Goal: Task Accomplishment & Management: Complete application form

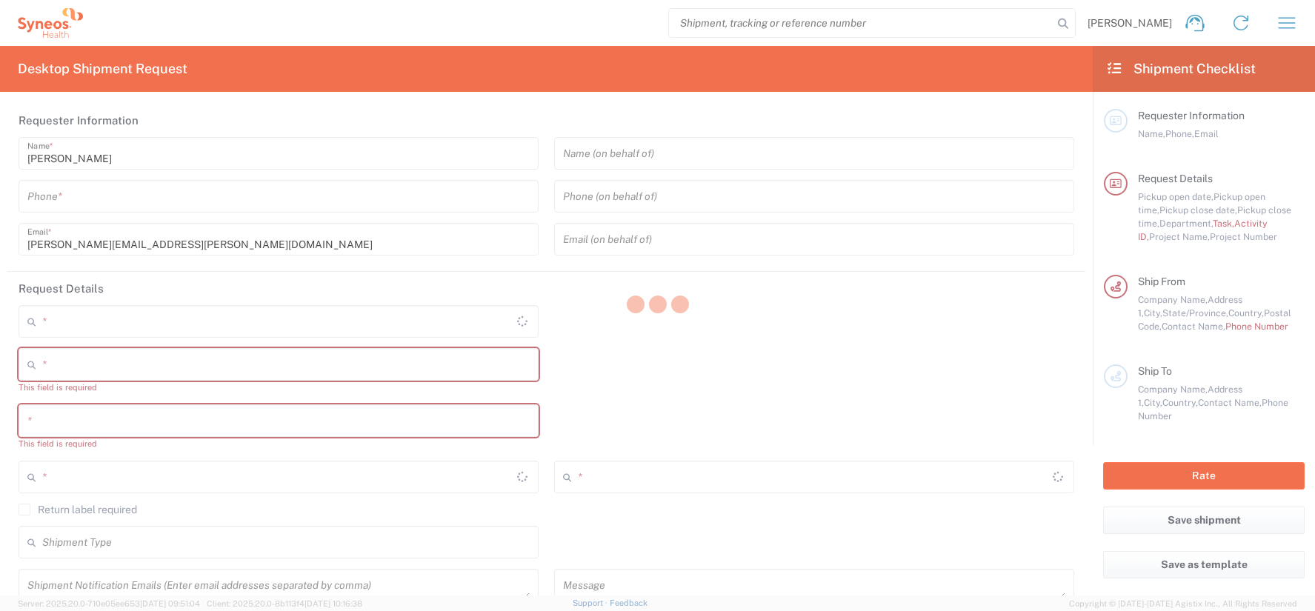
type input "[US_STATE]"
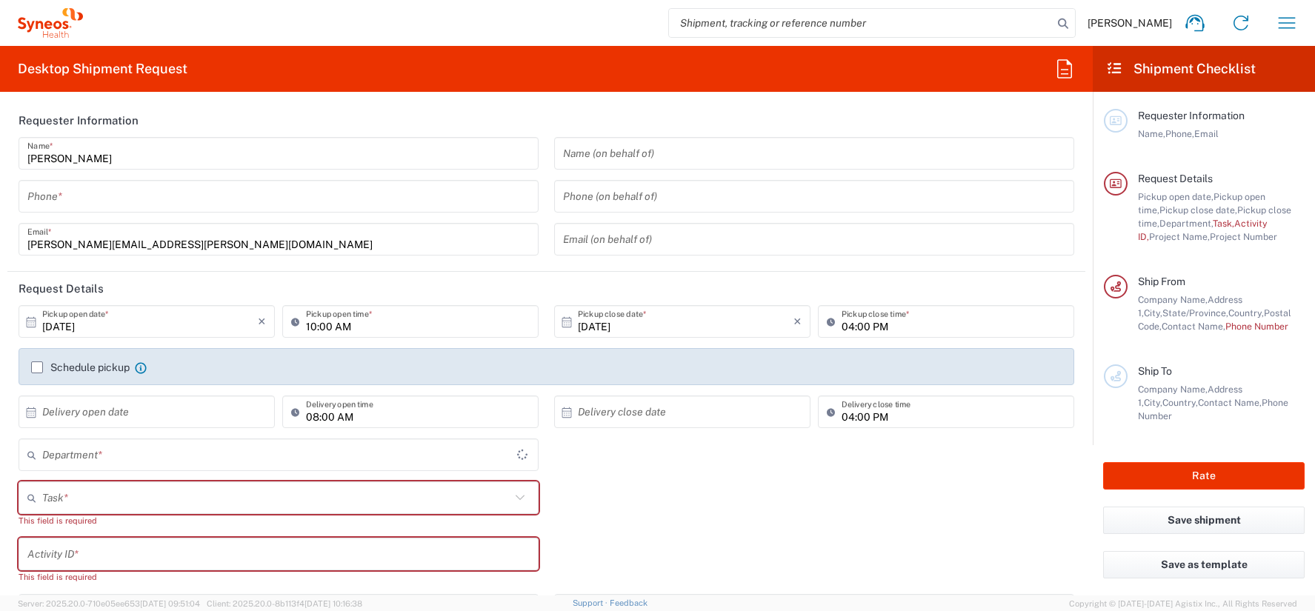
type input "[GEOGRAPHIC_DATA]"
type input "4510"
type input "Syneos Health, LLC-[GEOGRAPHIC_DATA] [GEOGRAPHIC_DATA] [GEOGRAPHIC_DATA]"
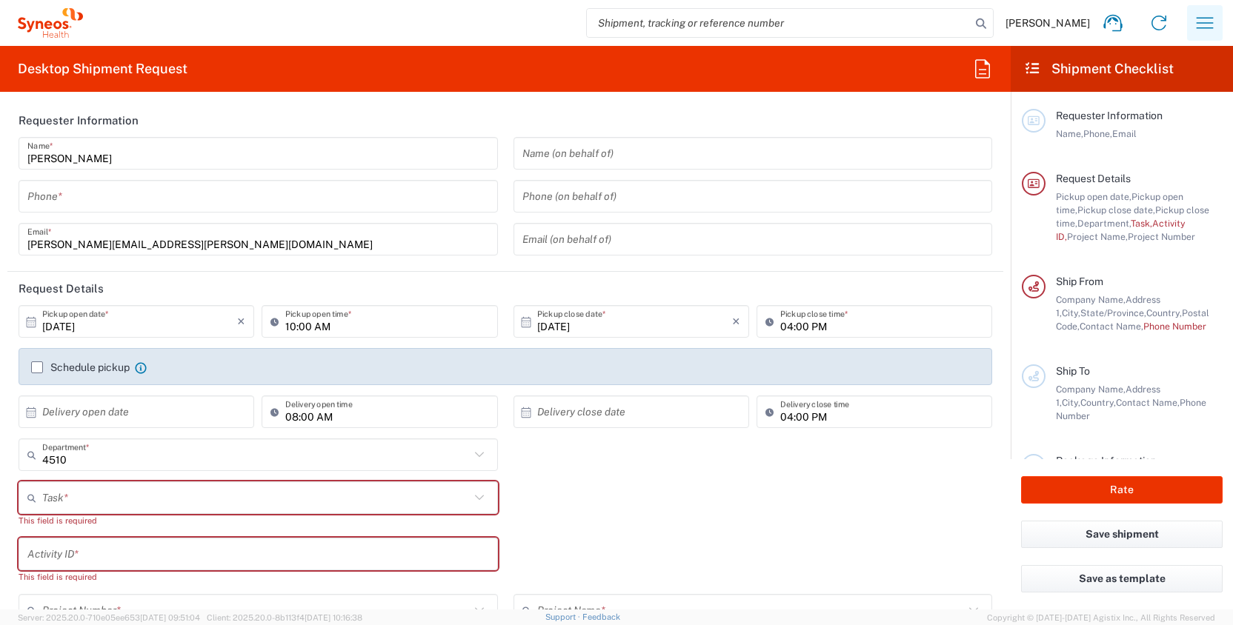
click at [1214, 25] on icon "button" at bounding box center [1205, 23] width 24 height 24
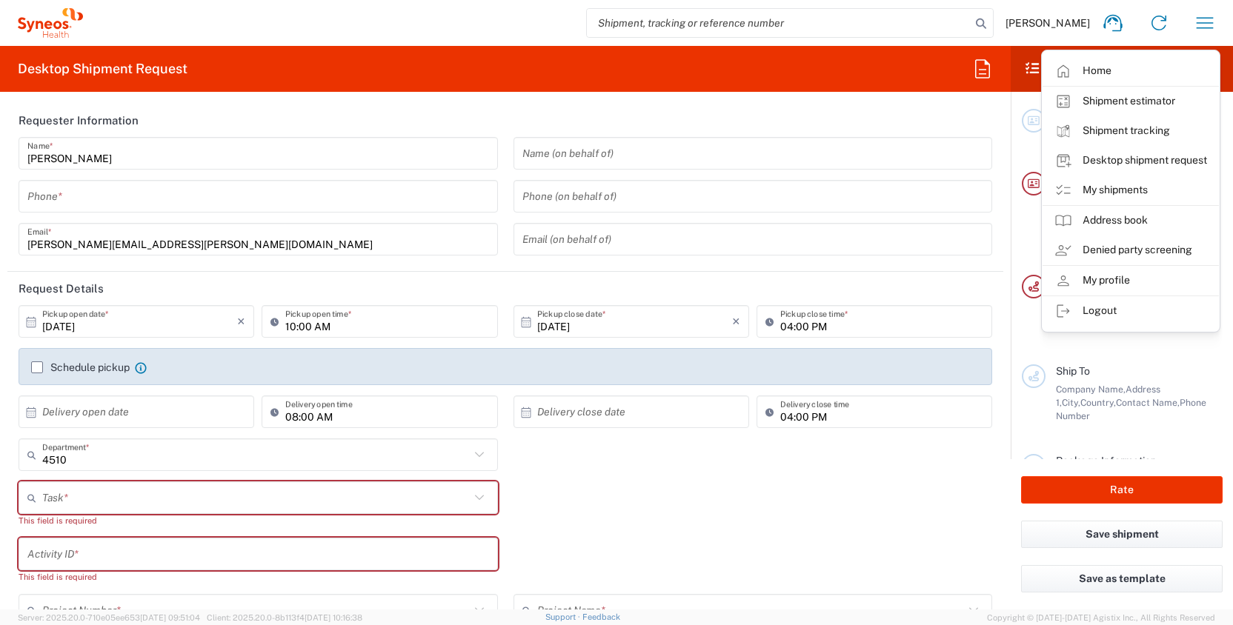
click at [1130, 193] on link "My shipments" at bounding box center [1131, 191] width 176 height 30
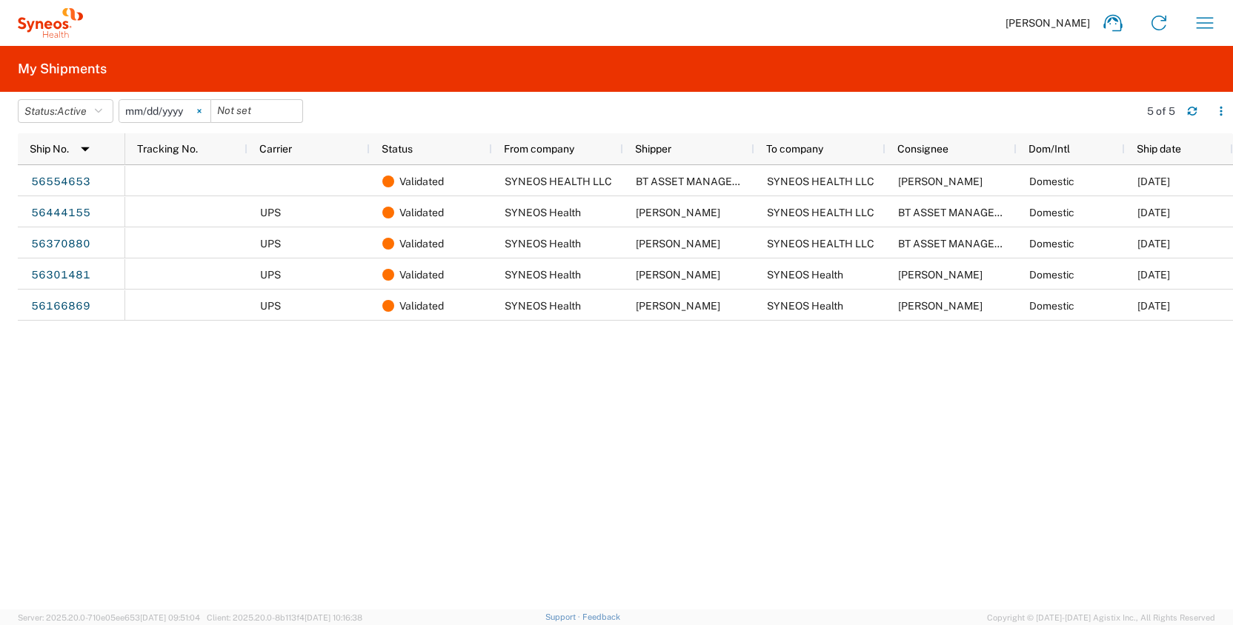
click at [208, 110] on svg-icon at bounding box center [199, 111] width 22 height 22
click at [102, 113] on icon "button" at bounding box center [98, 111] width 7 height 10
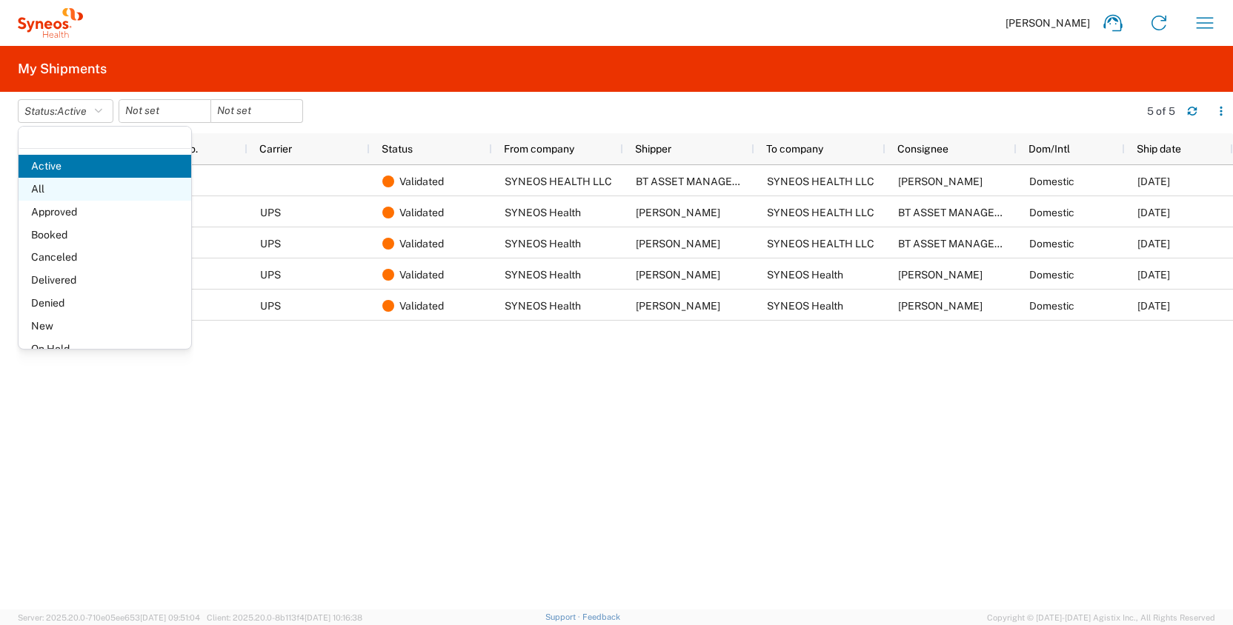
click at [89, 185] on span "All" at bounding box center [105, 189] width 173 height 23
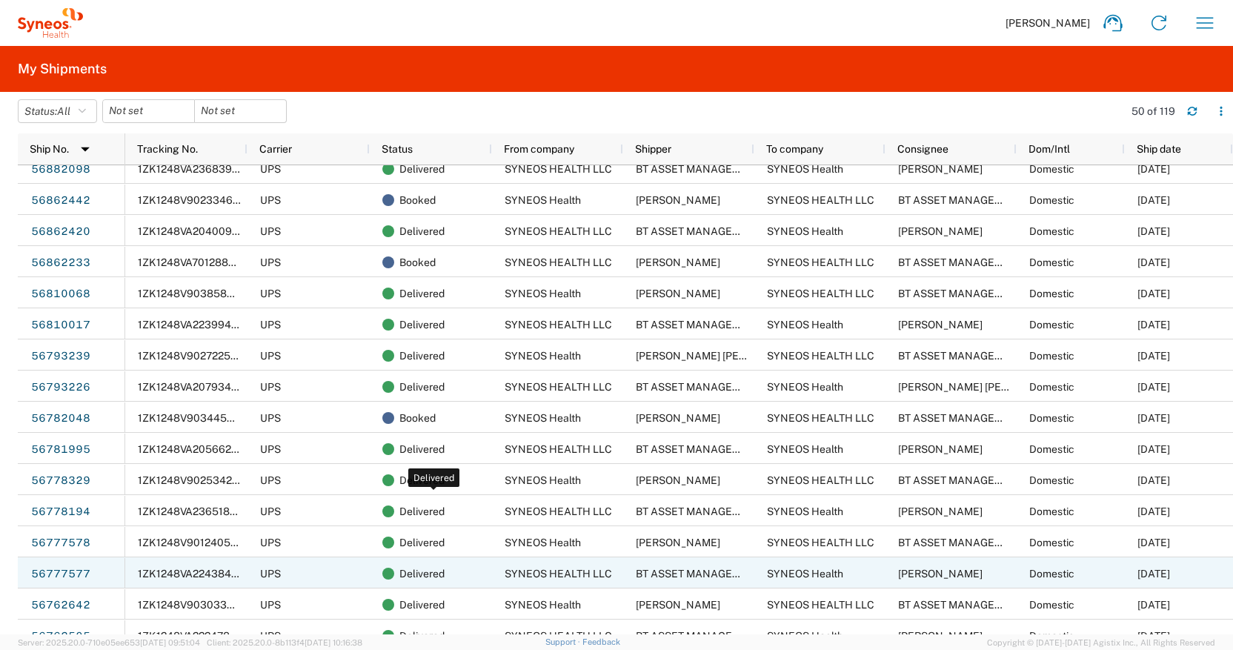
scroll to position [576, 0]
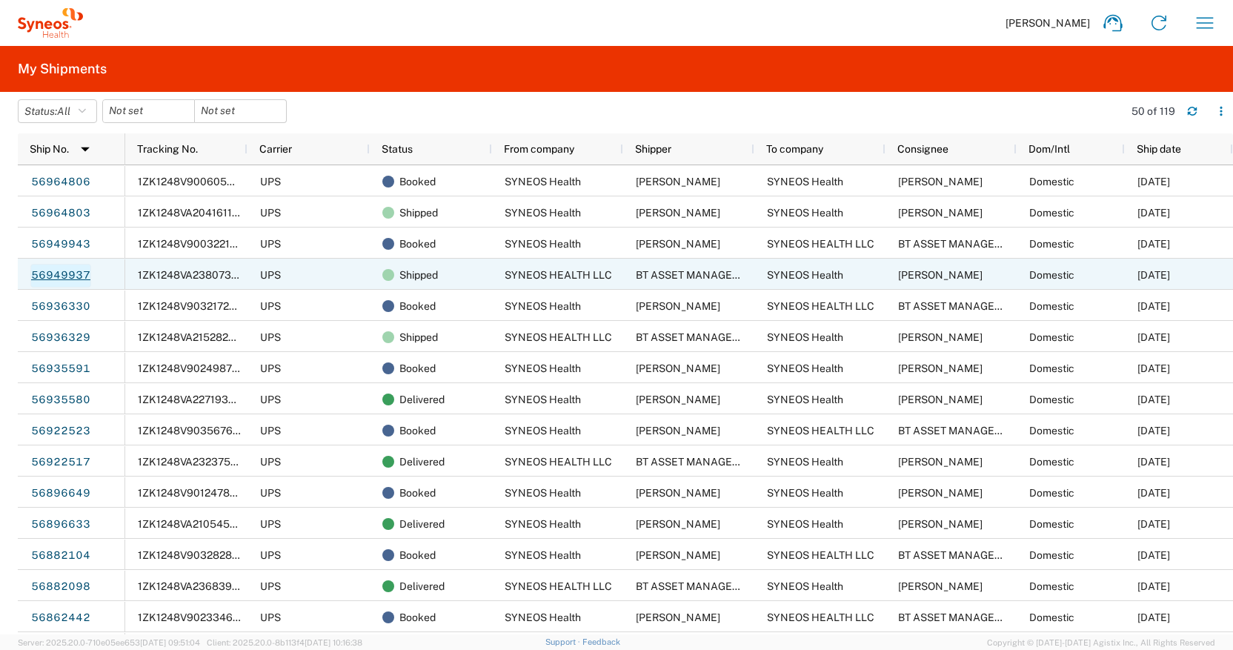
click at [69, 274] on link "56949937" at bounding box center [60, 276] width 61 height 24
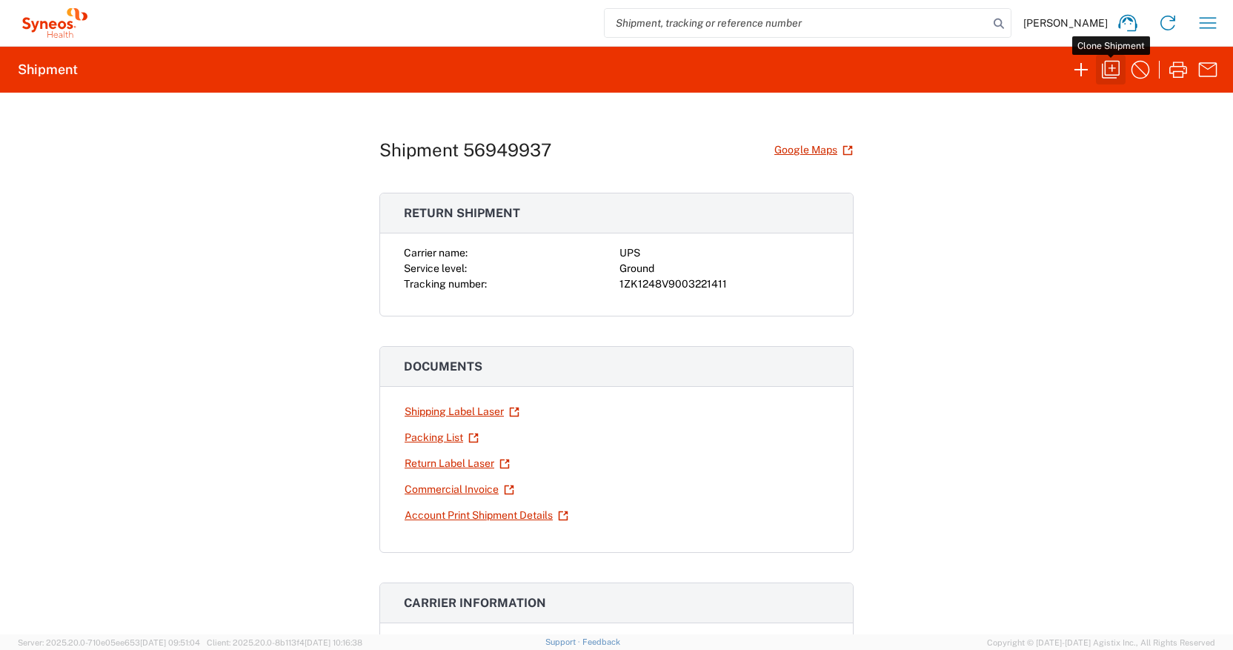
click at [1113, 70] on icon "button" at bounding box center [1111, 70] width 24 height 24
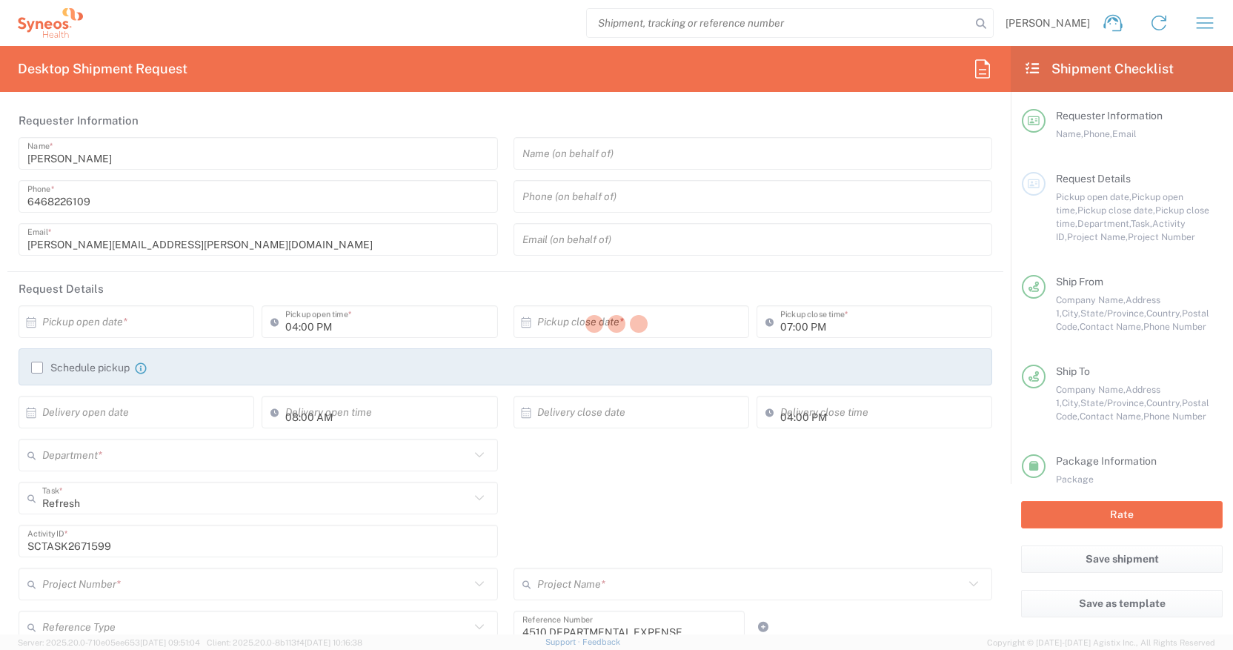
type input "Customer Ref"
type input "[US_STATE]"
type input "Large Box"
type input "4510 DEPARTMENTAL EXPENSE"
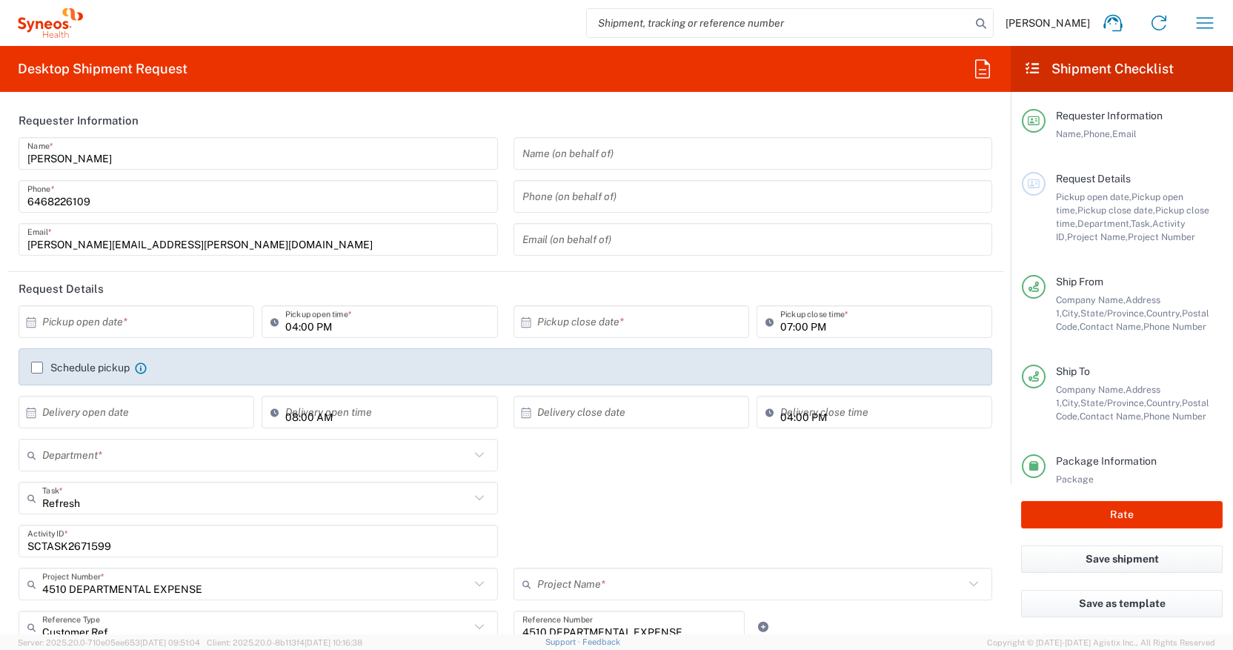
type input "USD"
type input "Ground"
type input "4510 DEPARTMENTAL EXPENSE"
type input "4510"
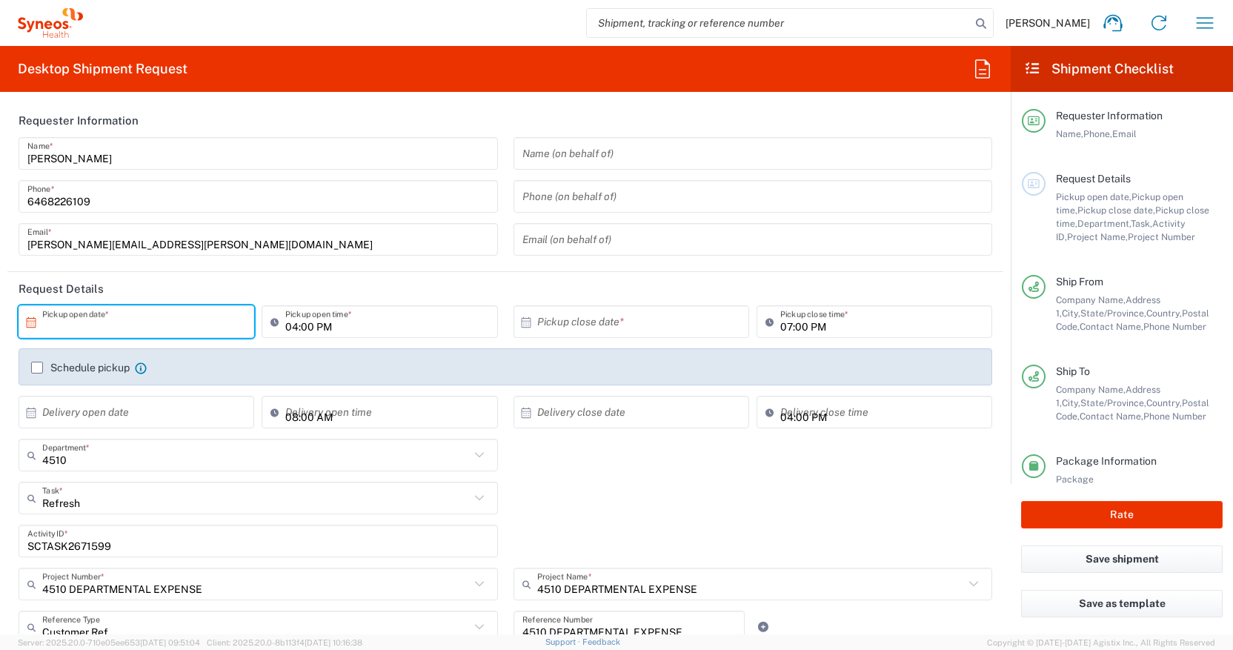
click at [83, 324] on input "text" at bounding box center [139, 322] width 195 height 26
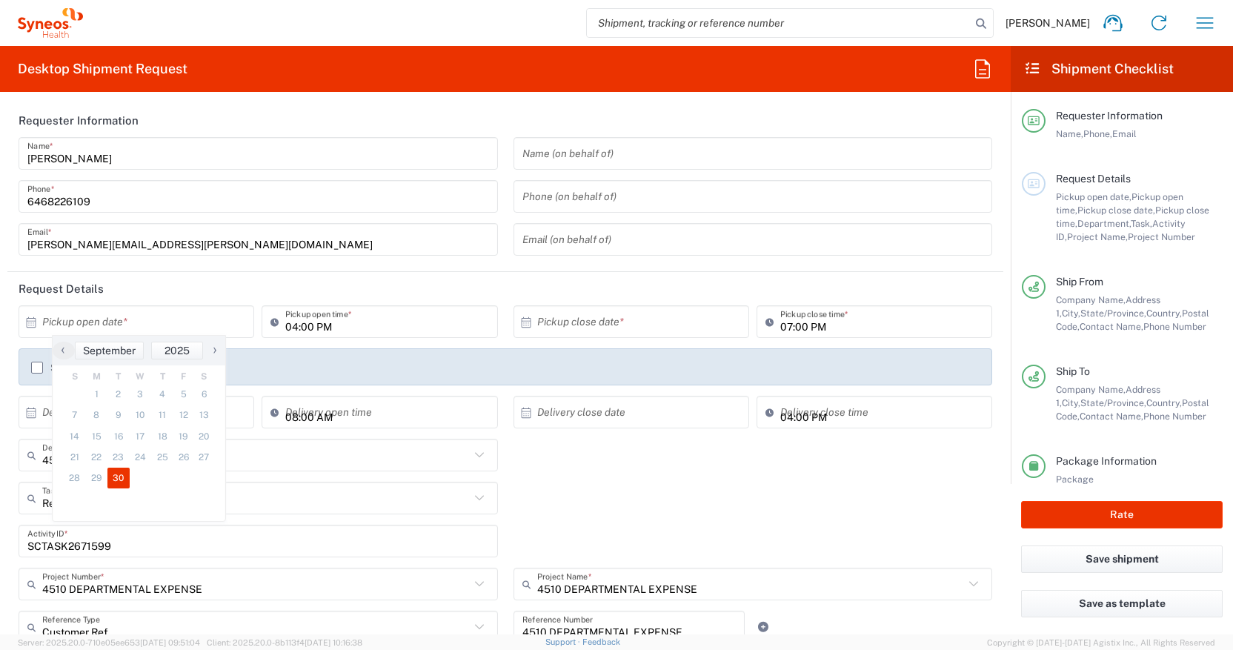
click at [114, 480] on span "30" at bounding box center [118, 478] width 22 height 21
type input "[DATE]"
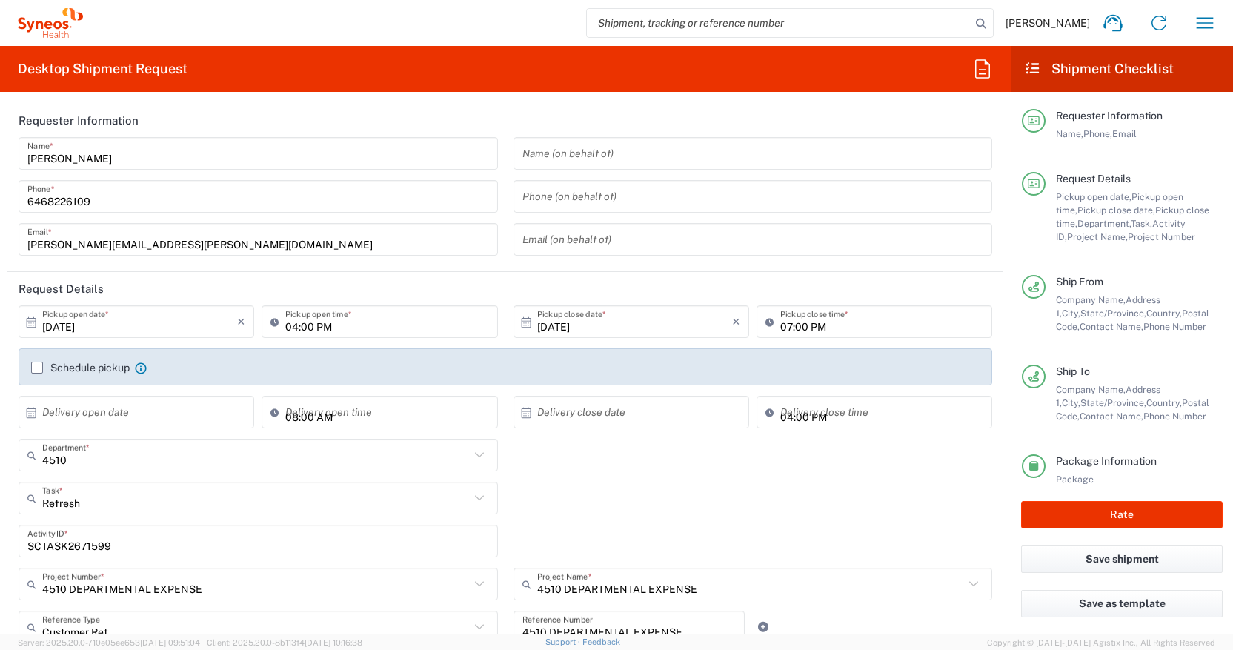
drag, startPoint x: 593, startPoint y: 494, endPoint x: 575, endPoint y: 495, distance: 18.5
click at [591, 494] on div "Refresh Task * Refresh Break/Fix Inventory Transfer New Hire Other" at bounding box center [505, 503] width 989 height 43
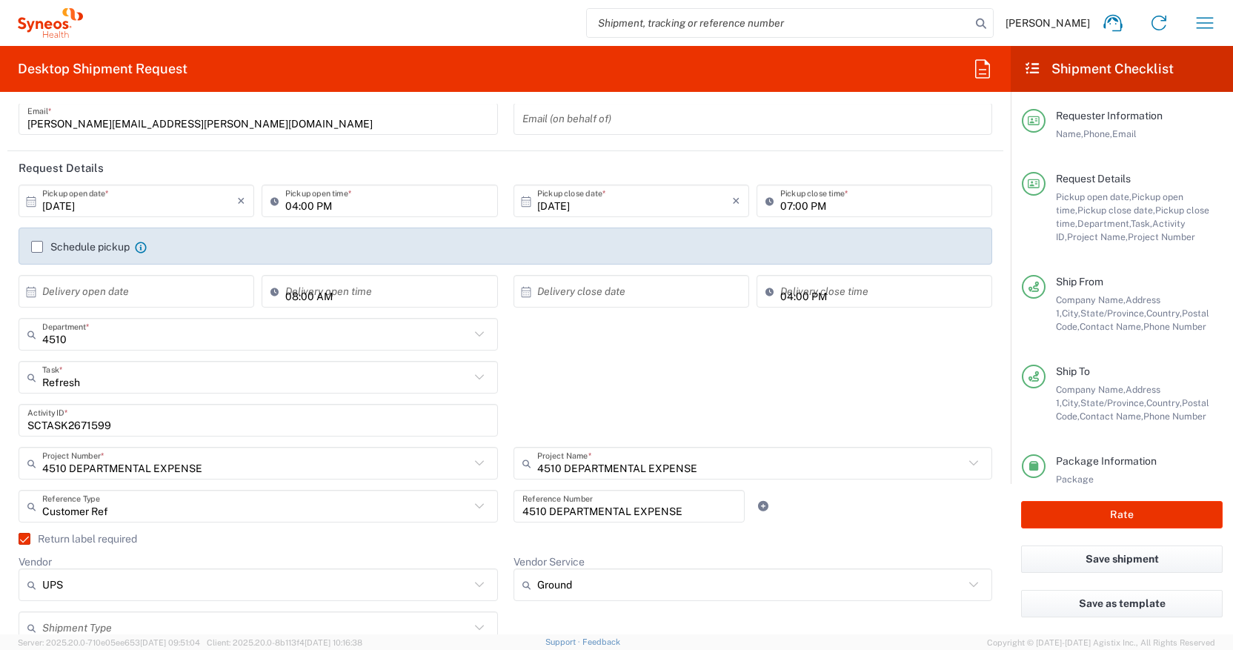
scroll to position [125, 0]
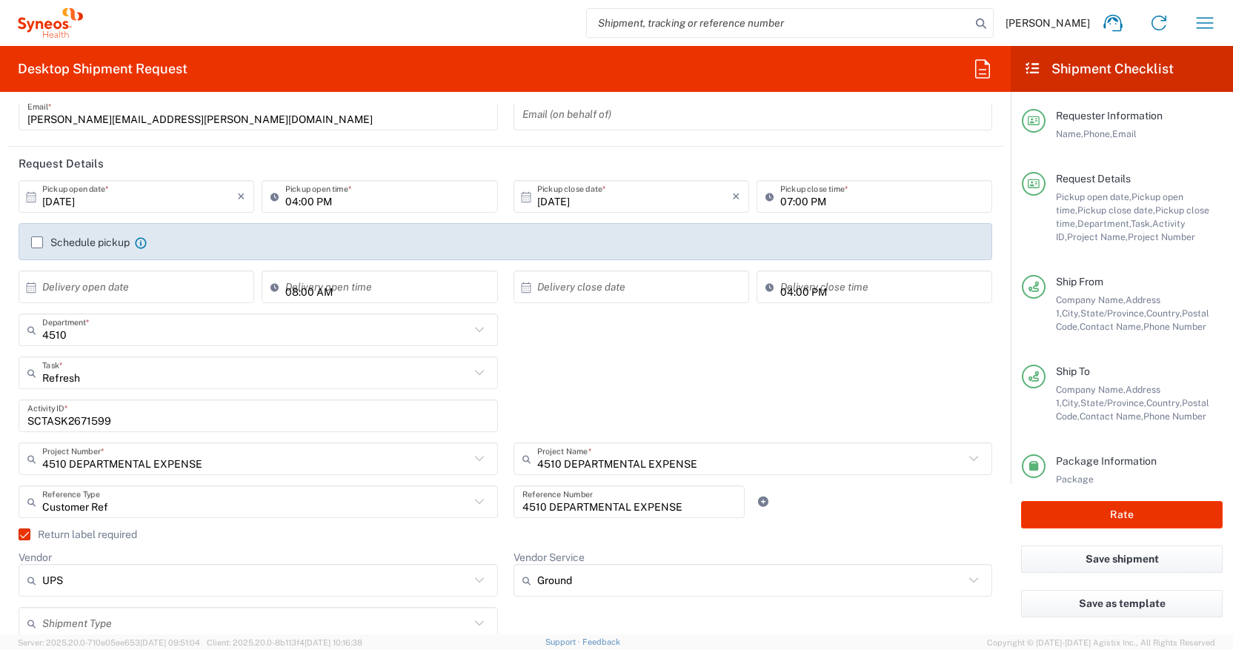
click at [82, 422] on input "SCTASK2671599" at bounding box center [258, 416] width 462 height 26
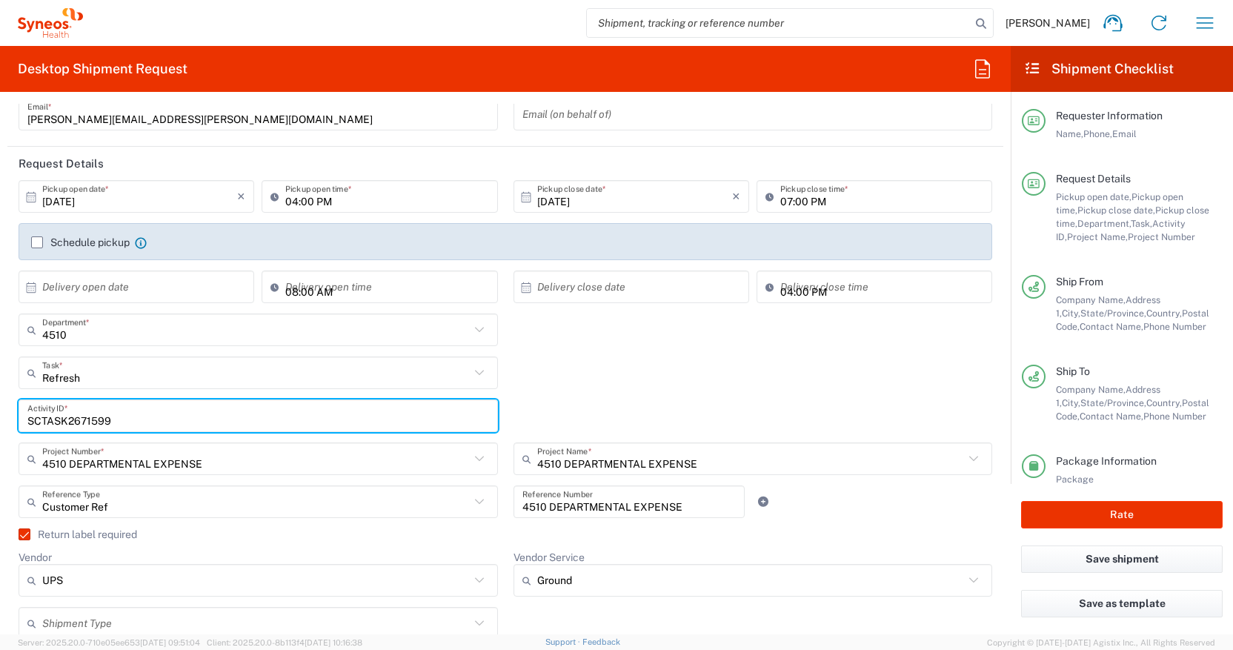
click at [82, 422] on input "SCTASK2671599" at bounding box center [258, 416] width 462 height 26
paste input "723027"
type input "SCTASK2723027"
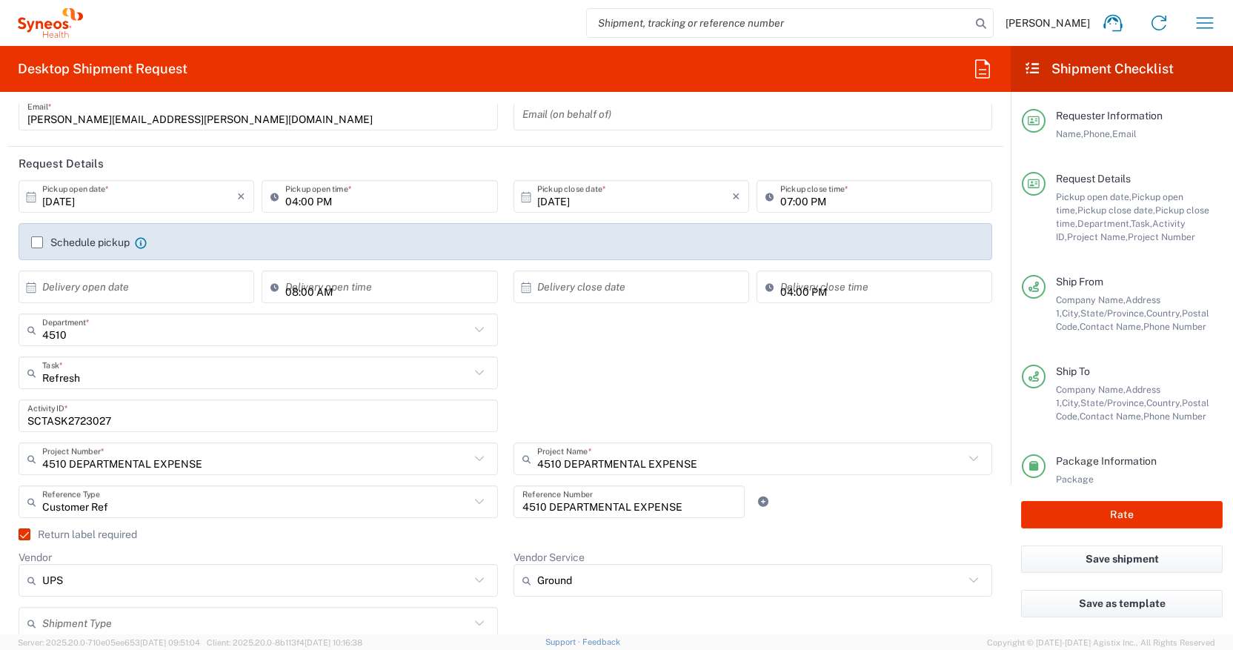
click at [505, 489] on div "4510 DEPARTMENTAL EXPENSE Reference Number" at bounding box center [628, 506] width 247 height 43
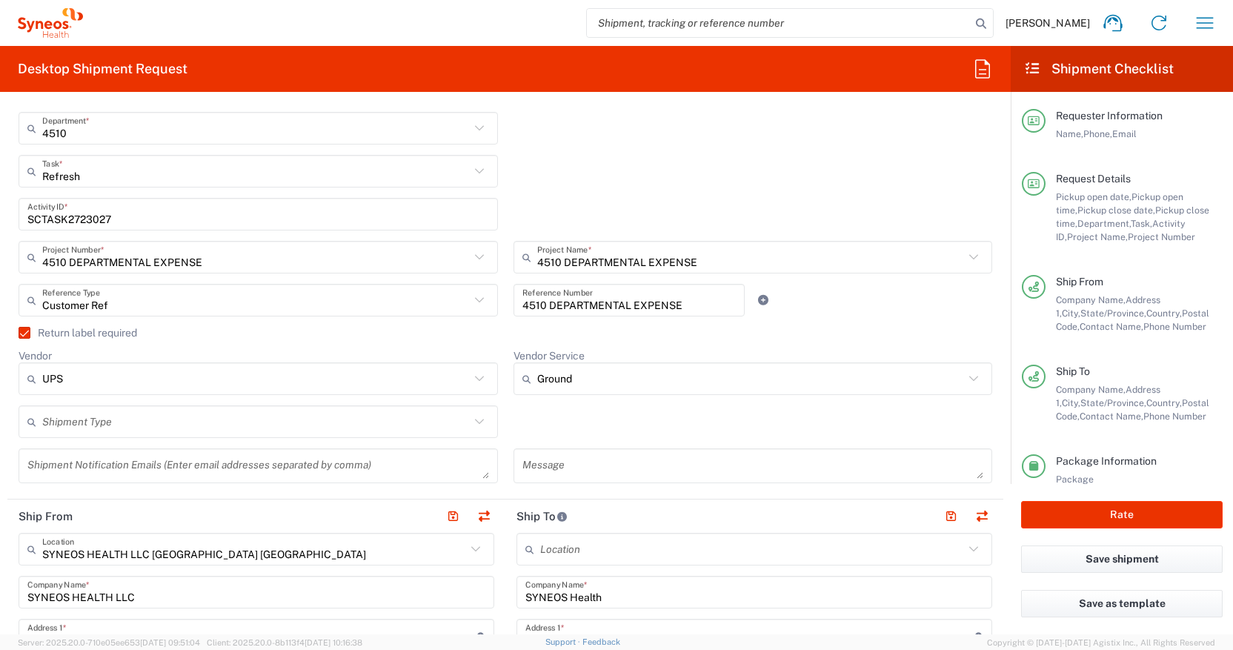
scroll to position [344, 0]
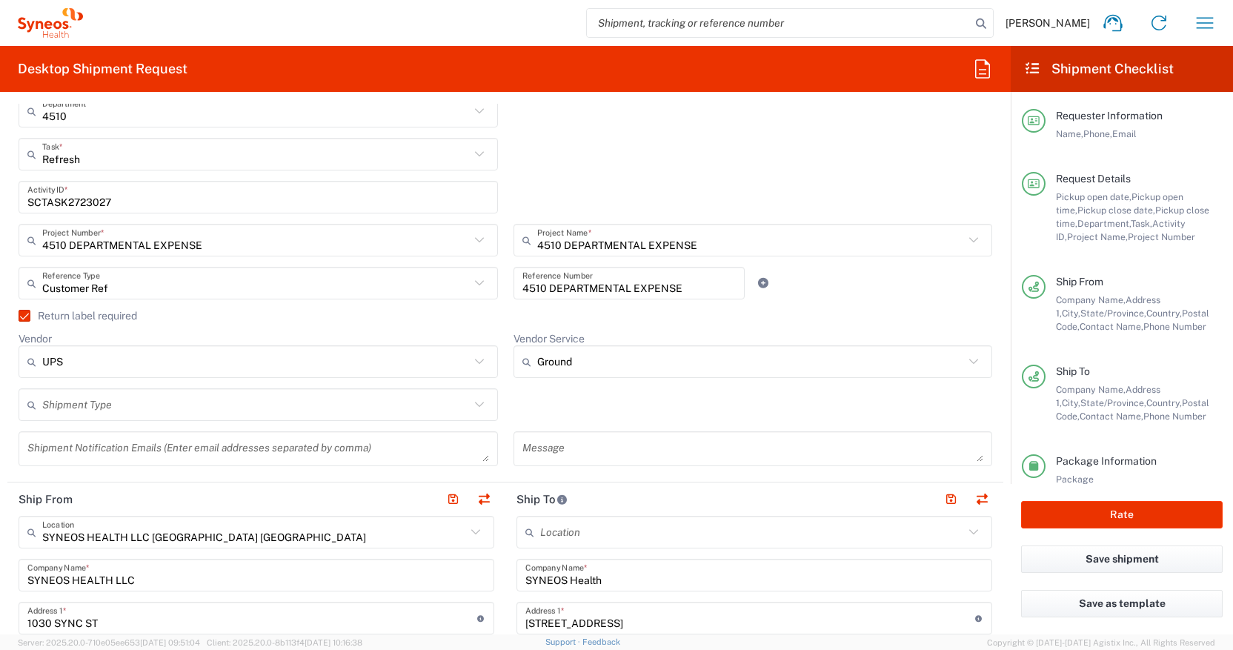
click at [475, 361] on icon at bounding box center [479, 361] width 19 height 19
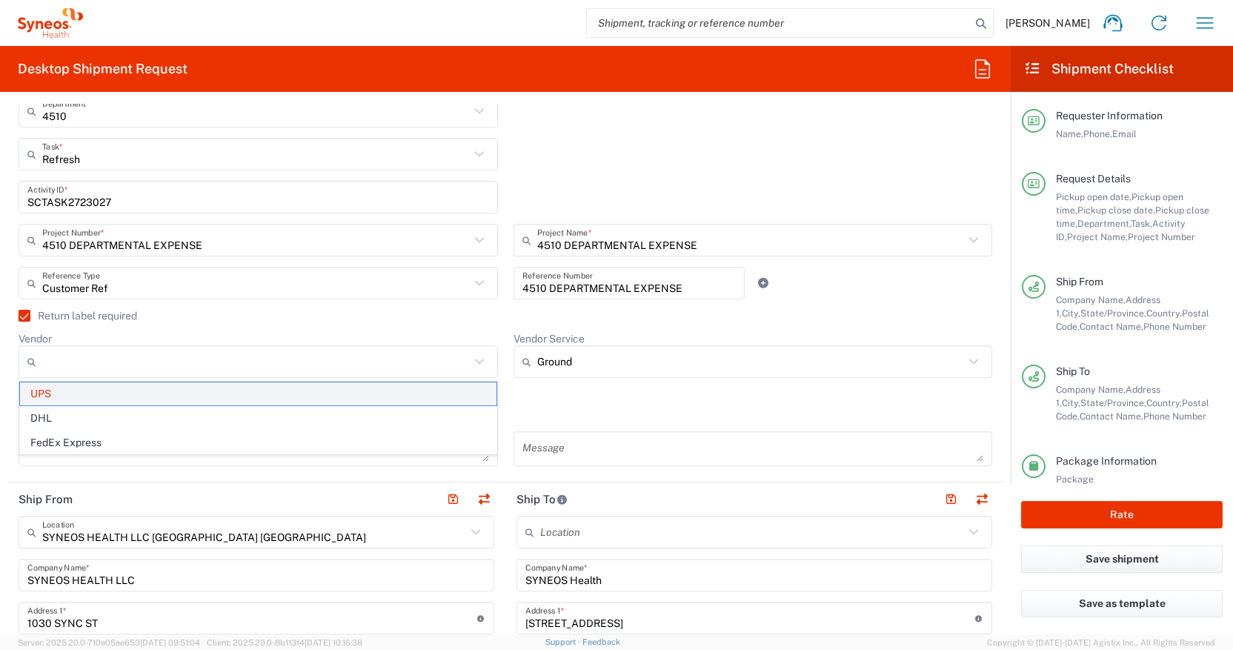
click at [410, 396] on span "UPS" at bounding box center [258, 393] width 476 height 23
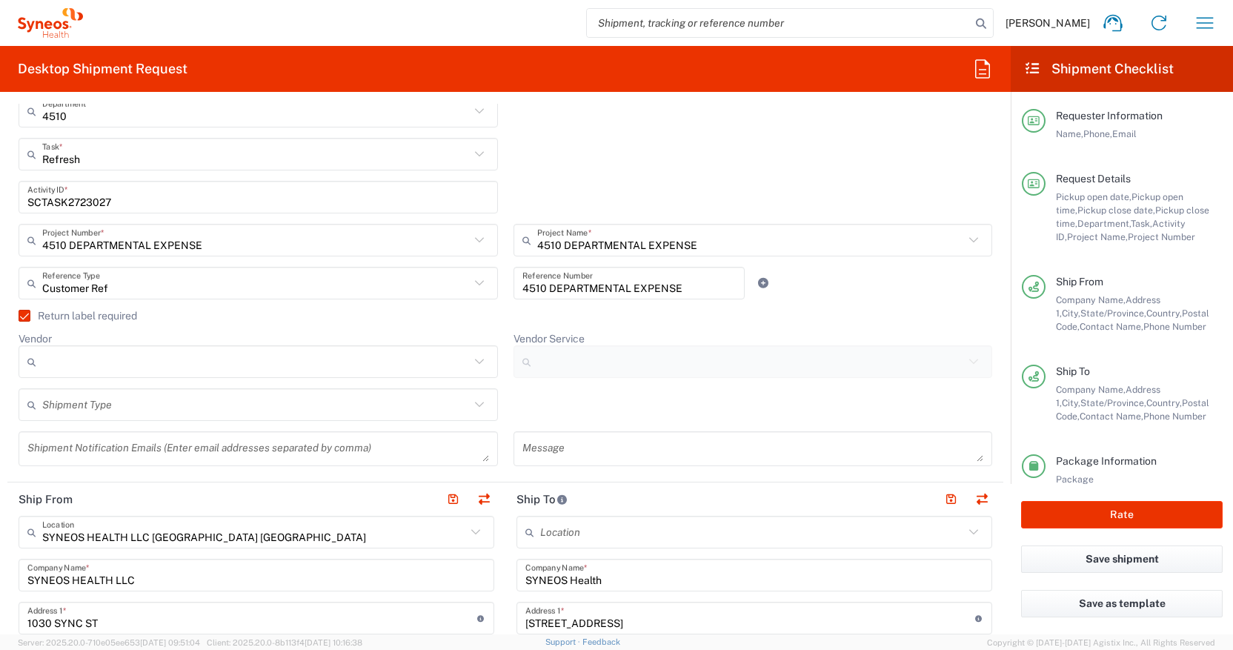
click at [21, 314] on label "Return label required" at bounding box center [78, 316] width 119 height 12
click at [18, 316] on input "Return label required" at bounding box center [18, 316] width 0 height 0
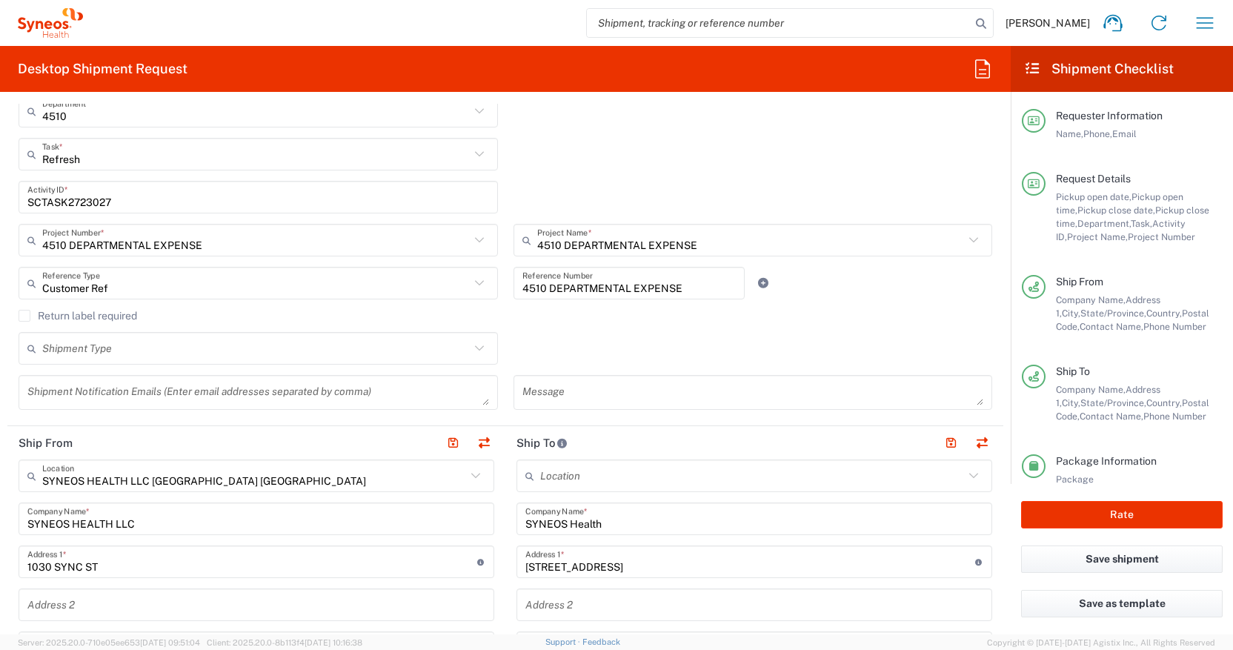
click at [24, 314] on label "Return label required" at bounding box center [78, 316] width 119 height 12
click at [24, 316] on input "Return label required" at bounding box center [24, 316] width 0 height 0
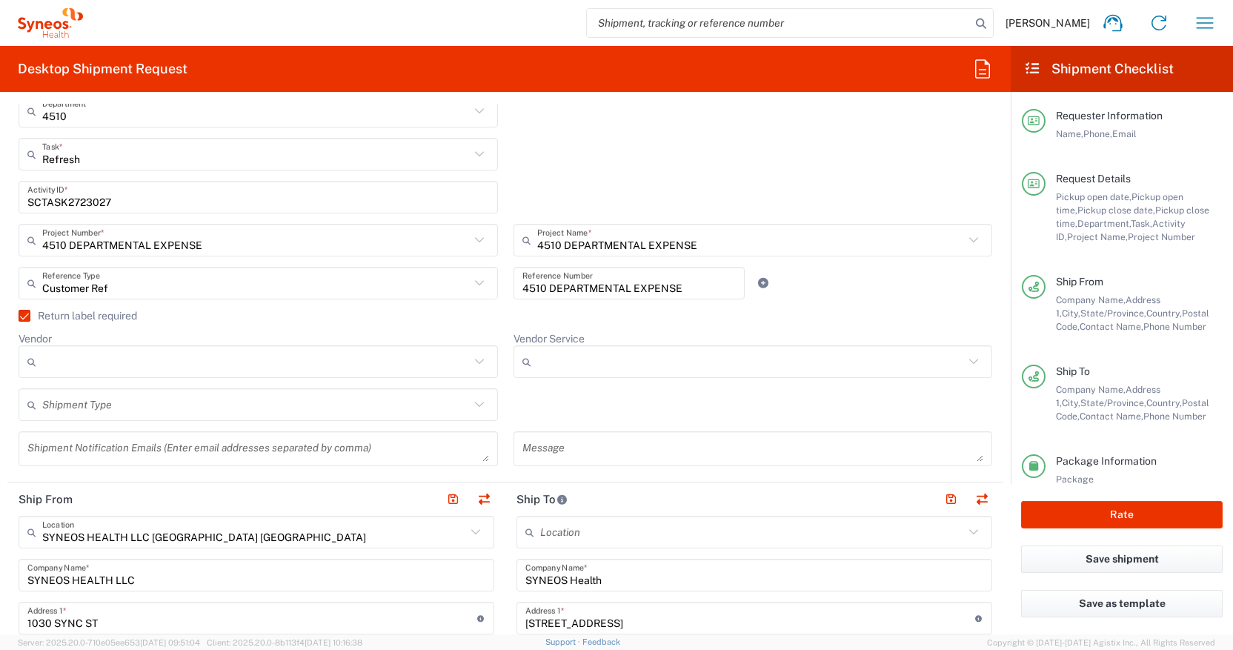
click at [470, 361] on icon at bounding box center [479, 361] width 19 height 19
click at [425, 439] on span "UPS" at bounding box center [258, 442] width 476 height 23
type input "UPS"
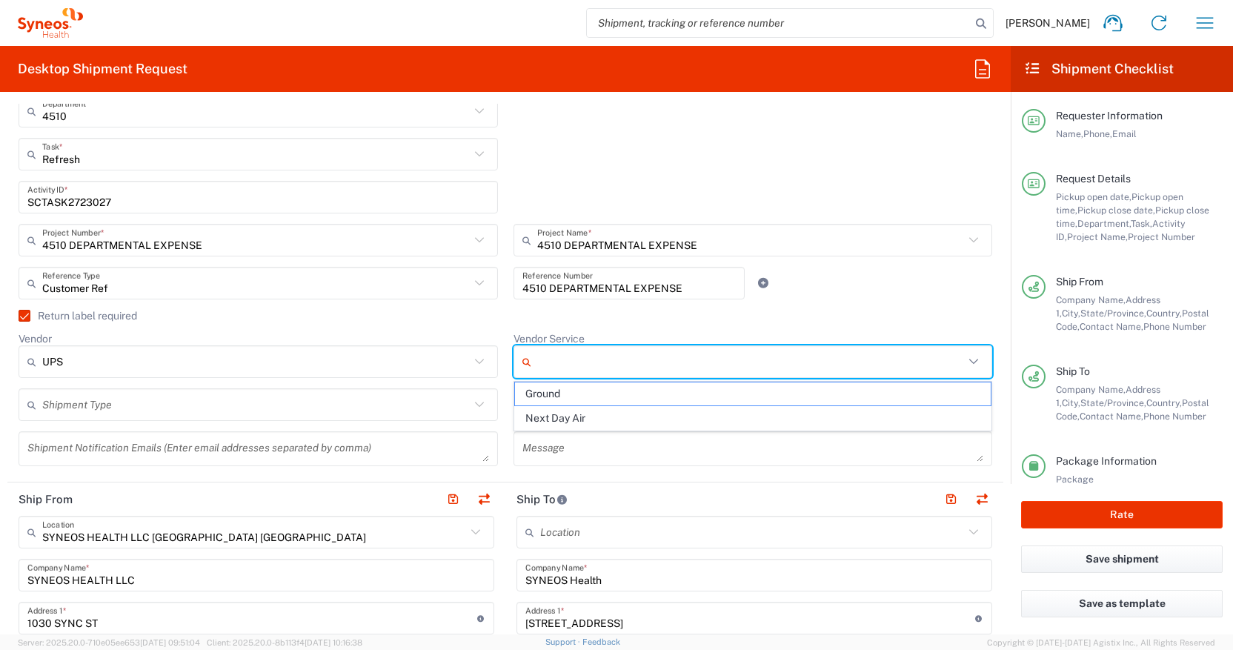
click at [601, 362] on input "Vendor Service" at bounding box center [751, 362] width 428 height 24
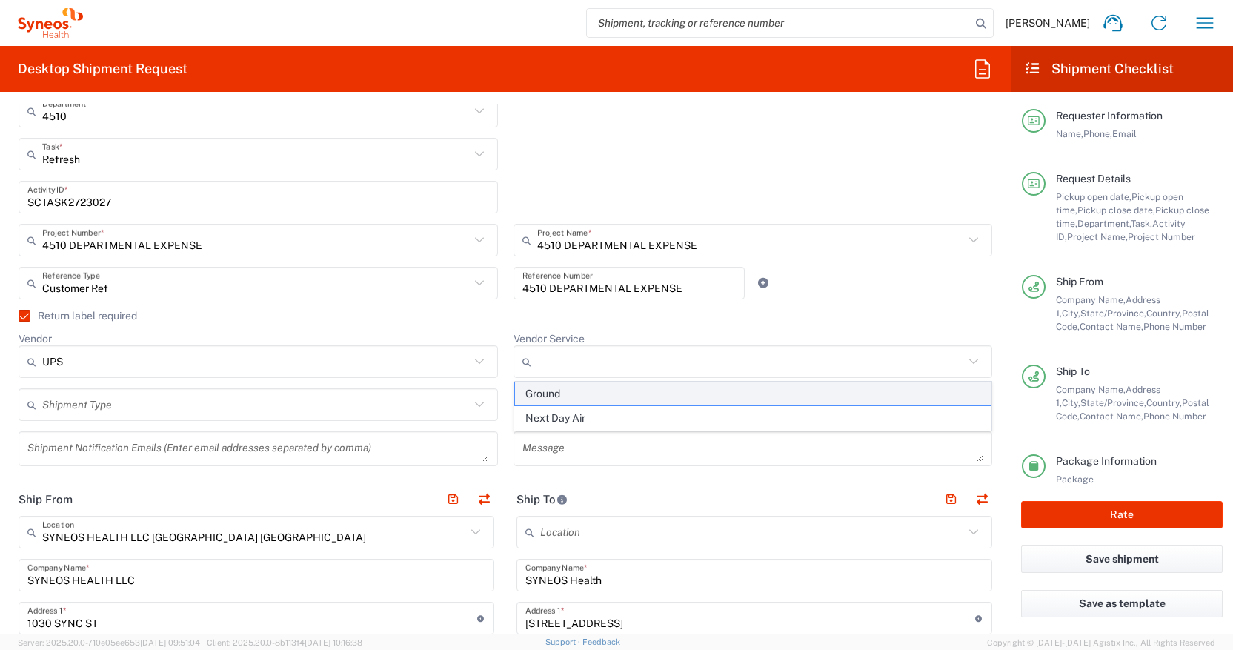
click at [593, 395] on span "Ground" at bounding box center [753, 393] width 476 height 23
type input "Ground"
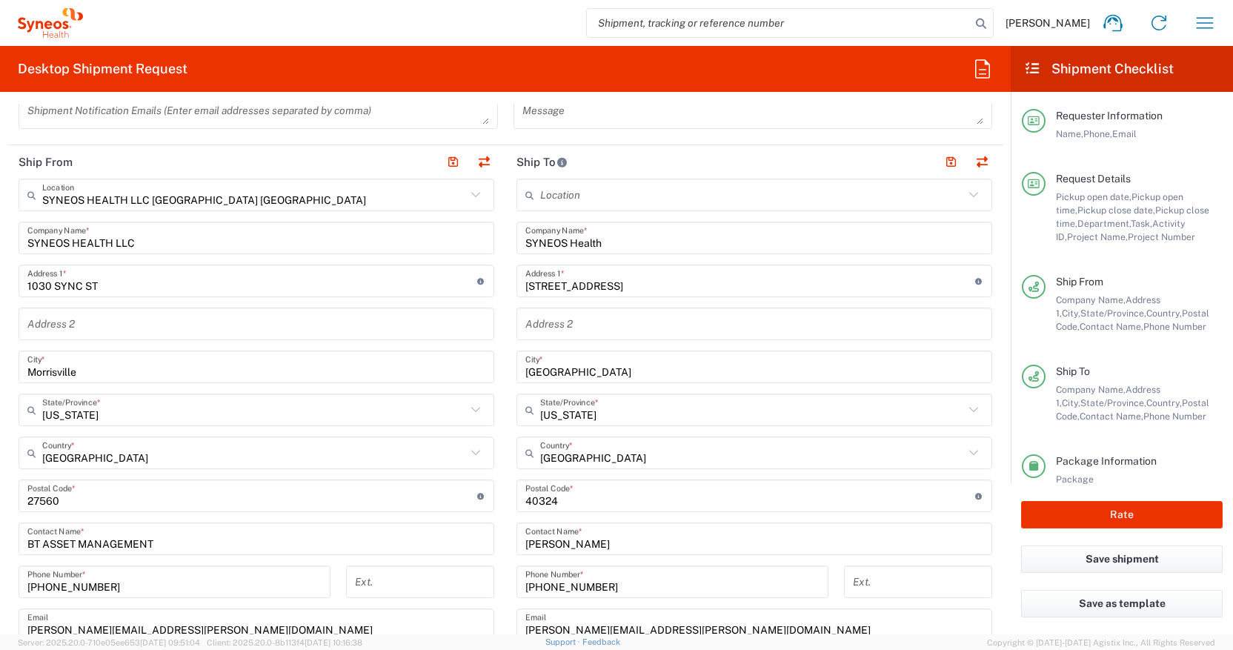
scroll to position [685, 0]
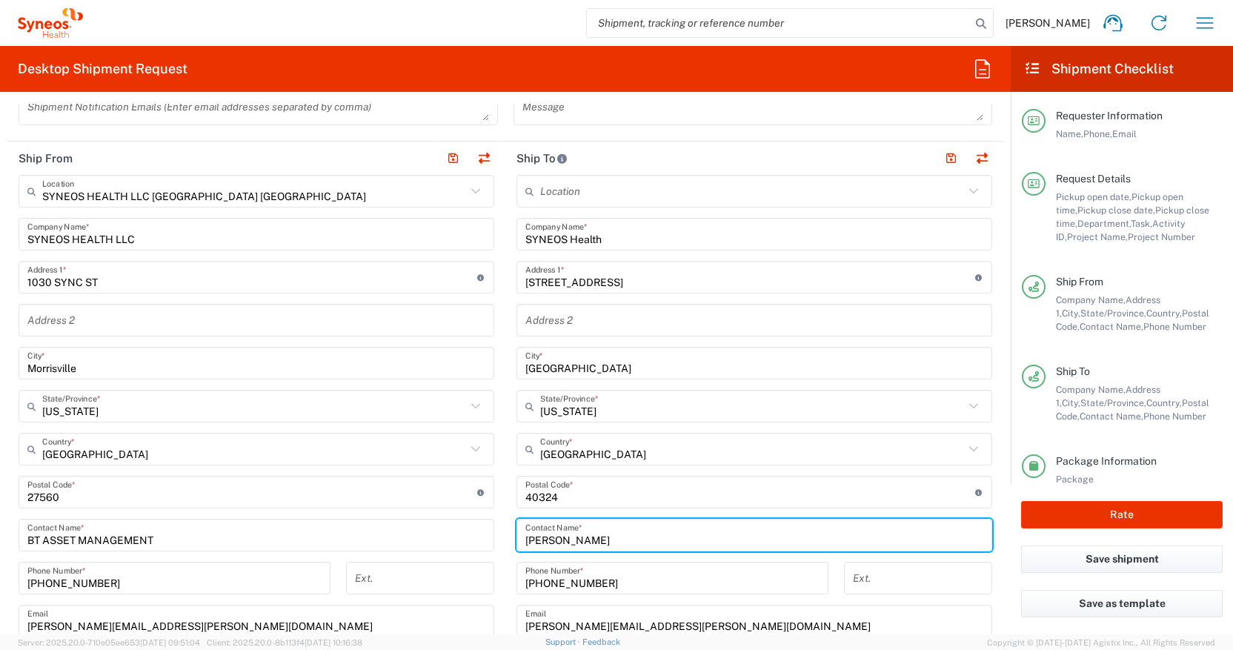
drag, startPoint x: 578, startPoint y: 541, endPoint x: 515, endPoint y: 540, distance: 63.0
click at [515, 540] on main "Location [PERSON_NAME] LLC-[GEOGRAPHIC_DATA] [GEOGRAPHIC_DATA] [GEOGRAPHIC_DATA…" at bounding box center [754, 486] width 498 height 622
paste input "[PERSON_NAME]"
type input "[PERSON_NAME]"
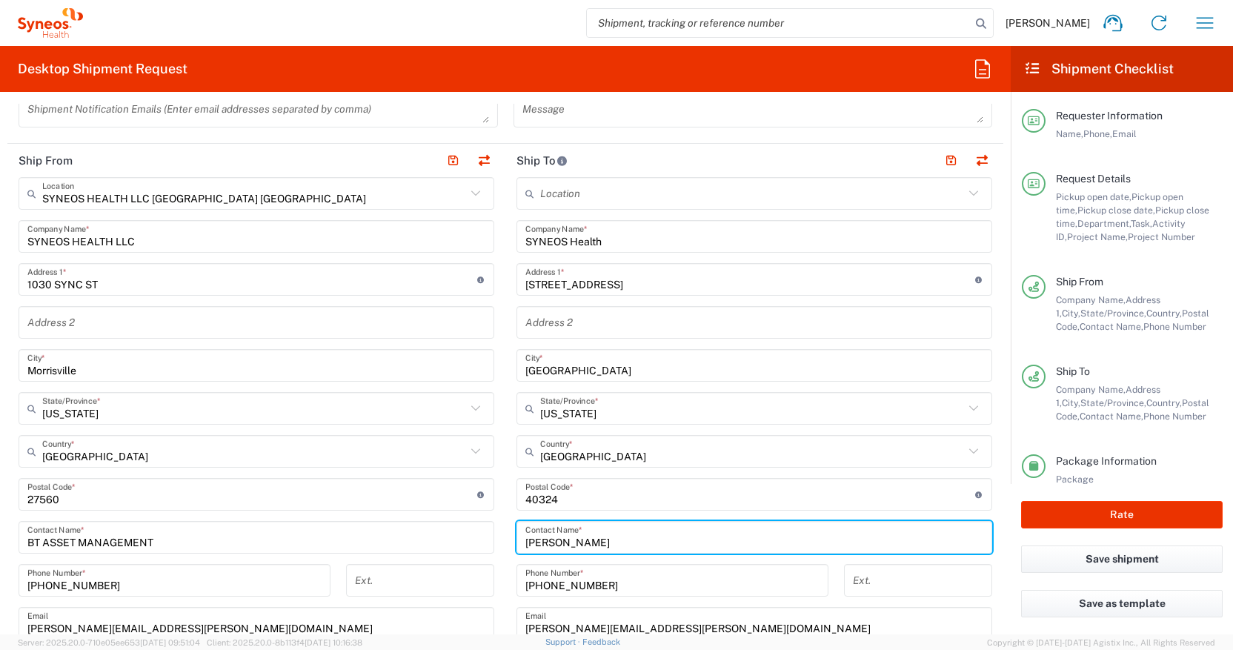
click at [504, 539] on main "SYNEOS HEALTH LLC [GEOGRAPHIC_DATA] [GEOGRAPHIC_DATA] Location SYNEOS HEALTH LL…" at bounding box center [256, 466] width 498 height 579
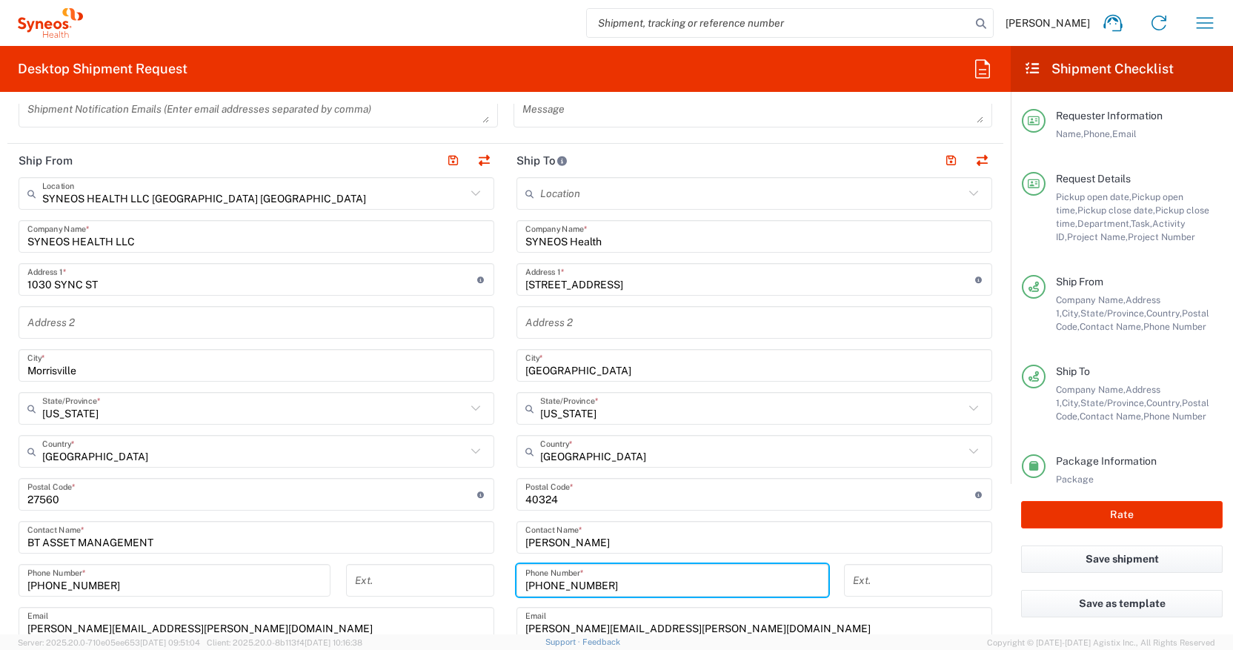
drag, startPoint x: 602, startPoint y: 586, endPoint x: 502, endPoint y: 585, distance: 99.3
click at [502, 585] on div "Ship From SYNEOS HEALTH LLC [GEOGRAPHIC_DATA] [GEOGRAPHIC_DATA] Location SYNEOS…" at bounding box center [505, 475] width 996 height 662
paste input "[PHONE_NUMBER]"
type input "[PHONE_NUMBER]"
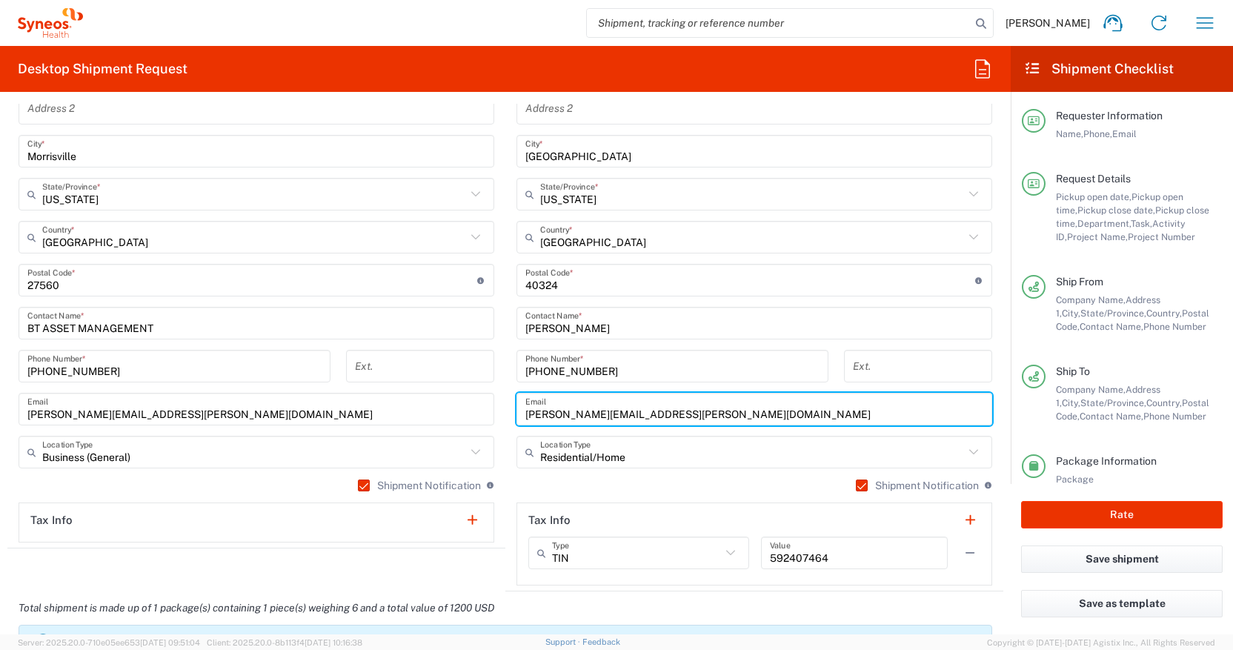
drag, startPoint x: 528, startPoint y: 630, endPoint x: 688, endPoint y: 623, distance: 160.2
click at [688, 611] on form "Requester Information [PERSON_NAME] Name * [PHONE_NUMBER] Phone * [PERSON_NAME]…" at bounding box center [505, 369] width 1011 height 531
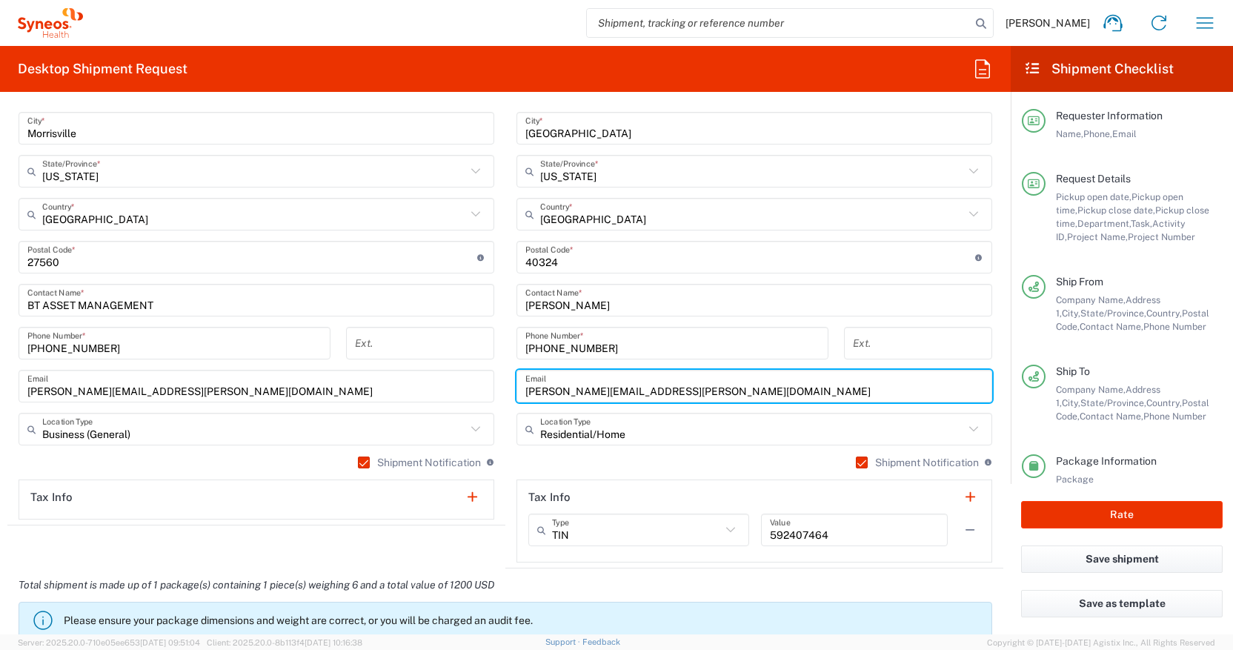
drag, startPoint x: 528, startPoint y: 394, endPoint x: 759, endPoint y: 389, distance: 231.2
click at [759, 388] on input "[PERSON_NAME][EMAIL_ADDRESS][PERSON_NAME][DOMAIN_NAME]" at bounding box center [754, 386] width 458 height 26
paste input "[PERSON_NAME].[PERSON_NAME]"
type input "[PERSON_NAME][EMAIL_ADDRESS][PERSON_NAME][DOMAIN_NAME]"
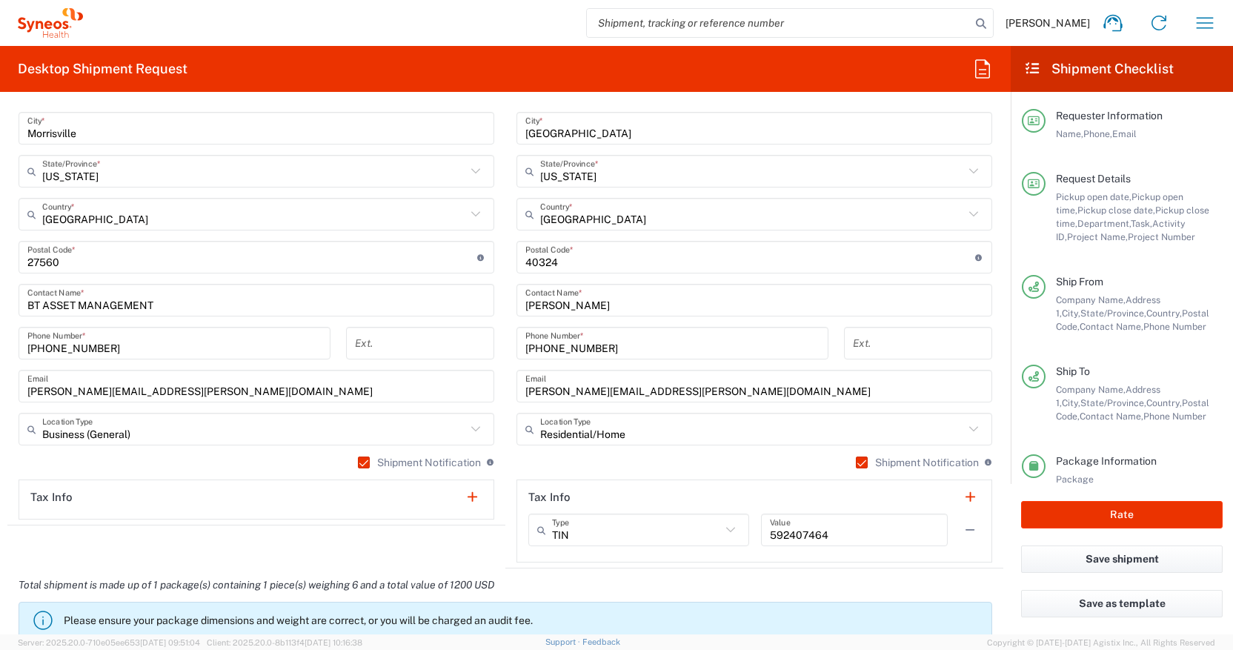
click at [509, 415] on main "Location [PERSON_NAME] LLC-[GEOGRAPHIC_DATA] [GEOGRAPHIC_DATA] [GEOGRAPHIC_DATA…" at bounding box center [754, 251] width 498 height 622
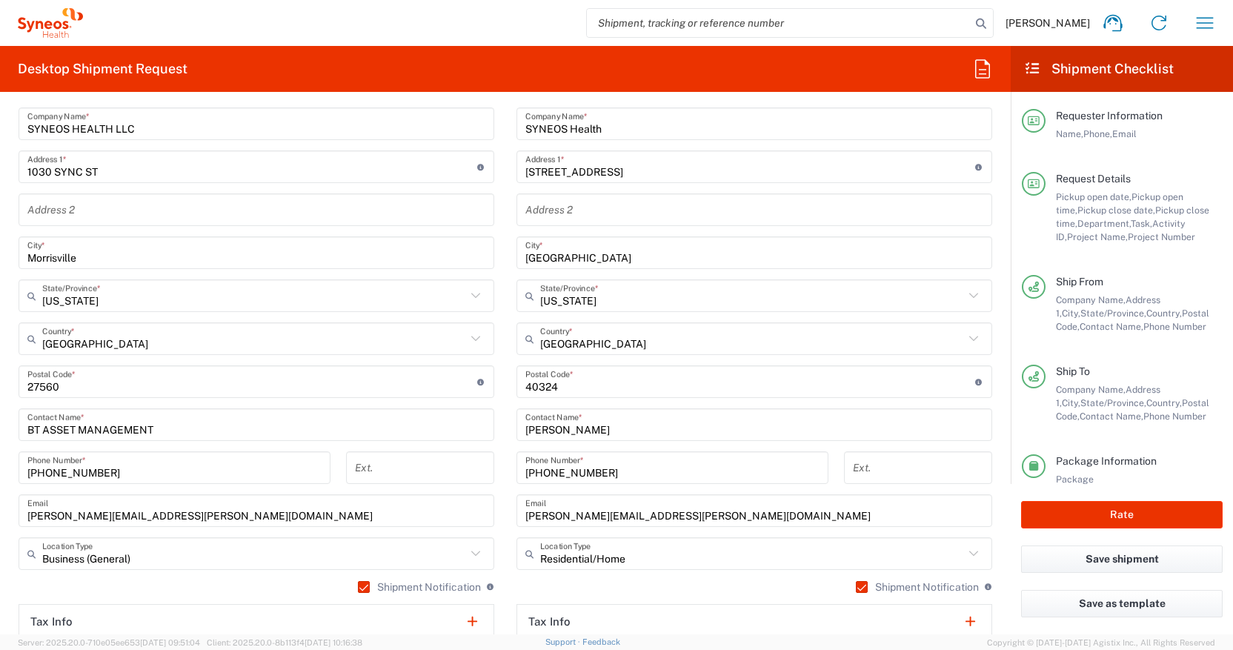
scroll to position [794, 0]
click at [542, 389] on input "undefined" at bounding box center [750, 383] width 450 height 26
click at [543, 389] on input "undefined" at bounding box center [750, 383] width 450 height 26
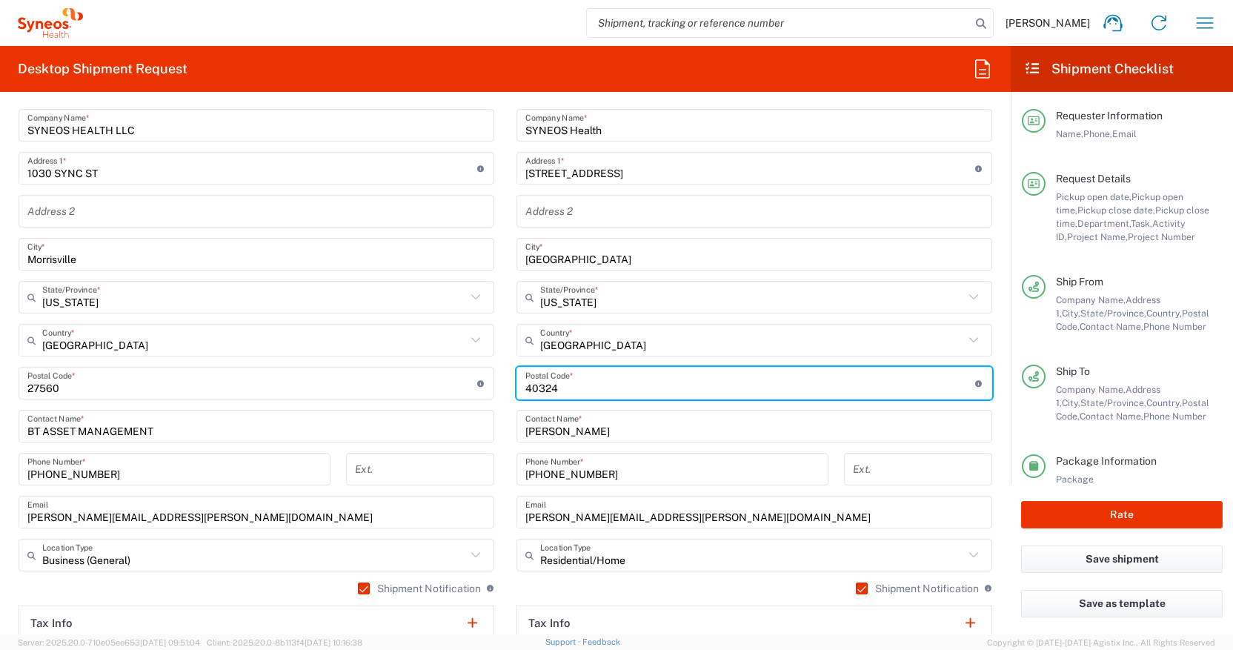
paste input "27284"
type input "27284"
click at [977, 301] on icon at bounding box center [973, 296] width 19 height 19
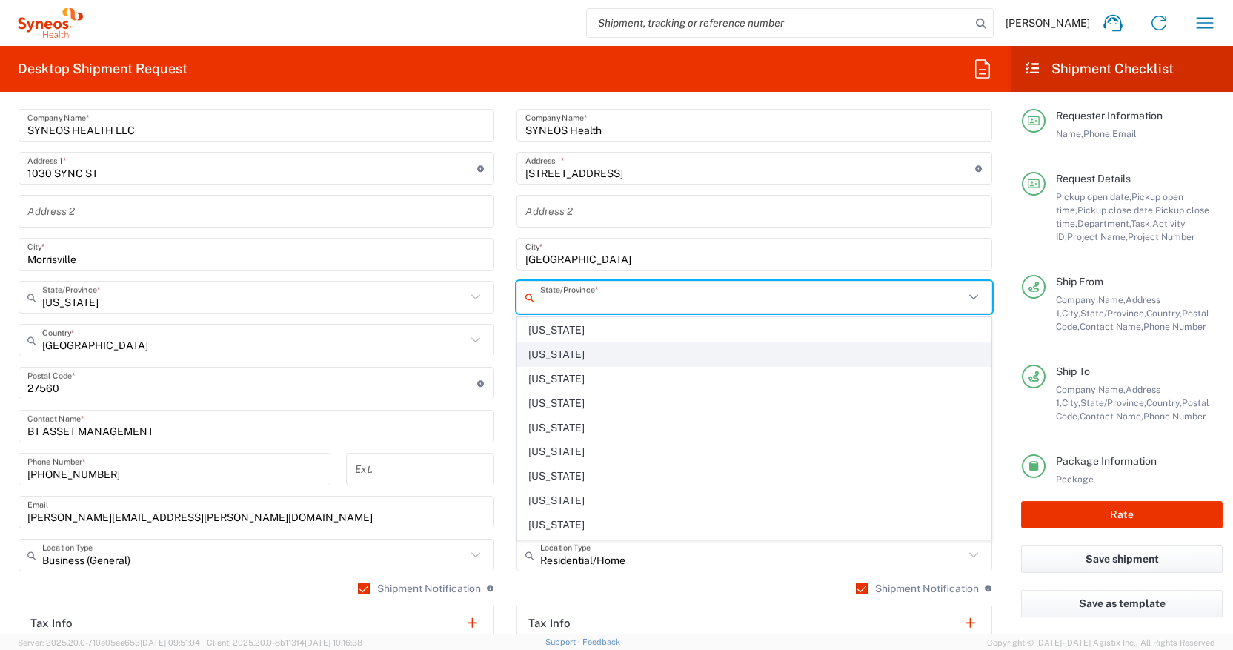
scroll to position [714, 0]
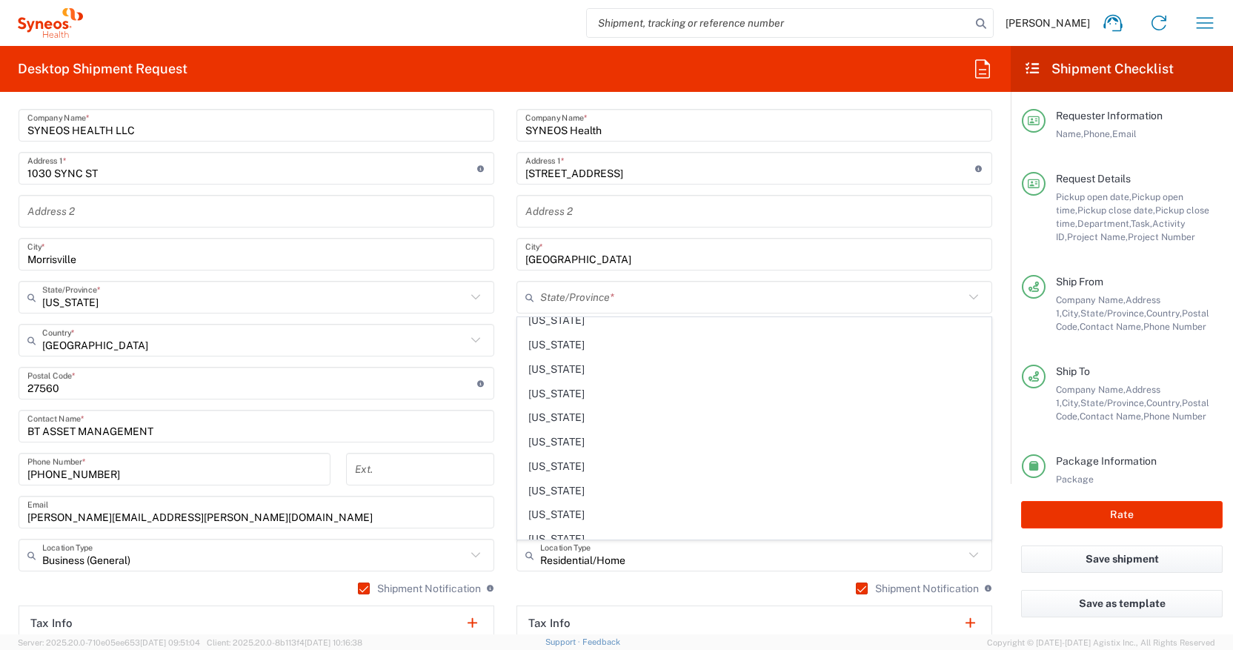
click at [827, 492] on span "[US_STATE]" at bounding box center [754, 490] width 473 height 23
type input "[US_STATE]"
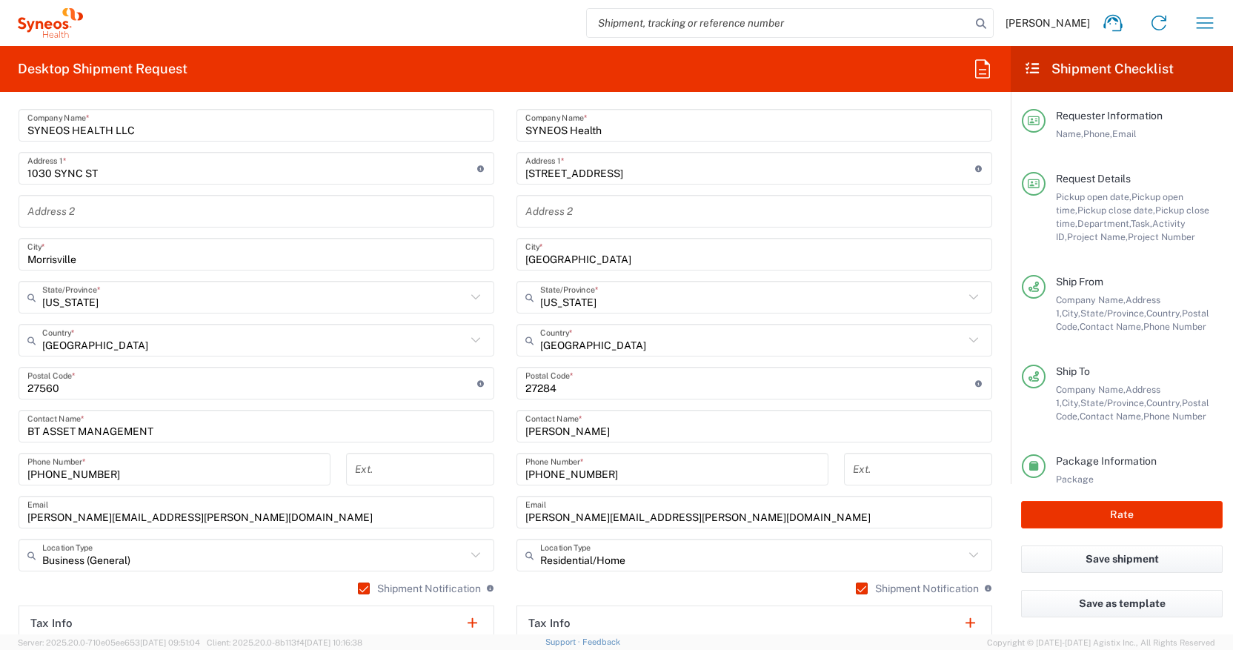
click at [558, 260] on input "[GEOGRAPHIC_DATA]" at bounding box center [754, 255] width 458 height 26
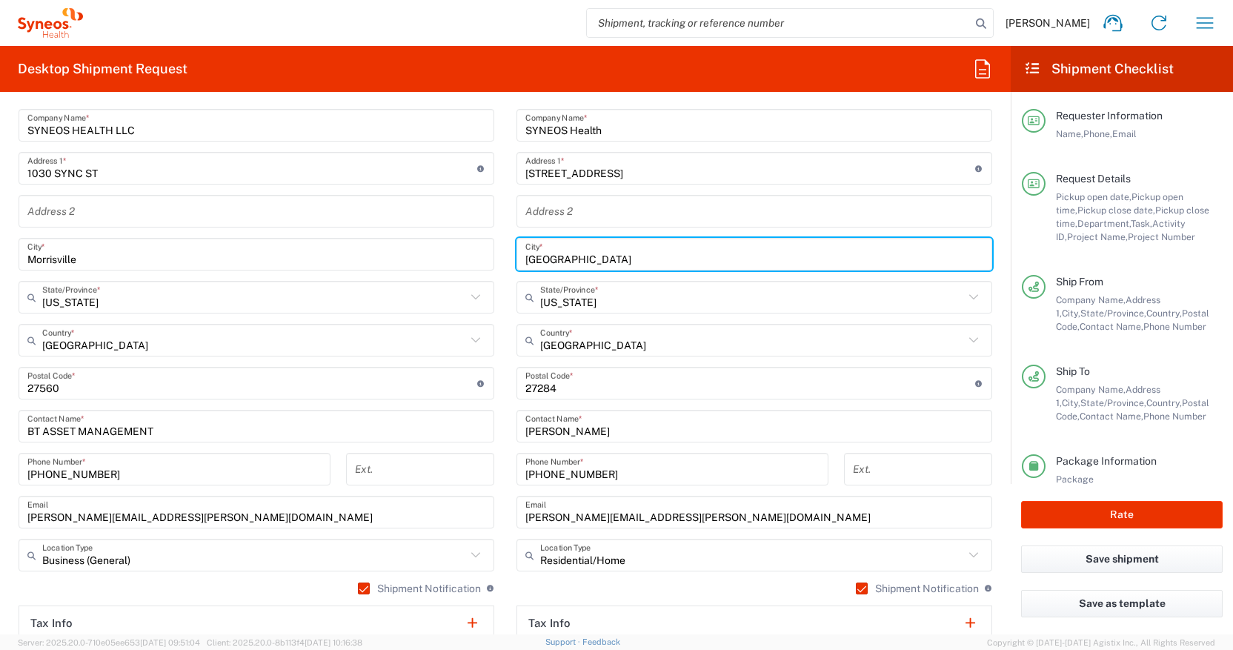
click at [559, 260] on input "[GEOGRAPHIC_DATA]" at bounding box center [754, 255] width 458 height 26
paste input "[GEOGRAPHIC_DATA]"
type input "[GEOGRAPHIC_DATA]"
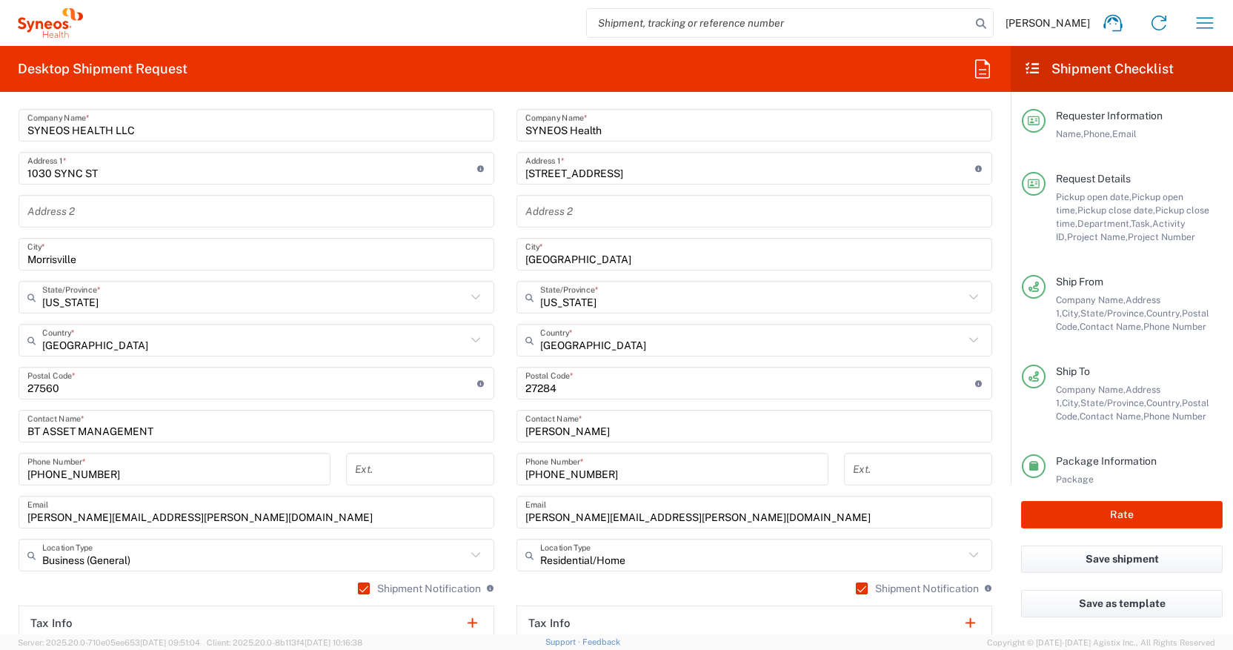
click at [497, 309] on main "SYNEOS HEALTH LLC [GEOGRAPHIC_DATA] [GEOGRAPHIC_DATA] Location SYNEOS HEALTH LL…" at bounding box center [256, 355] width 498 height 579
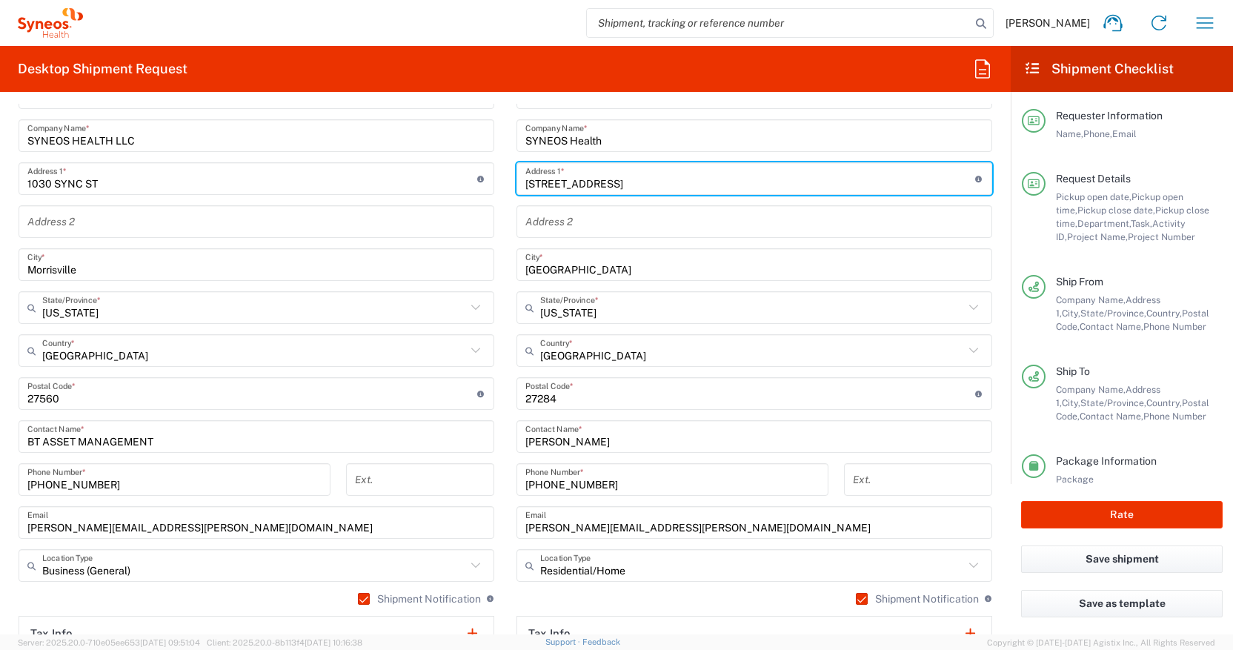
drag, startPoint x: 526, startPoint y: 173, endPoint x: 648, endPoint y: 182, distance: 121.8
click at [648, 182] on input "[STREET_ADDRESS]" at bounding box center [750, 179] width 450 height 26
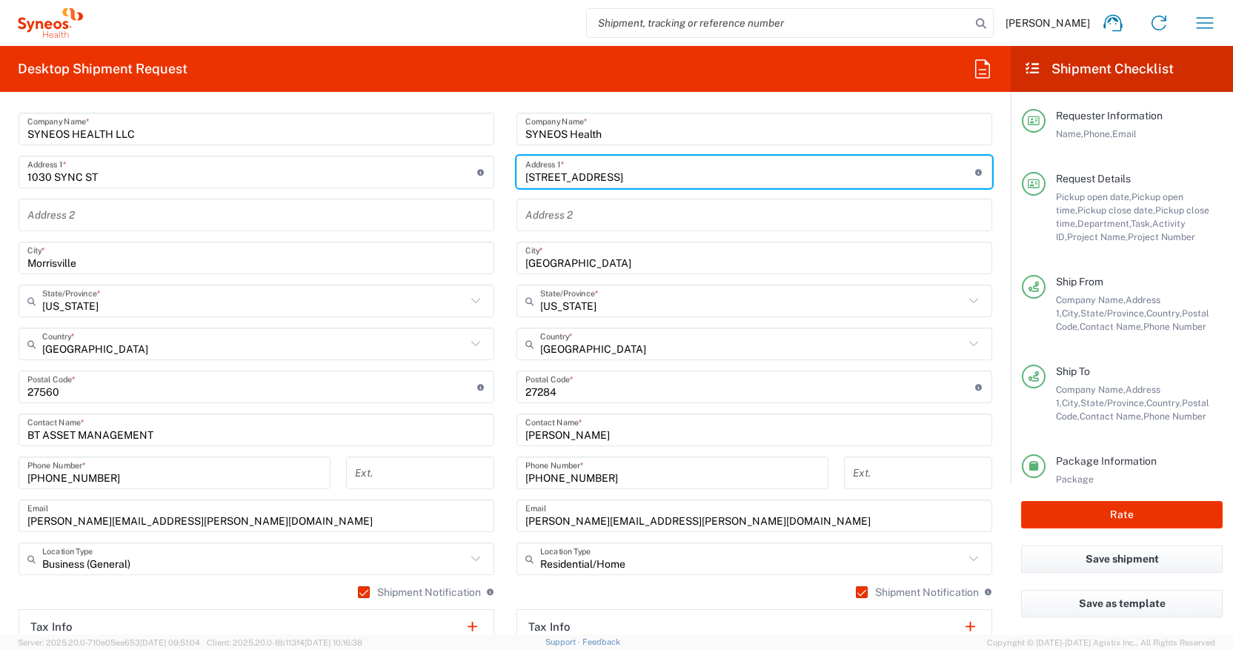
paste input "[STREET_ADDRESS]"
type input "[STREET_ADDRESS]"
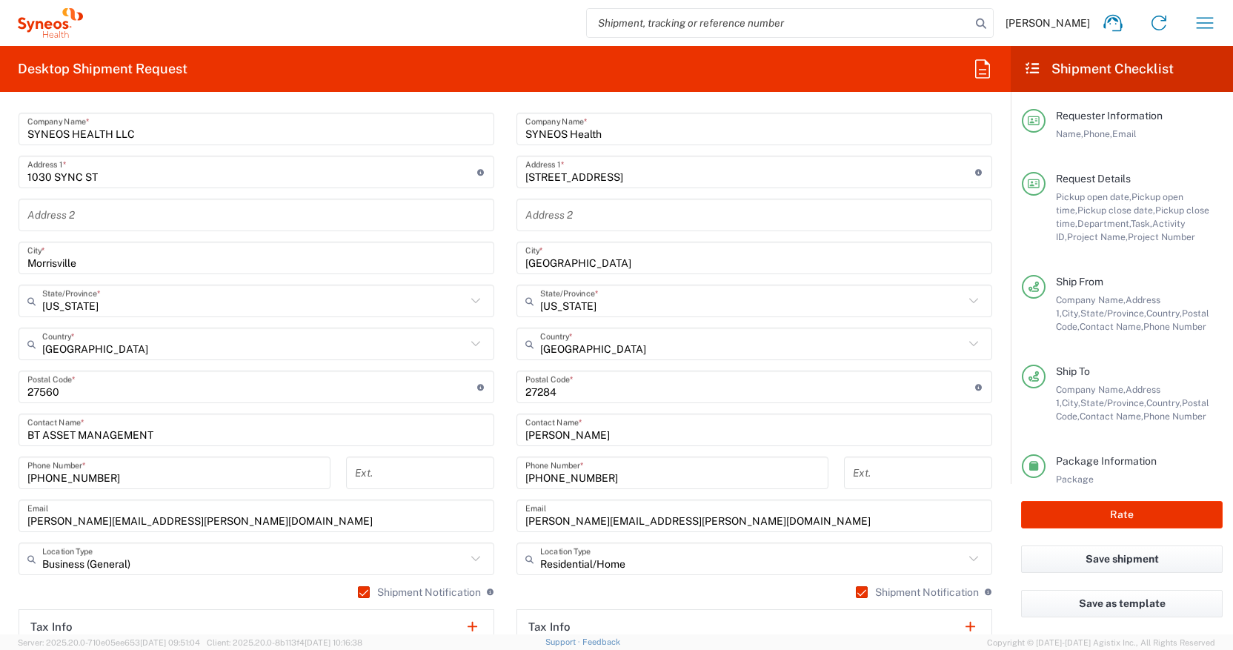
drag, startPoint x: 498, startPoint y: 199, endPoint x: 509, endPoint y: 200, distance: 11.1
click at [499, 199] on main "SYNEOS HEALTH LLC [GEOGRAPHIC_DATA] [GEOGRAPHIC_DATA] Location SYNEOS HEALTH LL…" at bounding box center [256, 359] width 498 height 579
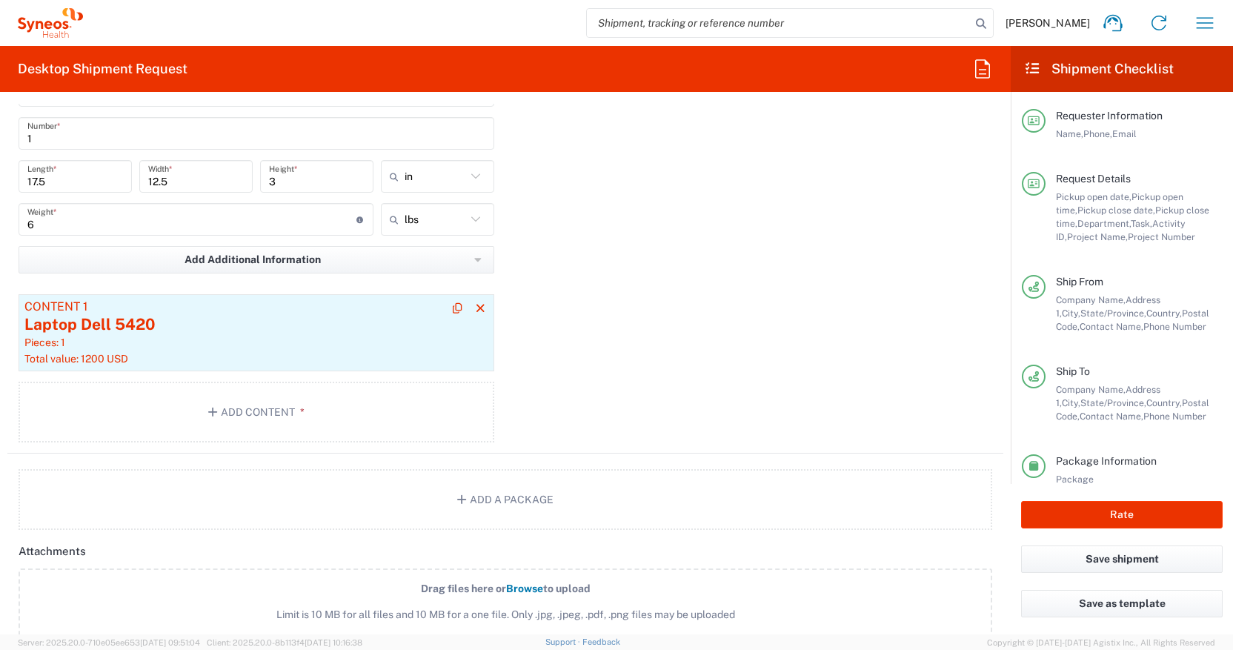
scroll to position [1528, 0]
click at [335, 331] on div "Laptop Dell 5420" at bounding box center [256, 323] width 464 height 22
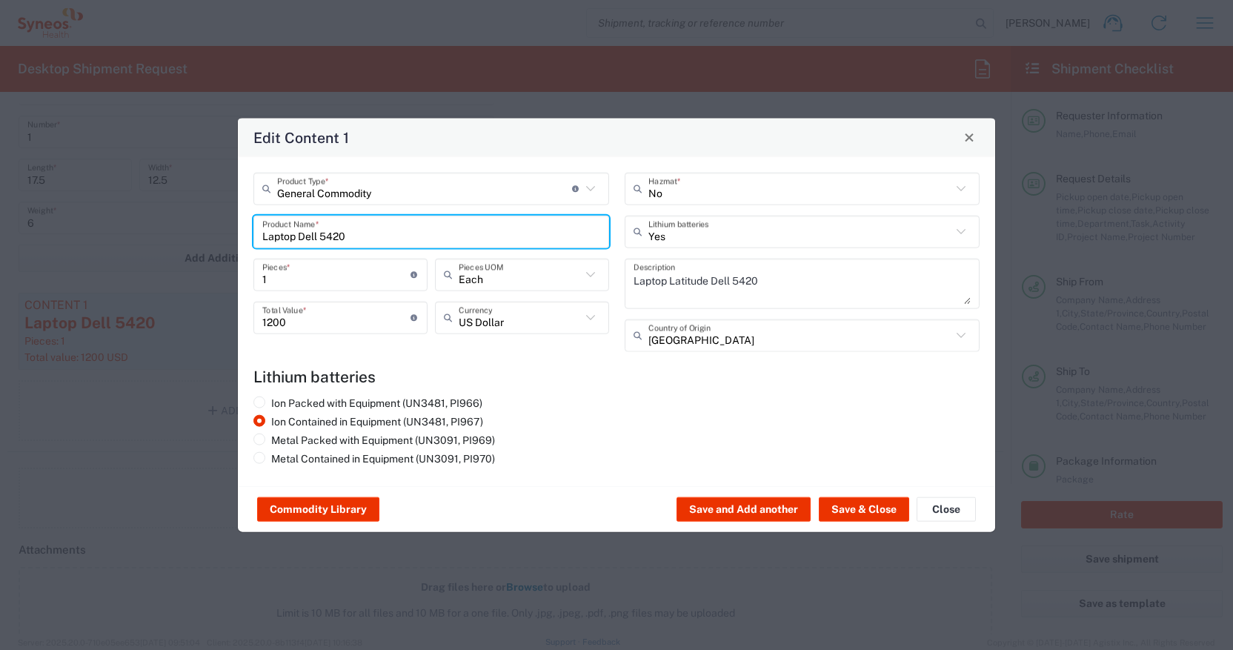
drag, startPoint x: 361, startPoint y: 239, endPoint x: 253, endPoint y: 236, distance: 107.5
click at [253, 236] on div "Laptop Dell 5420 Product Name *" at bounding box center [431, 231] width 356 height 33
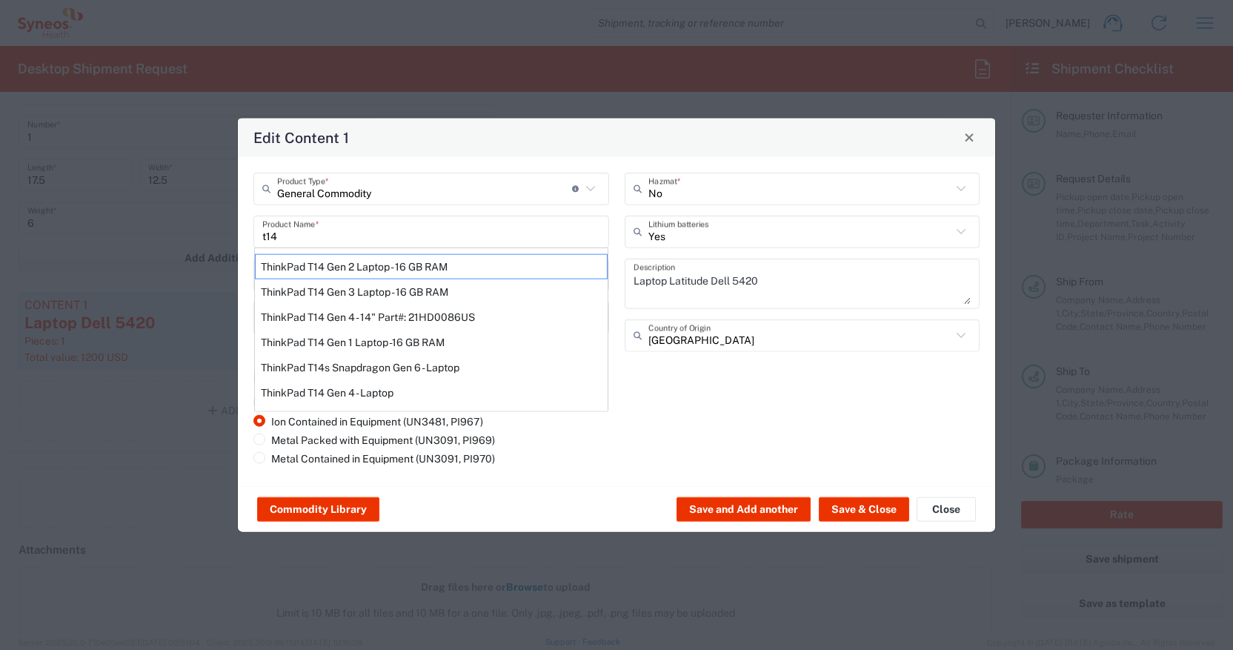
click at [335, 316] on div "ThinkPad T14 Gen 4 - 14" Part#: 21HD0086US" at bounding box center [431, 316] width 353 height 25
type input "ThinkPad T14 Gen 4 - 14" Part#: 21HD0086US"
type textarea "vPro Enterprise; 16 GB RAM; 256 GB SSD;"
type input "[GEOGRAPHIC_DATA]"
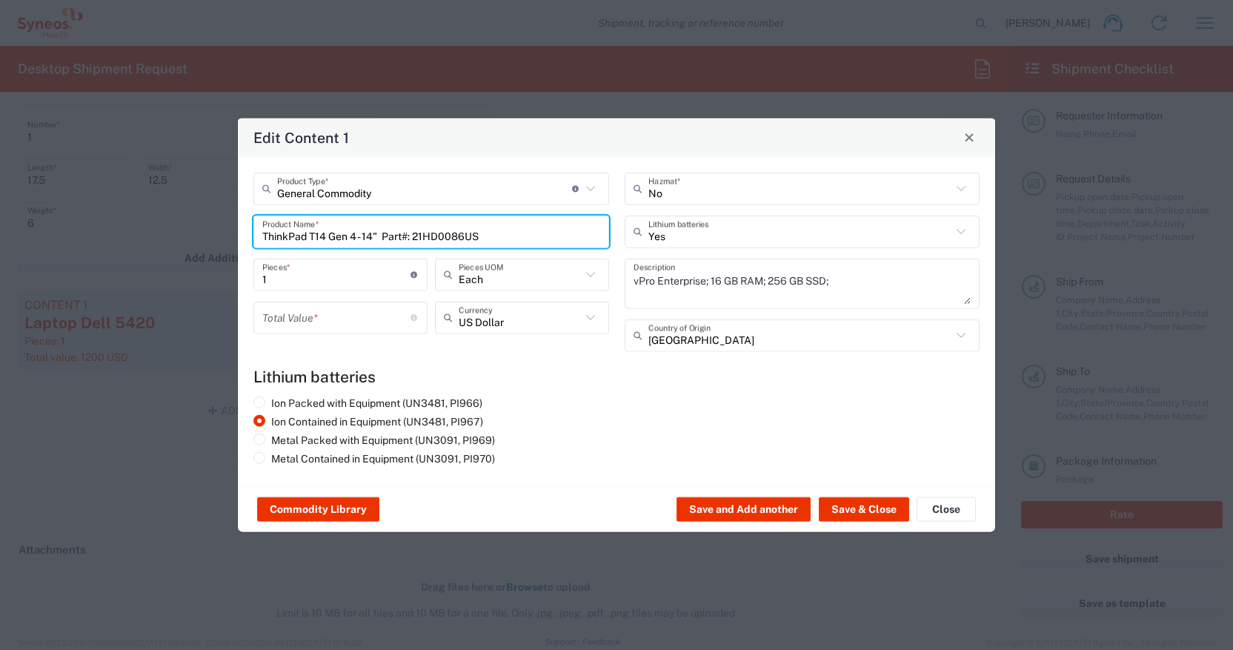
click at [356, 316] on input "number" at bounding box center [336, 318] width 148 height 26
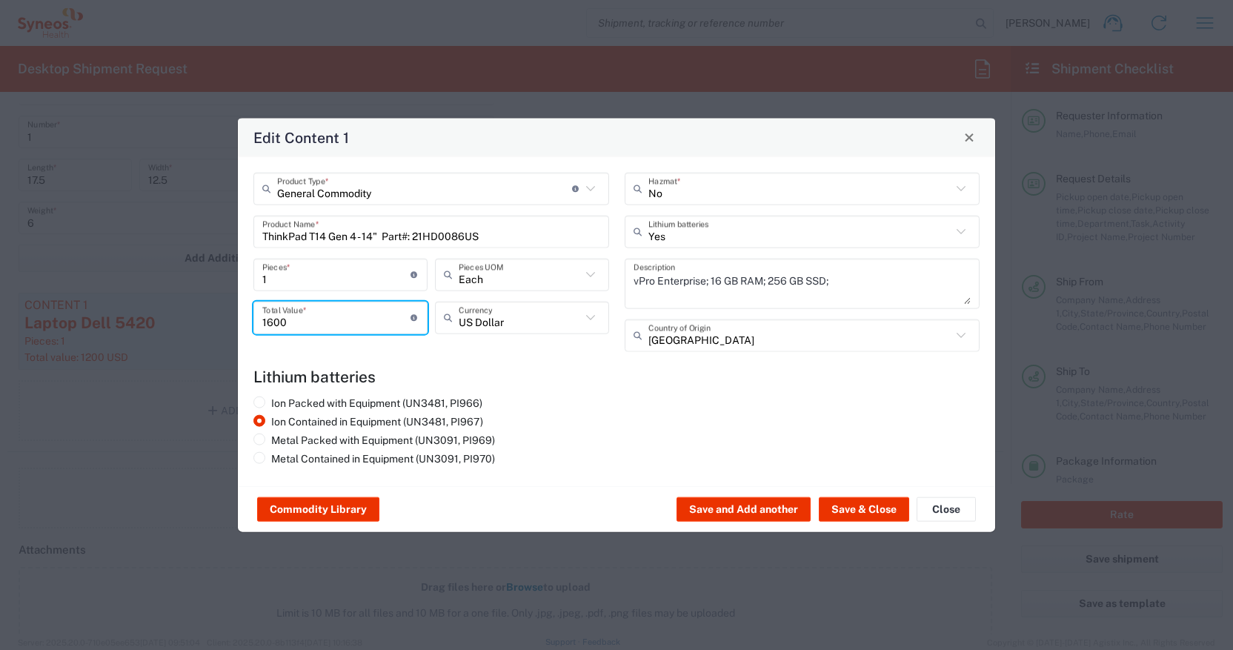
type input "1600"
click at [737, 333] on input "text" at bounding box center [800, 335] width 304 height 26
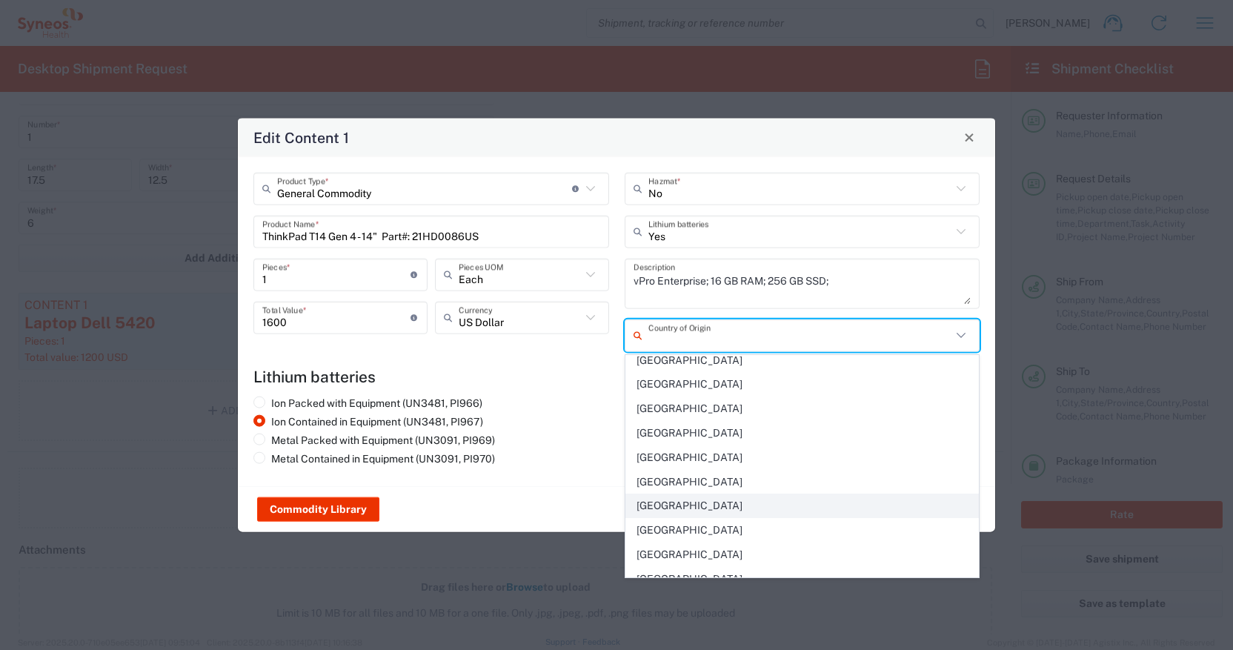
scroll to position [5686, 0]
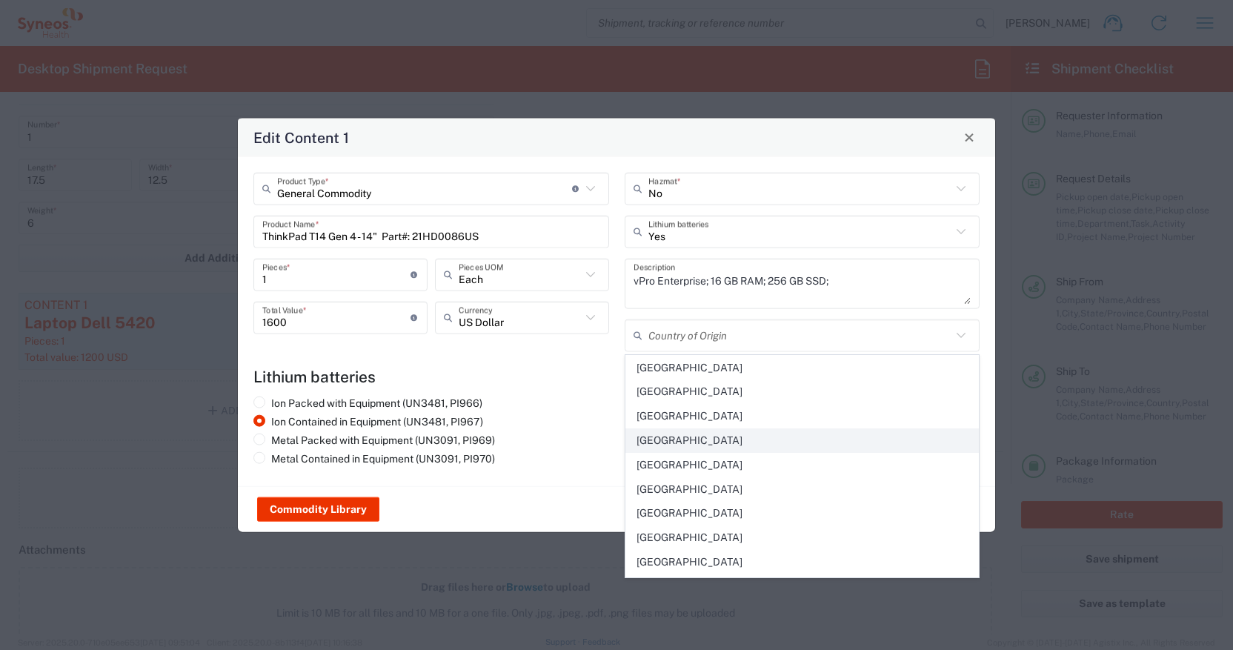
click at [692, 434] on span "[GEOGRAPHIC_DATA]" at bounding box center [802, 440] width 353 height 23
type input "[GEOGRAPHIC_DATA]"
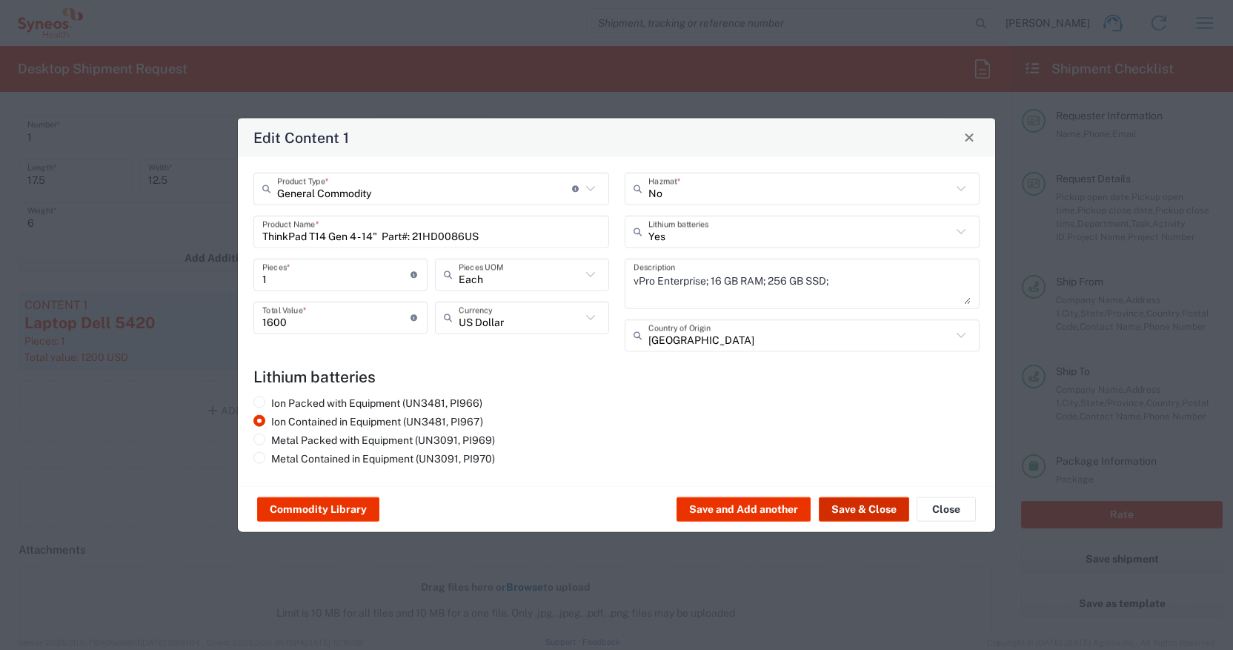
click at [862, 511] on button "Save & Close" at bounding box center [864, 509] width 90 height 24
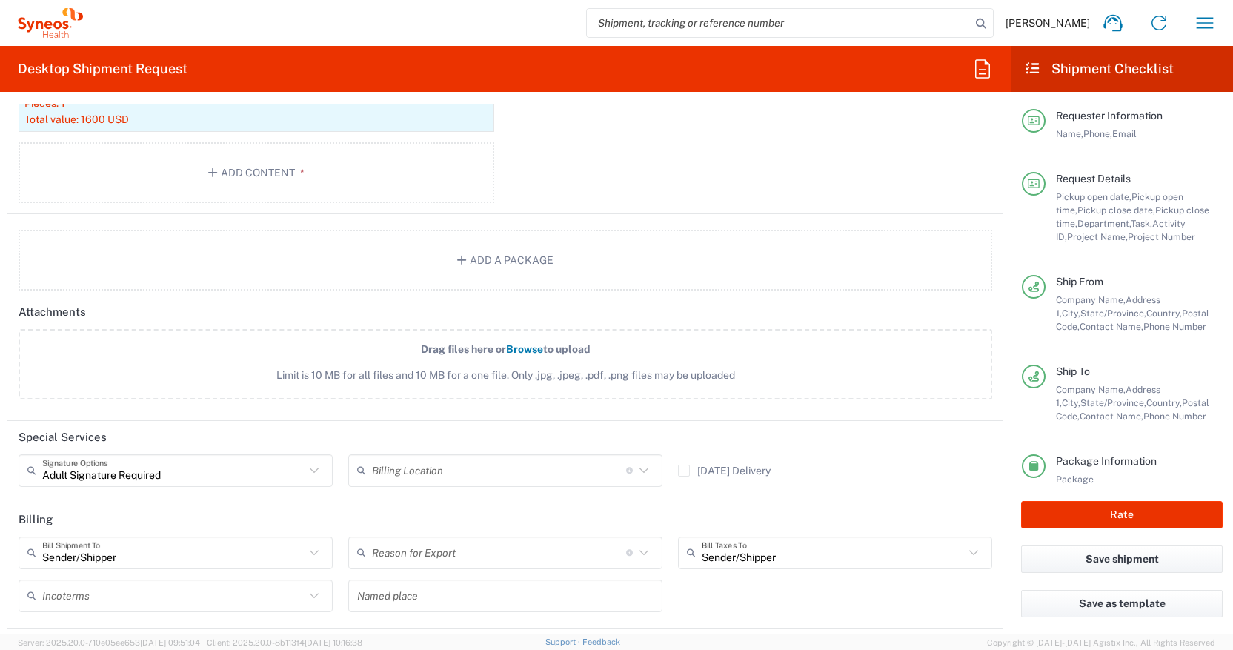
scroll to position [1855, 0]
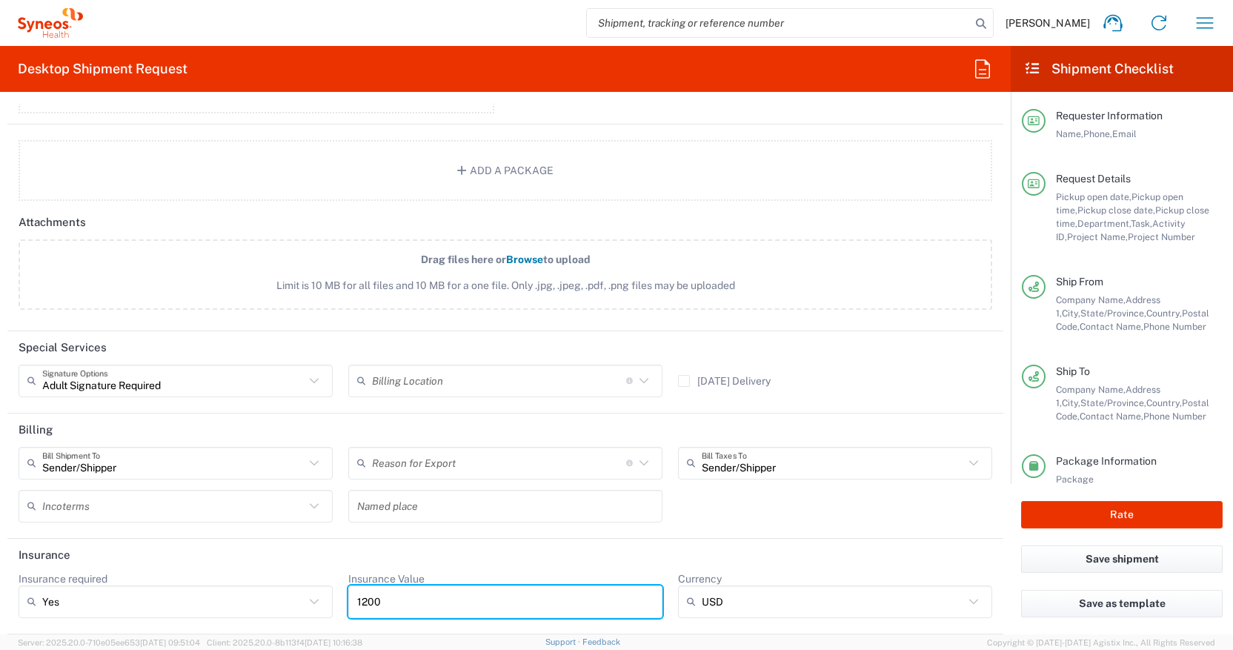
click at [365, 601] on input "1200" at bounding box center [505, 602] width 296 height 24
type input "1600"
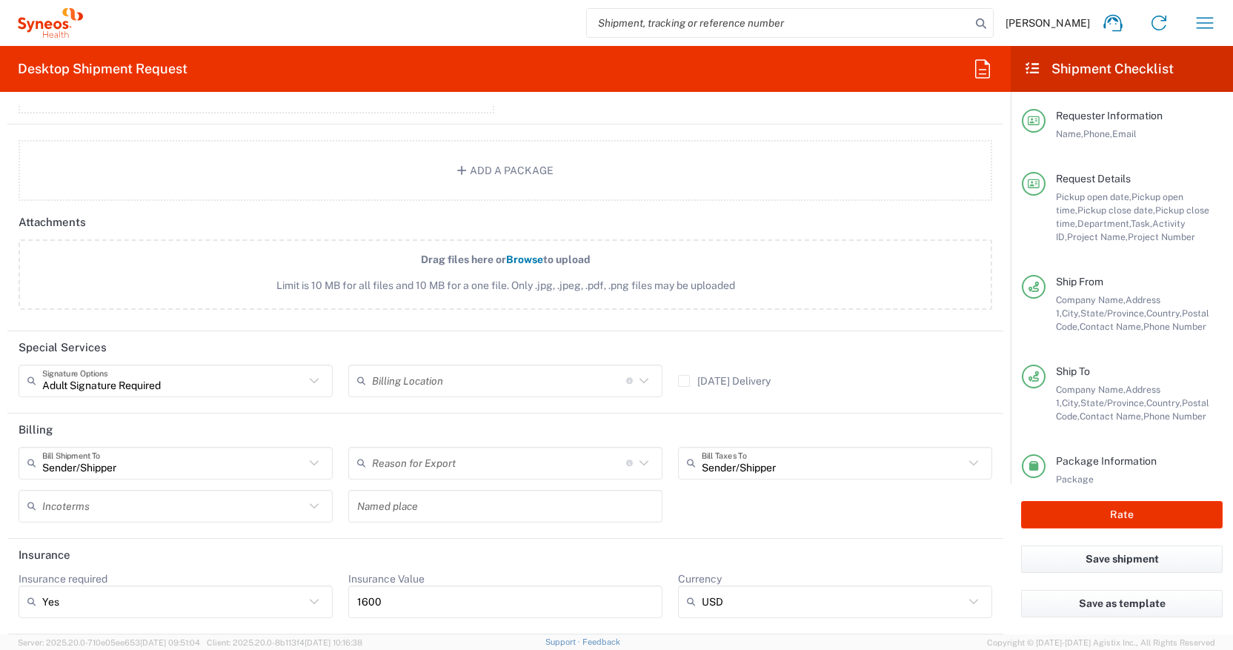
click at [666, 563] on header "Insurance" at bounding box center [505, 555] width 996 height 33
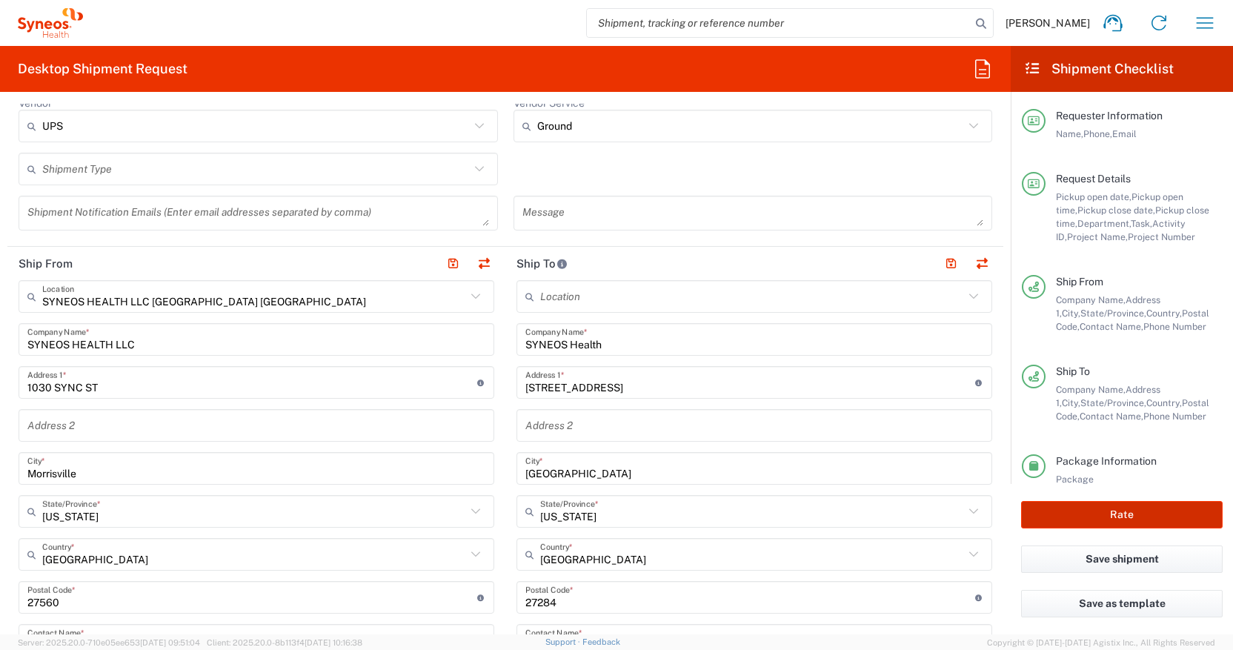
scroll to position [582, 0]
click at [1117, 511] on button "Rate" at bounding box center [1122, 514] width 202 height 27
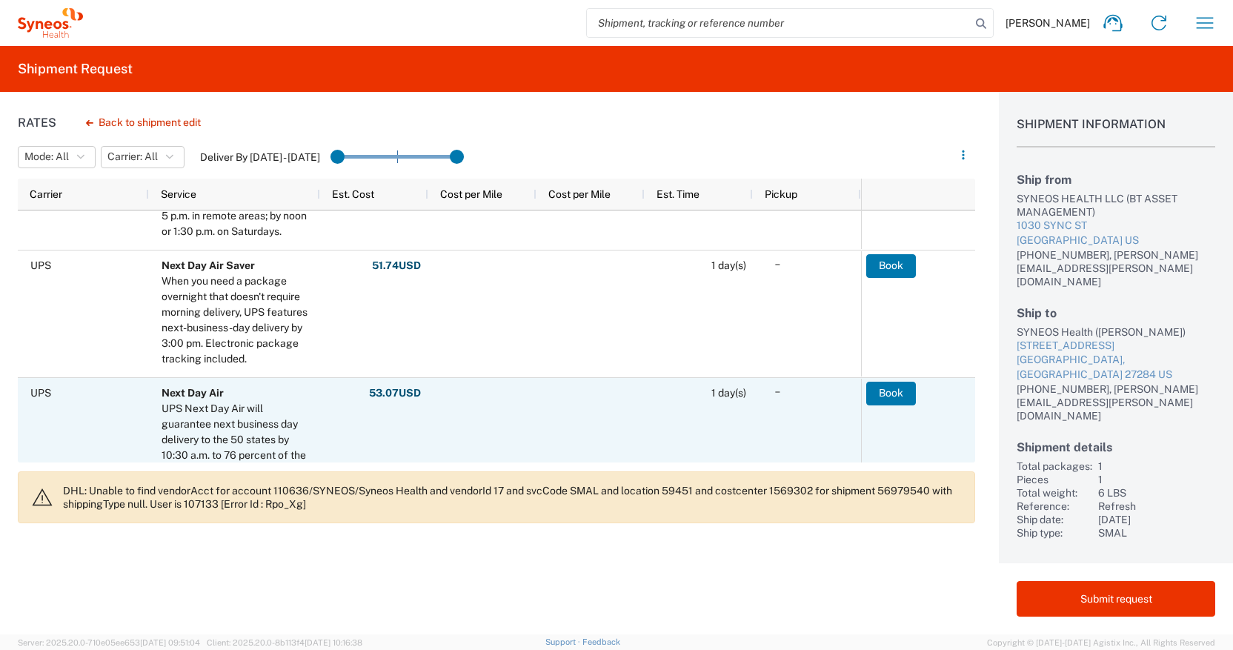
scroll to position [491, 0]
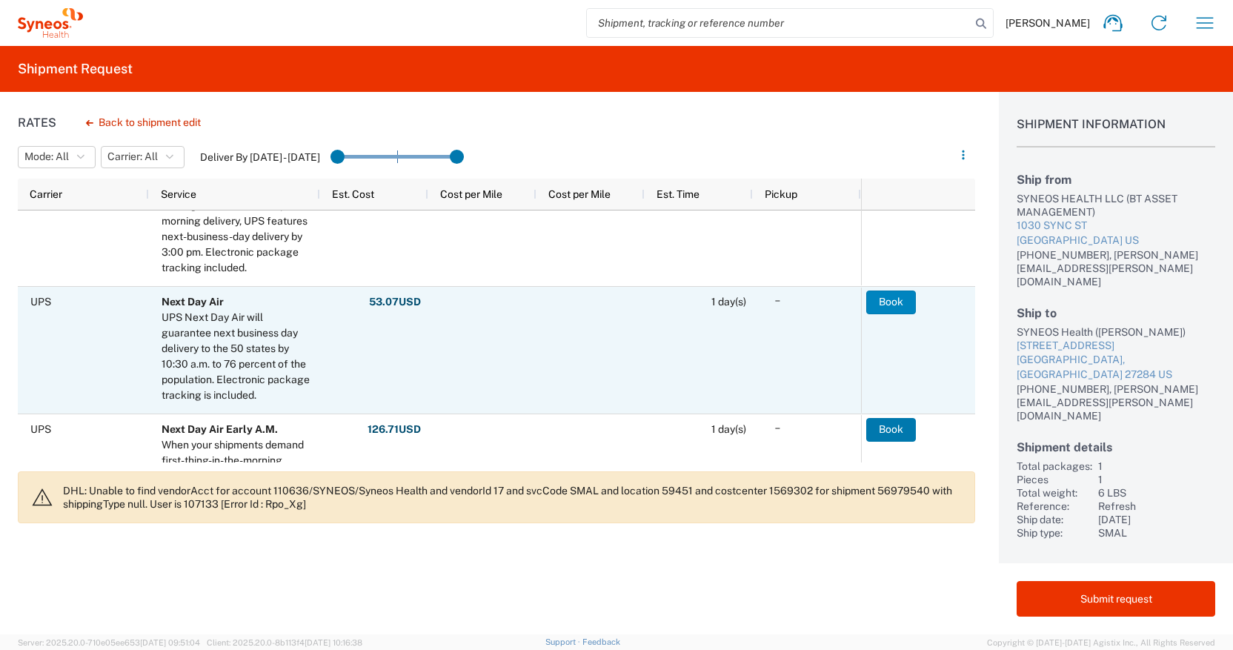
click at [899, 298] on button "Book" at bounding box center [891, 302] width 50 height 24
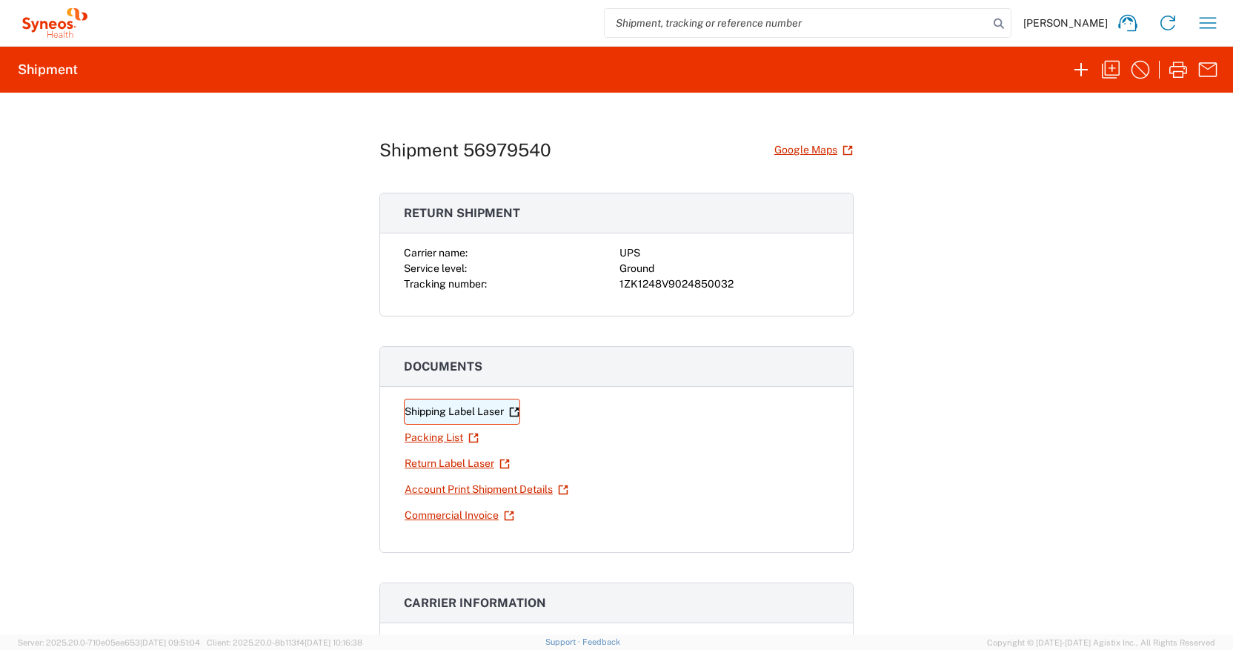
click at [426, 408] on link "Shipping Label Laser" at bounding box center [462, 412] width 116 height 26
click at [453, 464] on link "Return Label Laser" at bounding box center [457, 463] width 107 height 26
click at [1113, 67] on icon "button" at bounding box center [1111, 70] width 18 height 18
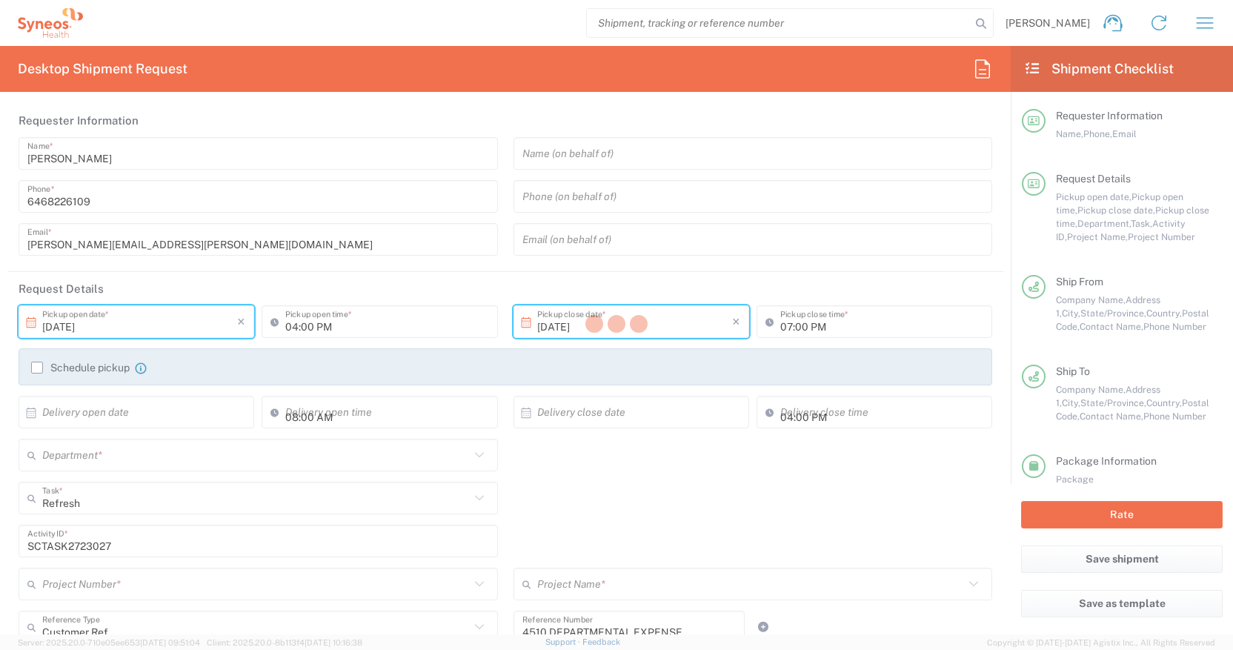
type input "[US_STATE]"
type input "Large Box"
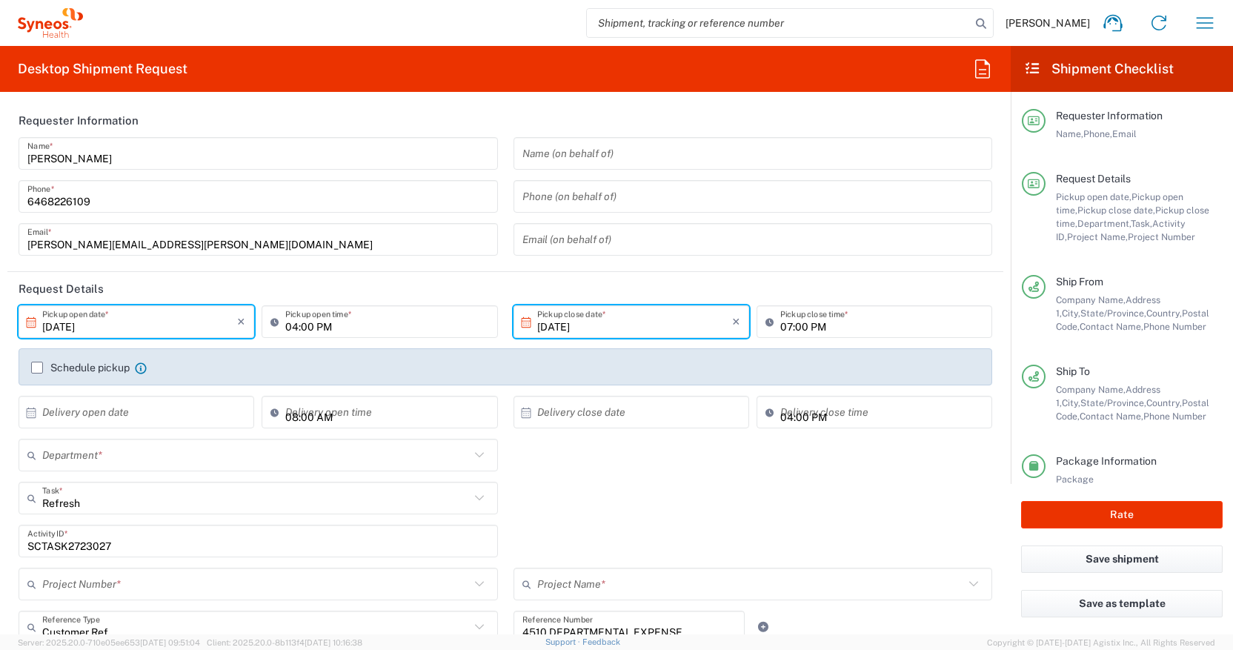
type input "4510"
type input "4510 DEPARTMENTAL EXPENSE"
type input "Ground"
type input "4510 DEPARTMENTAL EXPENSE"
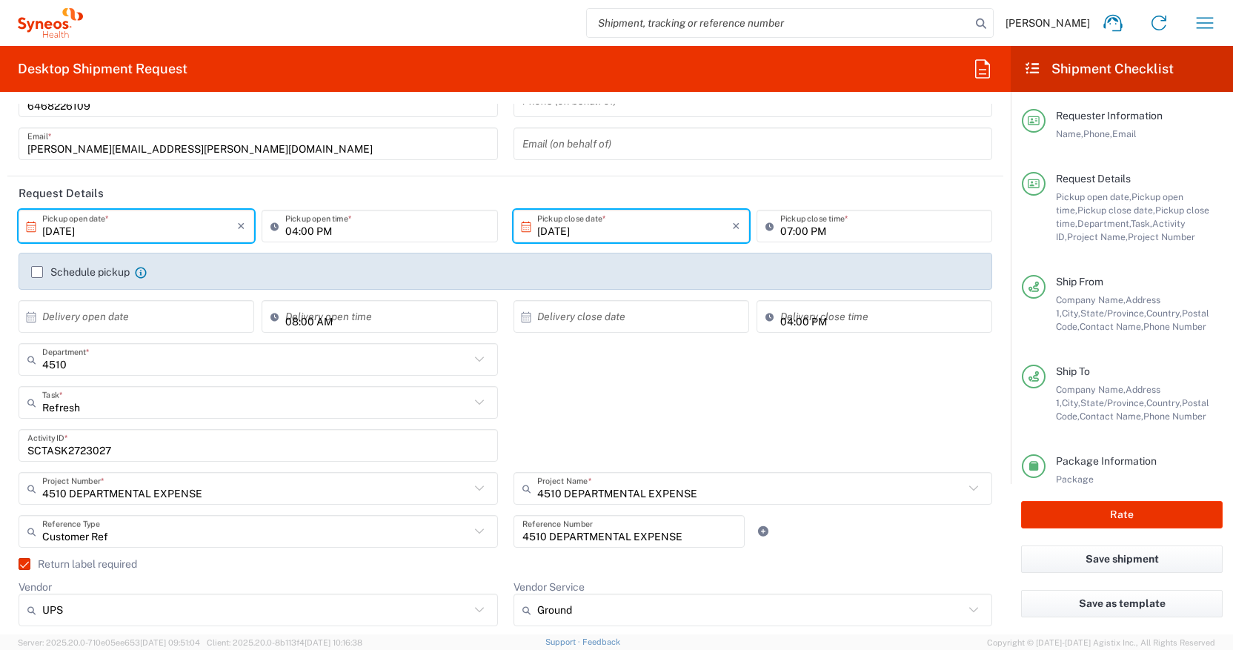
scroll to position [100, 0]
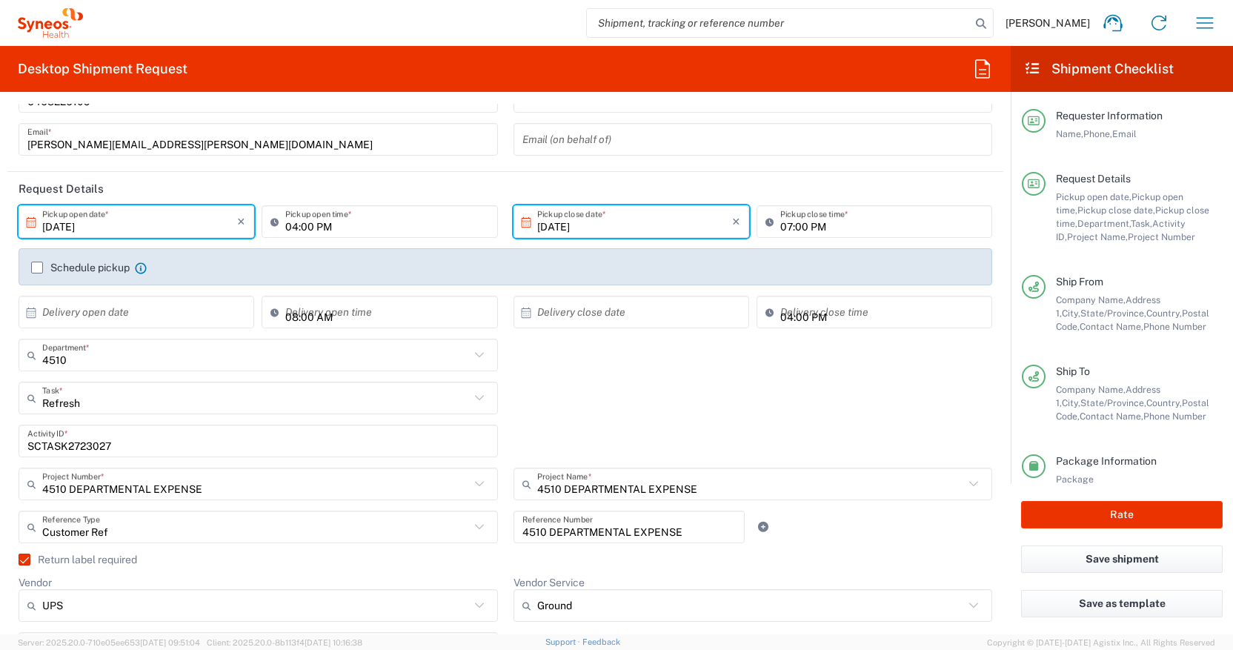
click at [86, 442] on input "SCTASK2723027" at bounding box center [258, 441] width 462 height 26
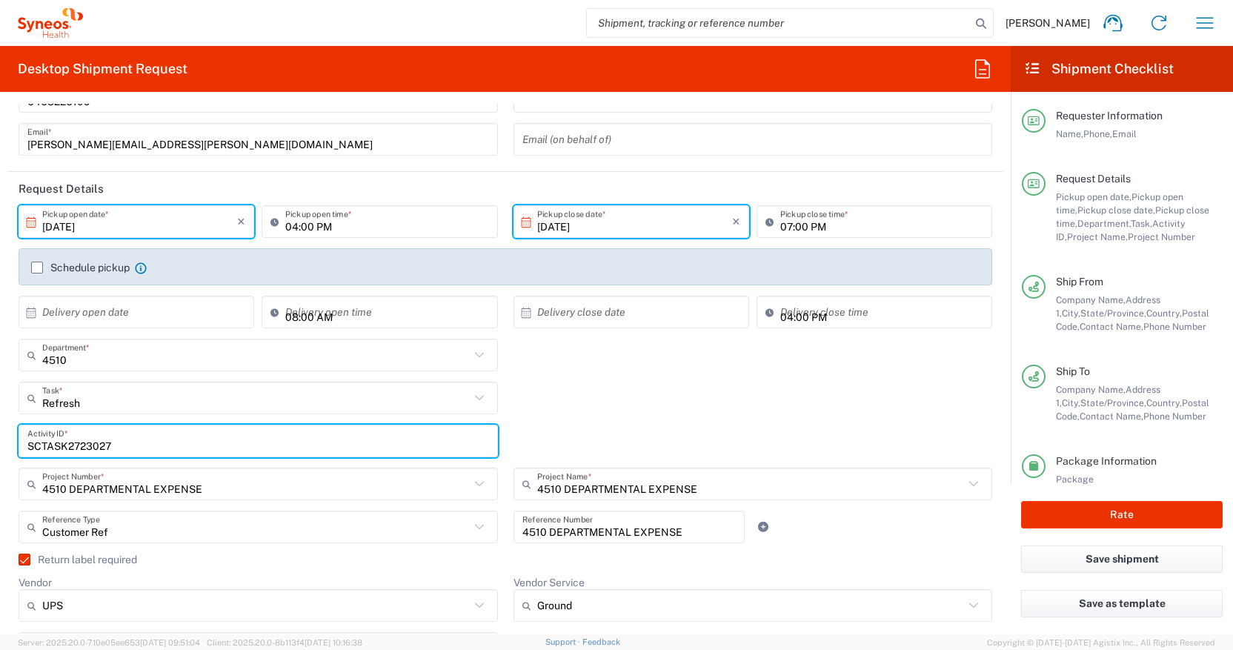
click at [86, 442] on input "SCTASK2723027" at bounding box center [258, 441] width 462 height 26
paste input "11779"
type input "SCTASK2711779"
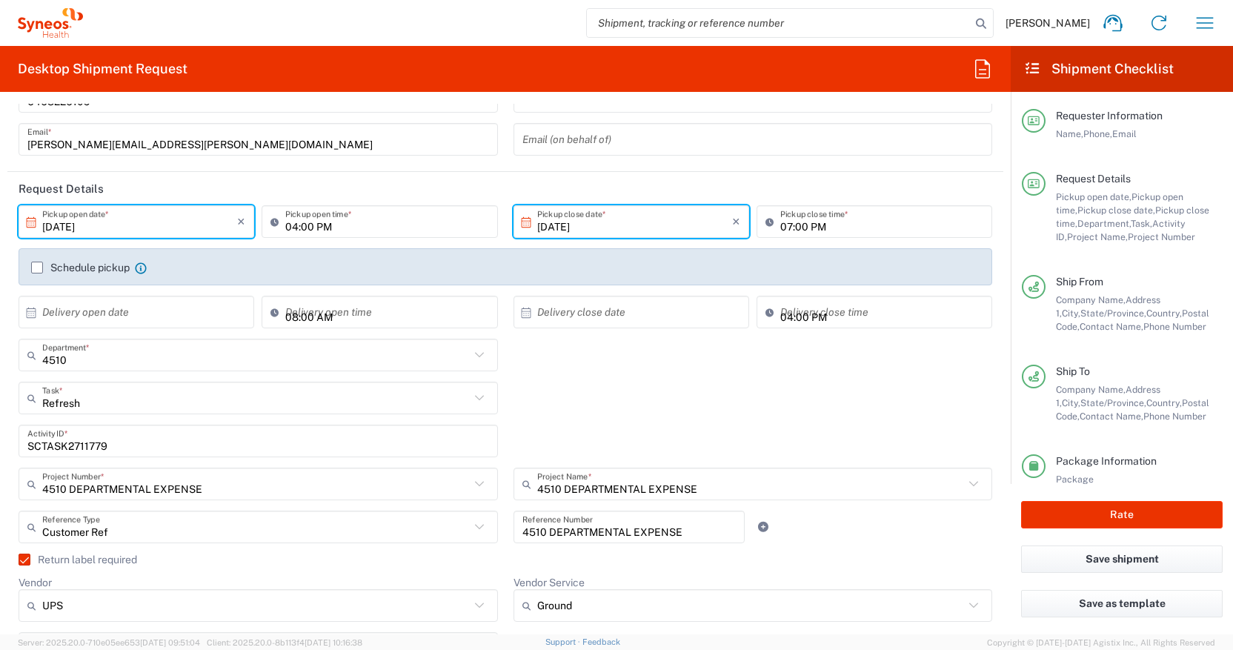
click at [507, 473] on div "4510 DEPARTMENTAL EXPENSE Project Name * 4510 DEPARTMENTAL EXPENSE ([GEOGRAPHIC…" at bounding box center [752, 489] width 495 height 43
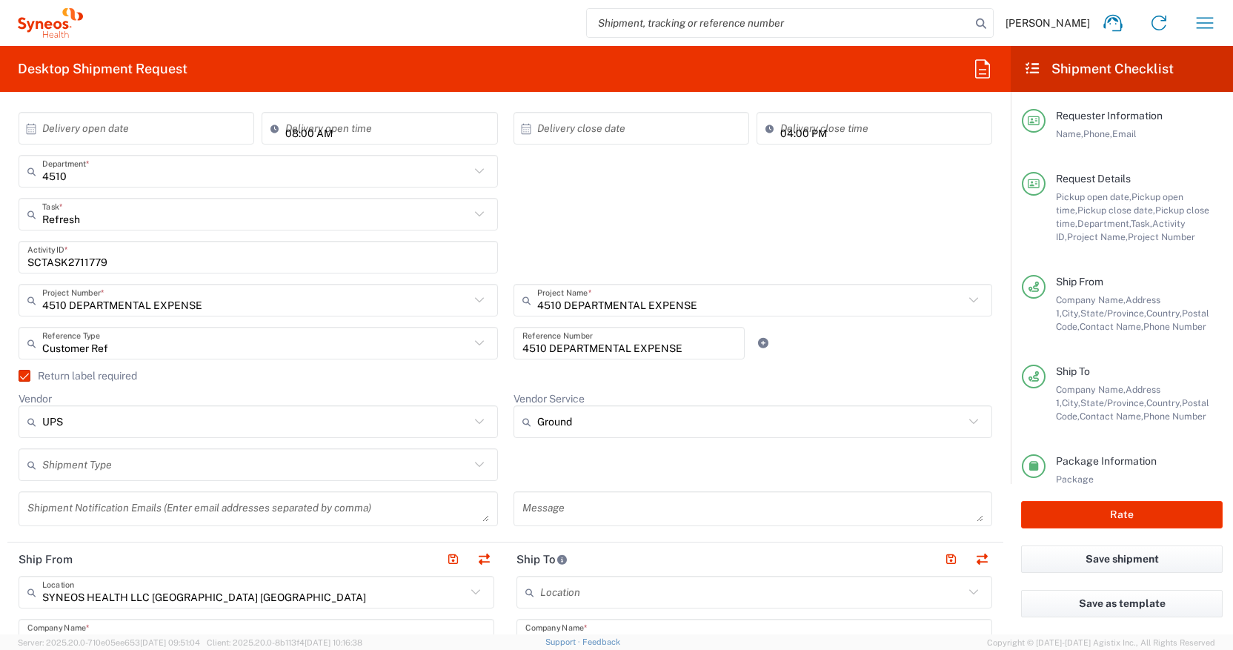
scroll to position [362, 0]
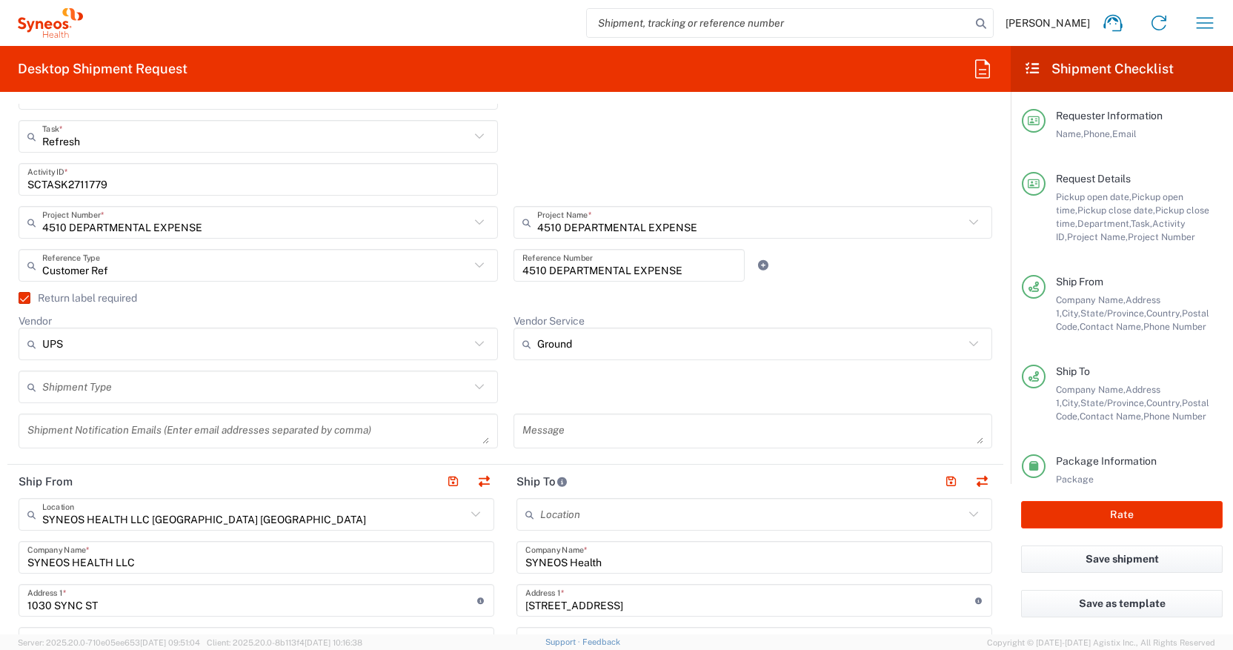
click at [480, 385] on icon at bounding box center [479, 386] width 19 height 19
click at [479, 386] on icon at bounding box center [479, 386] width 19 height 19
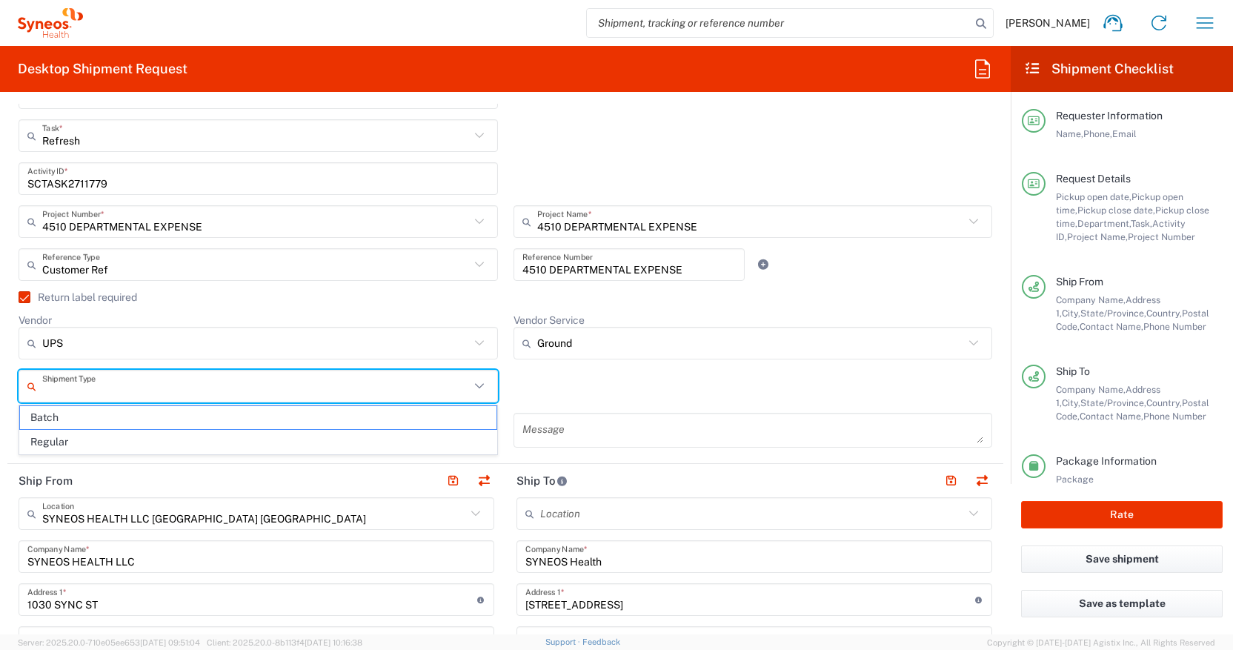
scroll to position [363, 0]
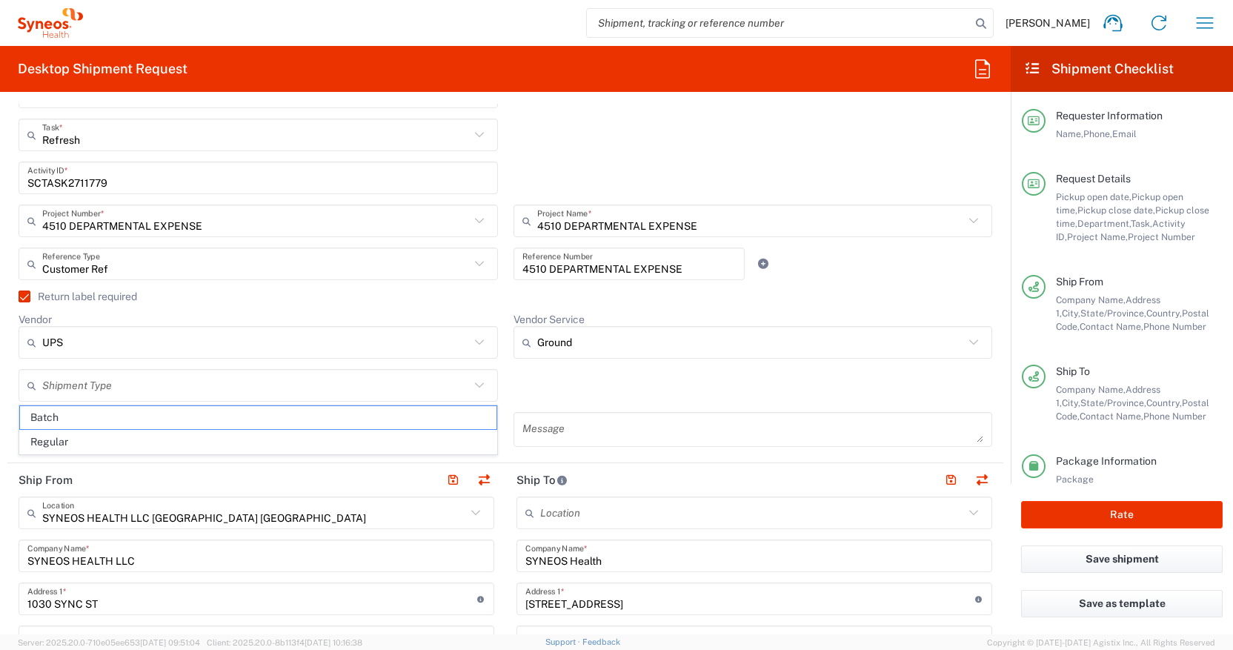
click at [448, 443] on span "Regular" at bounding box center [258, 441] width 476 height 23
type input "Regular"
click at [508, 417] on div "Message" at bounding box center [752, 434] width 495 height 45
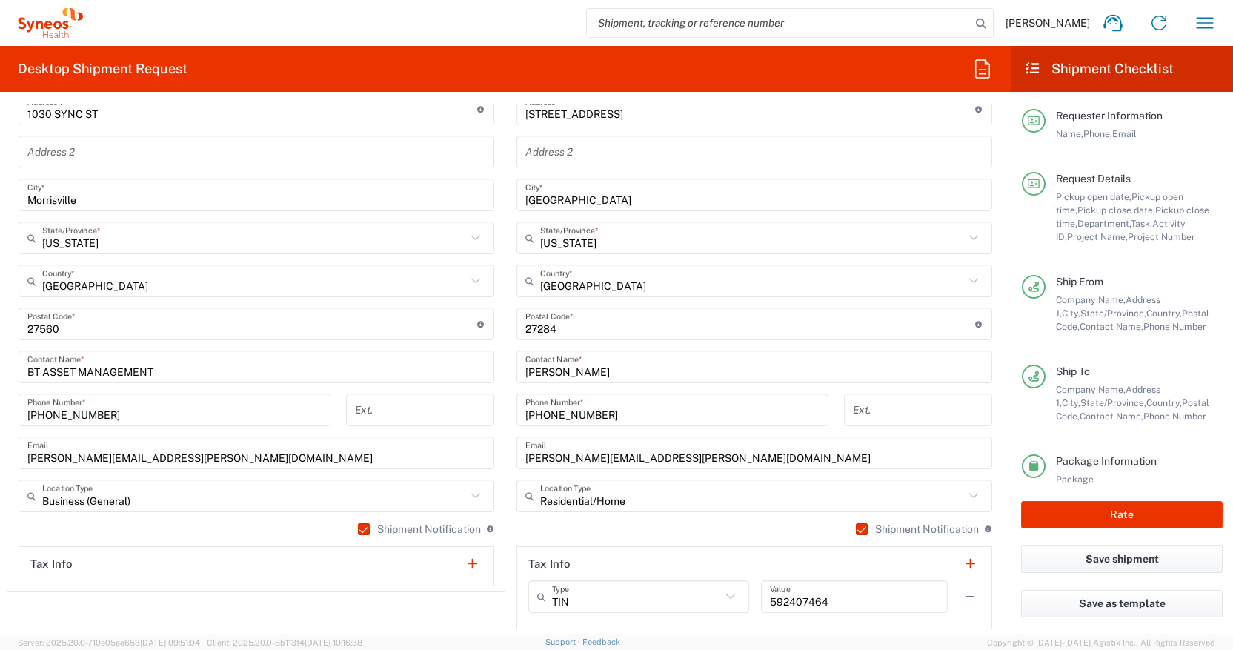
scroll to position [851, 0]
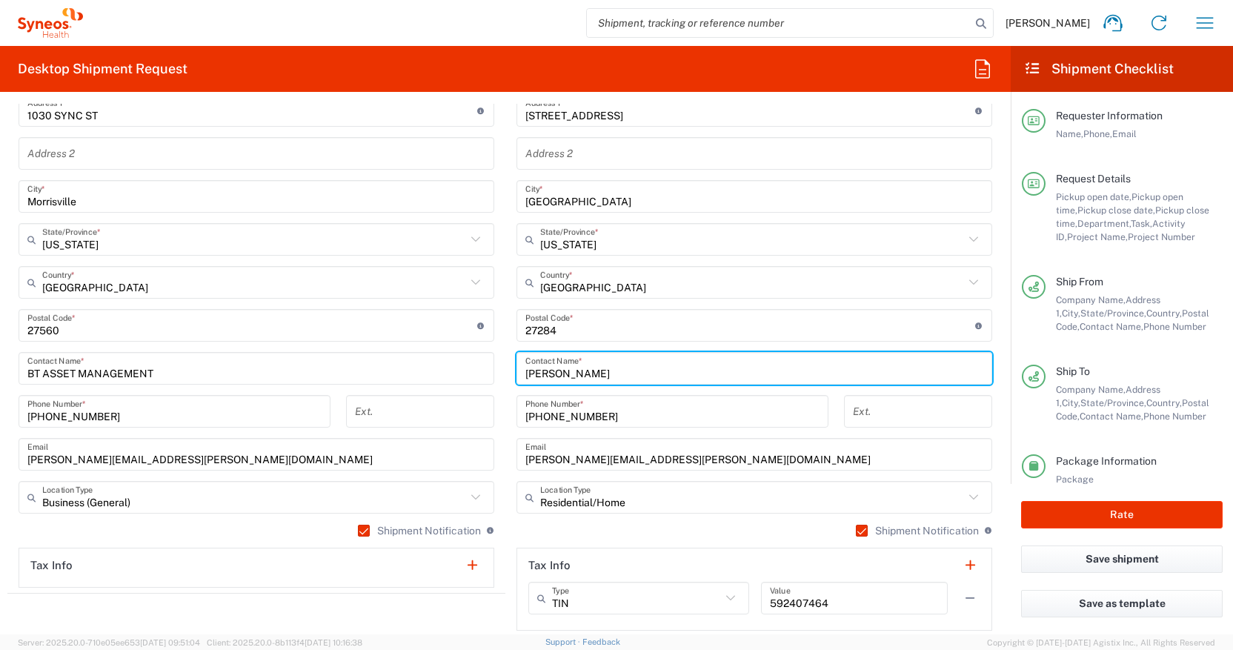
drag, startPoint x: 526, startPoint y: 373, endPoint x: 604, endPoint y: 375, distance: 77.8
click at [605, 375] on input "[PERSON_NAME]" at bounding box center [754, 369] width 458 height 26
paste input "[PERSON_NAME]"
type input "[PERSON_NAME]"
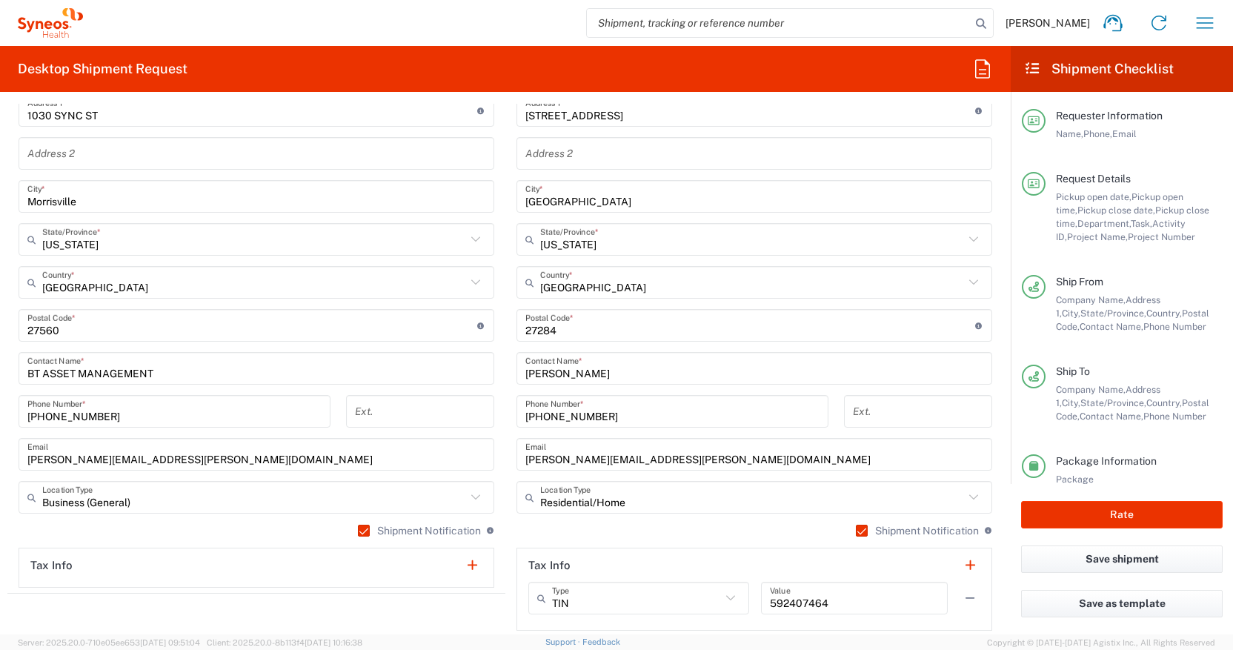
click at [506, 393] on main "Location [PERSON_NAME] LLC-[GEOGRAPHIC_DATA] [GEOGRAPHIC_DATA] [GEOGRAPHIC_DATA…" at bounding box center [754, 319] width 498 height 622
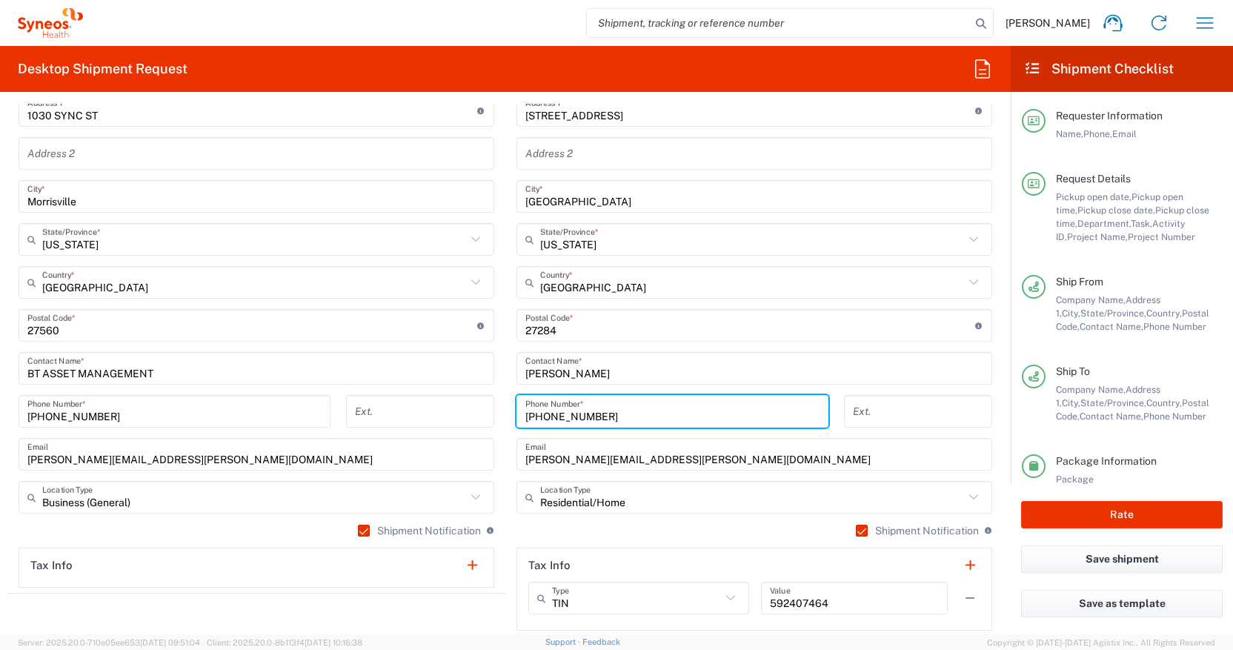
drag, startPoint x: 533, startPoint y: 416, endPoint x: 613, endPoint y: 417, distance: 80.0
click at [613, 417] on input "[PHONE_NUMBER]" at bounding box center [672, 412] width 294 height 26
paste input "[PHONE_NUMBER]"
type input "[PHONE_NUMBER]"
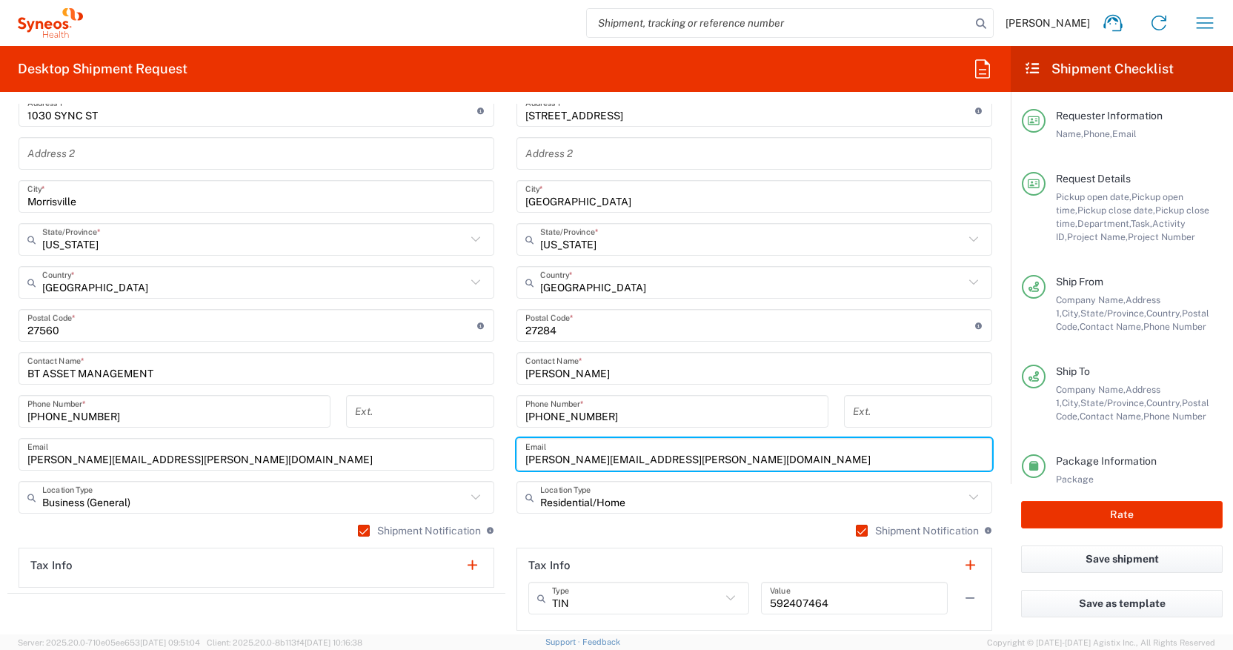
drag, startPoint x: 588, startPoint y: 459, endPoint x: 714, endPoint y: 463, distance: 125.3
click at [714, 463] on input "[PERSON_NAME][EMAIL_ADDRESS][PERSON_NAME][DOMAIN_NAME]" at bounding box center [754, 455] width 458 height 26
paste input "[PERSON_NAME].[PERSON_NAME]"
type input "[PERSON_NAME][EMAIL_ADDRESS][PERSON_NAME][DOMAIN_NAME]"
click at [505, 451] on main "Location [PERSON_NAME] LLC-[GEOGRAPHIC_DATA] [GEOGRAPHIC_DATA] [GEOGRAPHIC_DATA…" at bounding box center [754, 319] width 498 height 622
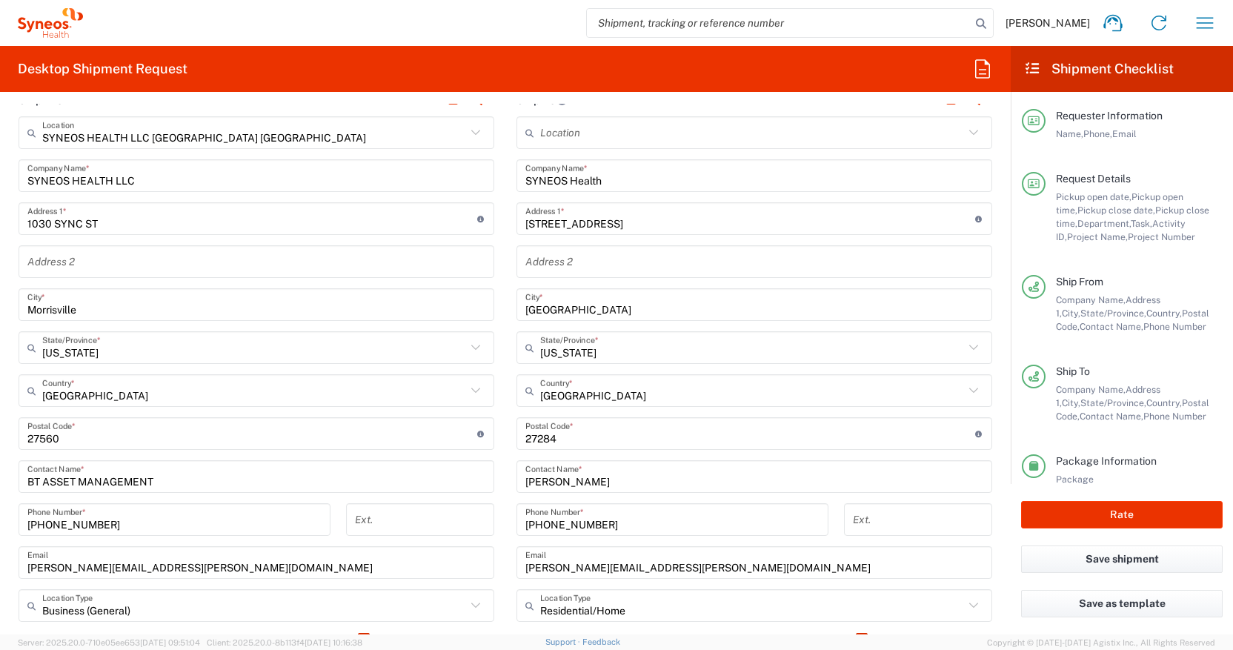
scroll to position [739, 0]
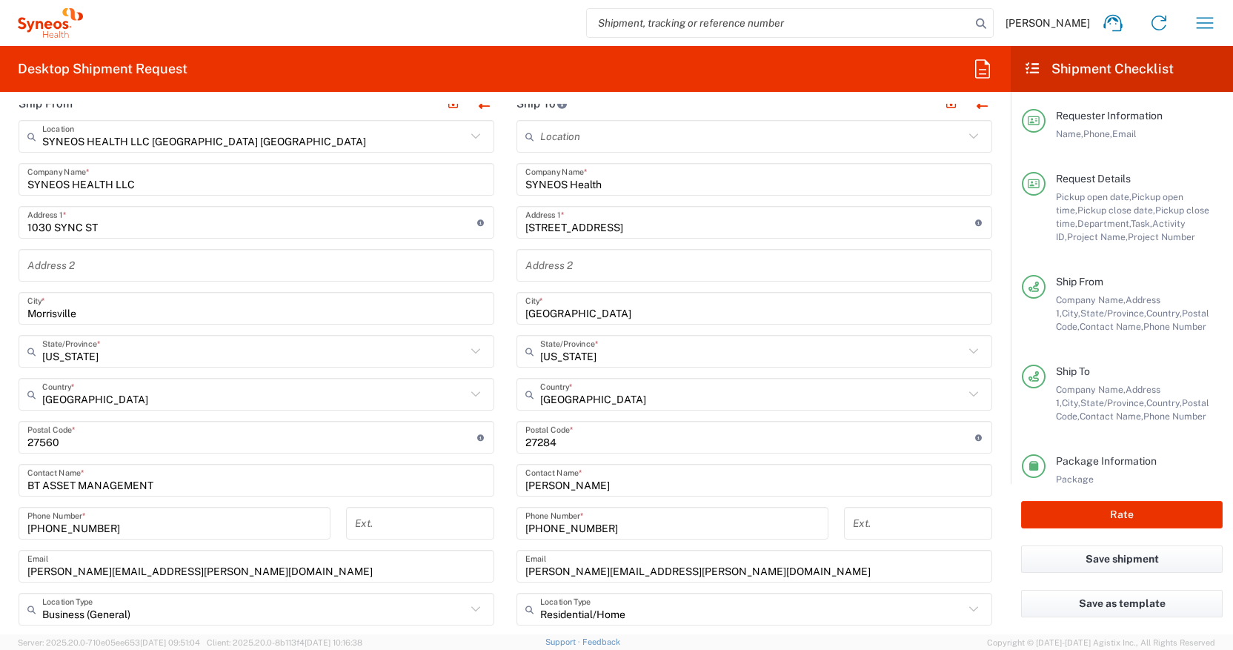
click at [539, 443] on input "undefined" at bounding box center [750, 438] width 450 height 26
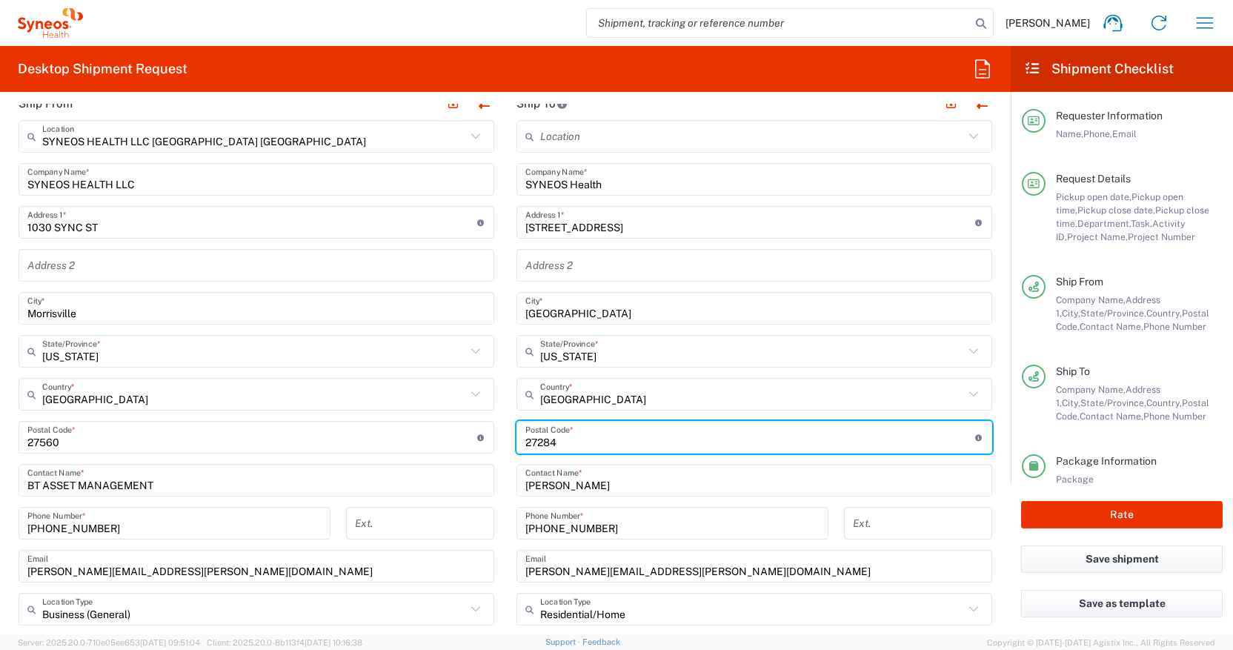
click at [539, 443] on input "undefined" at bounding box center [750, 438] width 450 height 26
paste input "60647"
type input "60647"
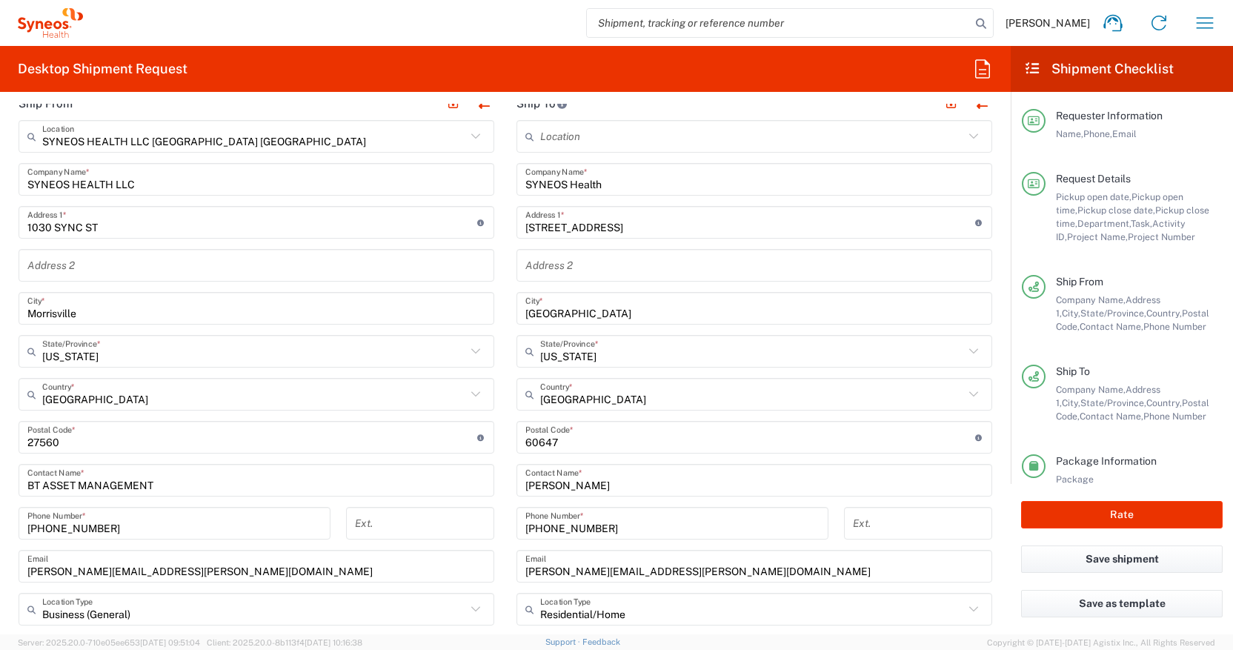
click at [509, 406] on main "Location [PERSON_NAME] LLC-[GEOGRAPHIC_DATA] [GEOGRAPHIC_DATA] [GEOGRAPHIC_DATA…" at bounding box center [754, 431] width 498 height 622
click at [971, 353] on icon at bounding box center [973, 351] width 19 height 19
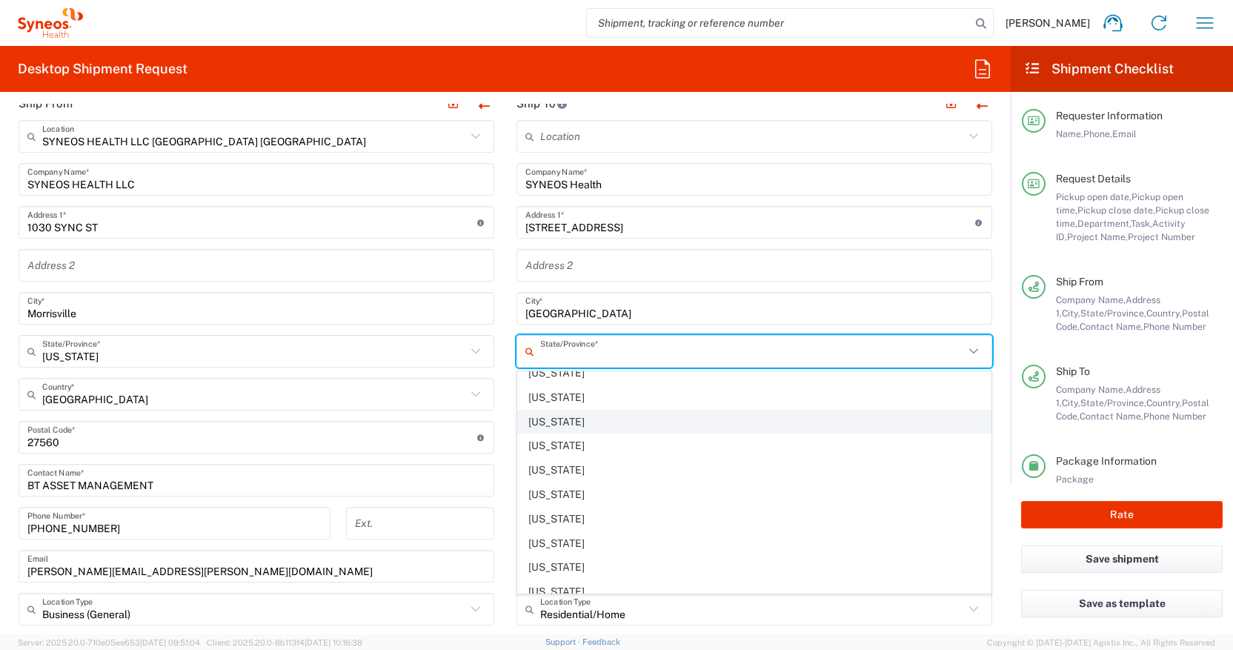
scroll to position [379, 0]
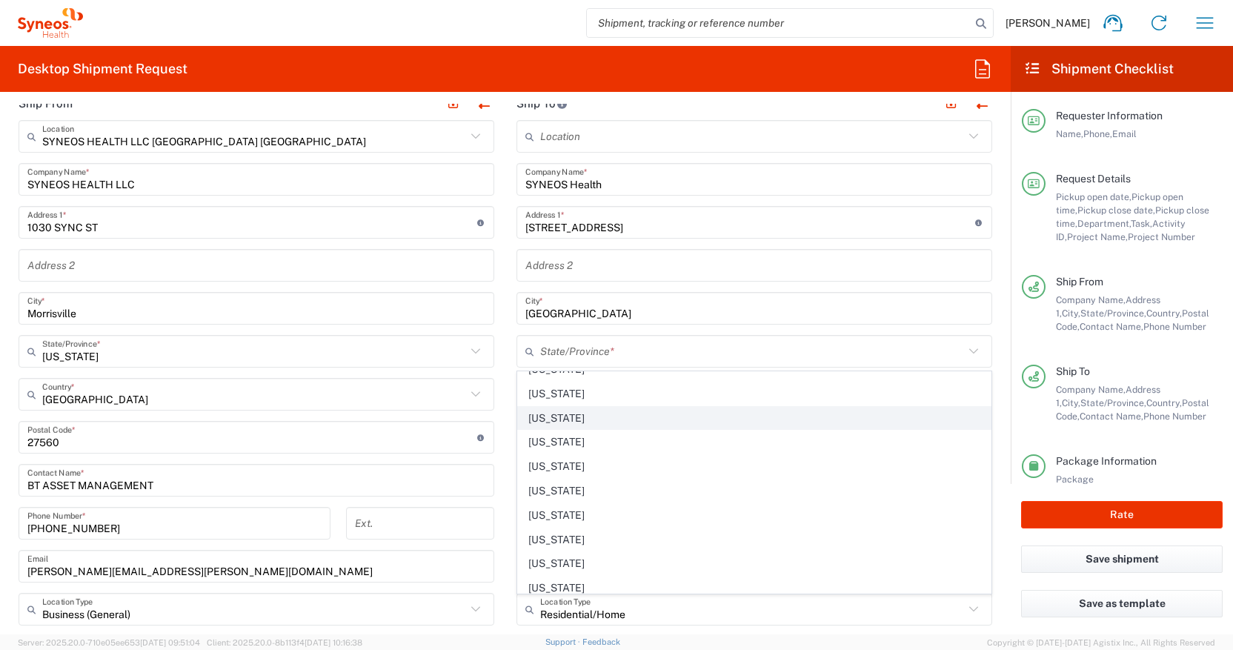
click at [585, 416] on span "[US_STATE]" at bounding box center [754, 418] width 473 height 23
type input "[US_STATE]"
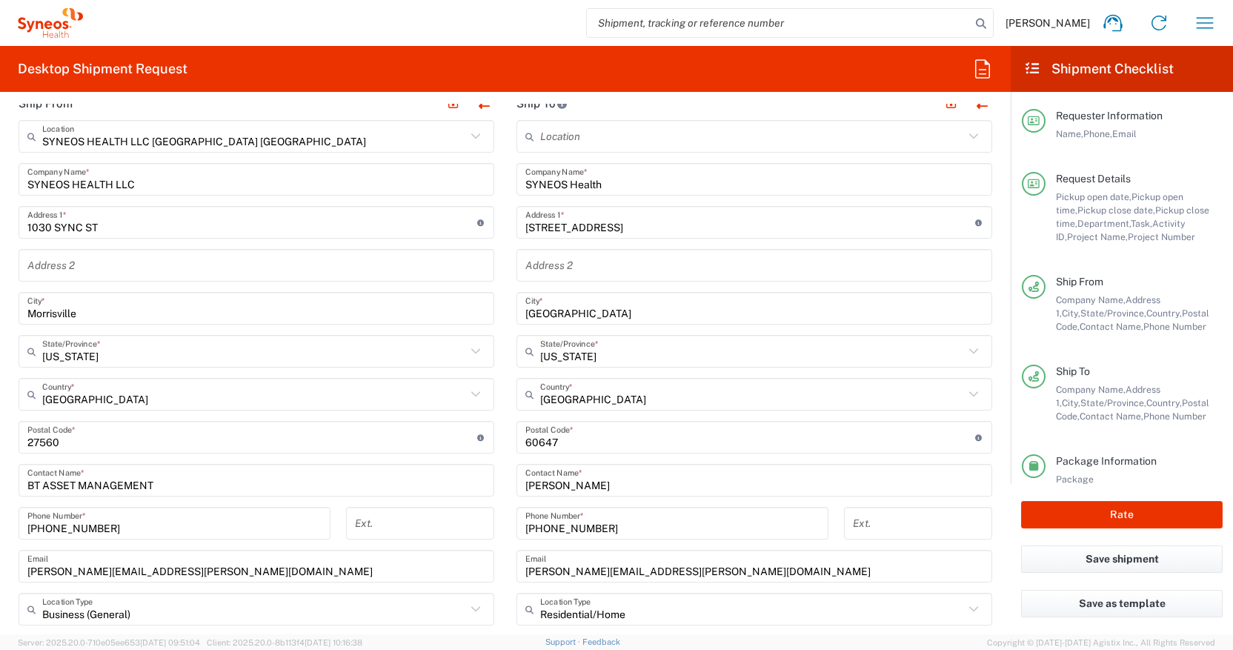
click at [557, 316] on input "[GEOGRAPHIC_DATA]" at bounding box center [754, 309] width 458 height 26
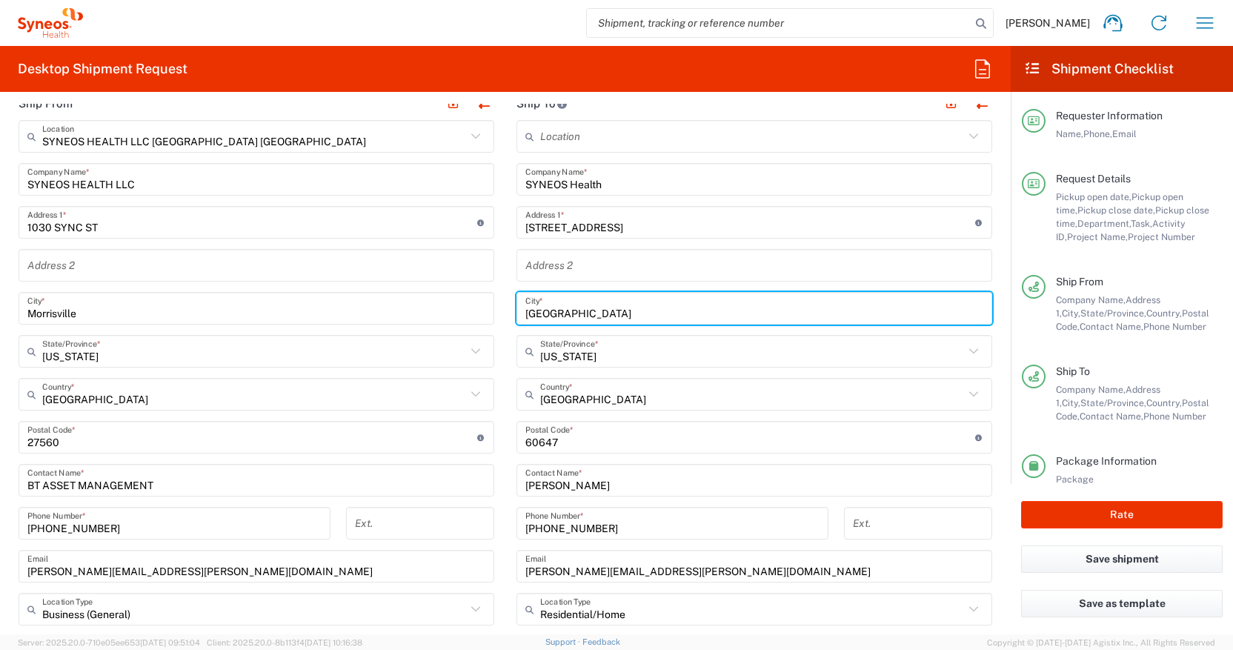
click at [557, 316] on input "[GEOGRAPHIC_DATA]" at bounding box center [754, 309] width 458 height 26
type input "[GEOGRAPHIC_DATA]"
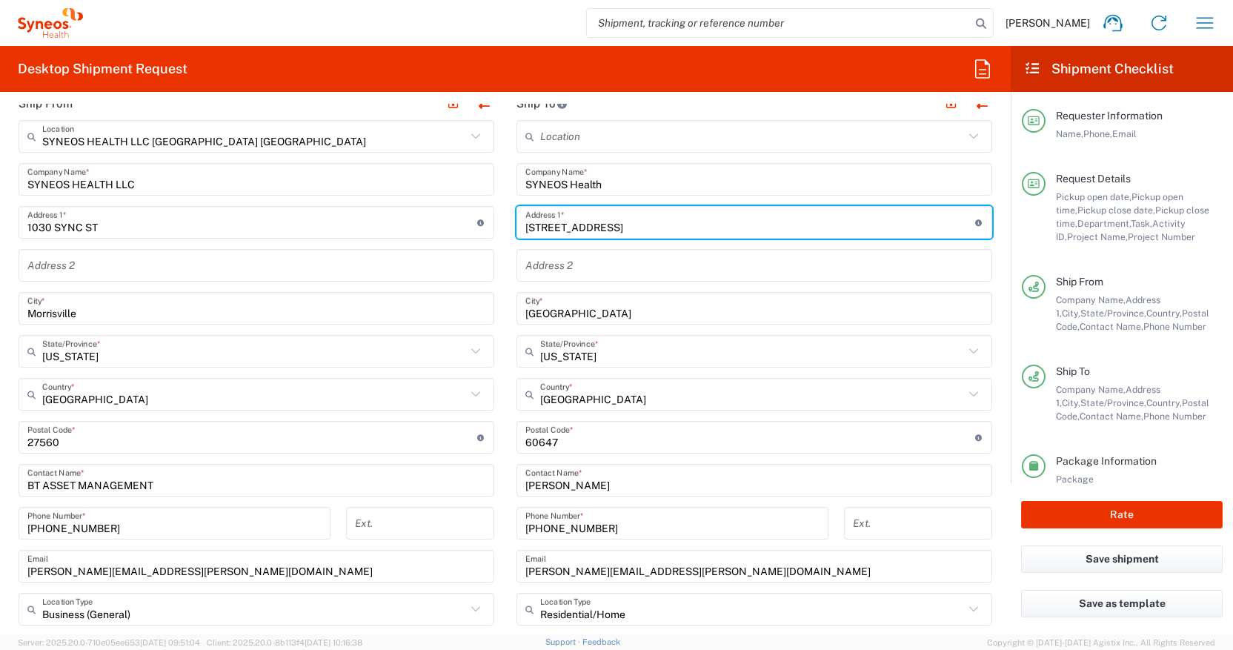
drag, startPoint x: 642, startPoint y: 228, endPoint x: 513, endPoint y: 228, distance: 128.2
click at [513, 228] on main "Location [PERSON_NAME] LLC-[GEOGRAPHIC_DATA] [GEOGRAPHIC_DATA] [GEOGRAPHIC_DATA…" at bounding box center [754, 431] width 498 height 622
paste input "[STREET_ADDRESS]"
type input "[STREET_ADDRESS]"
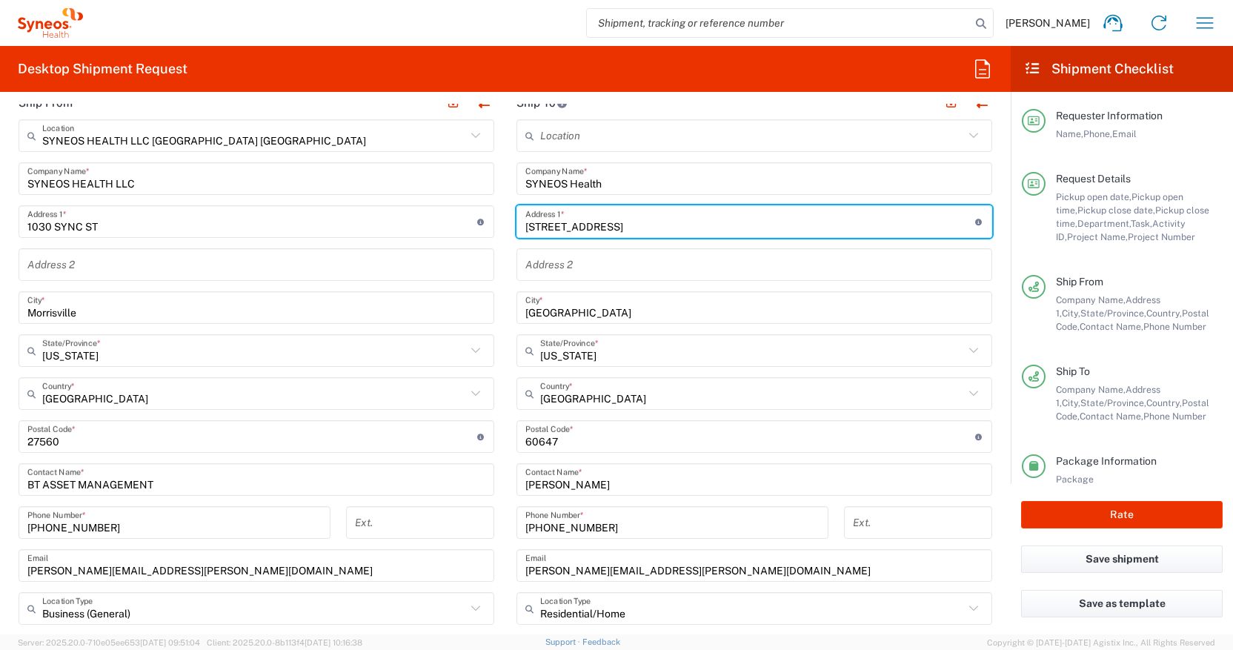
click at [535, 267] on input "text" at bounding box center [754, 265] width 458 height 26
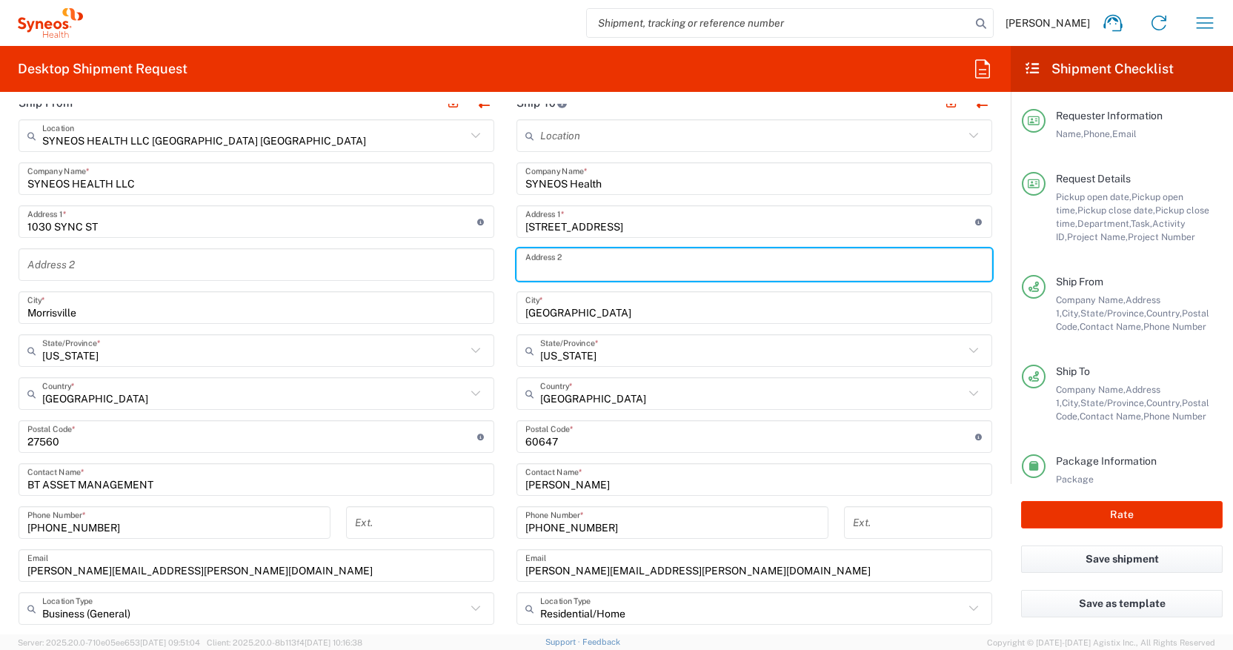
scroll to position [743, 0]
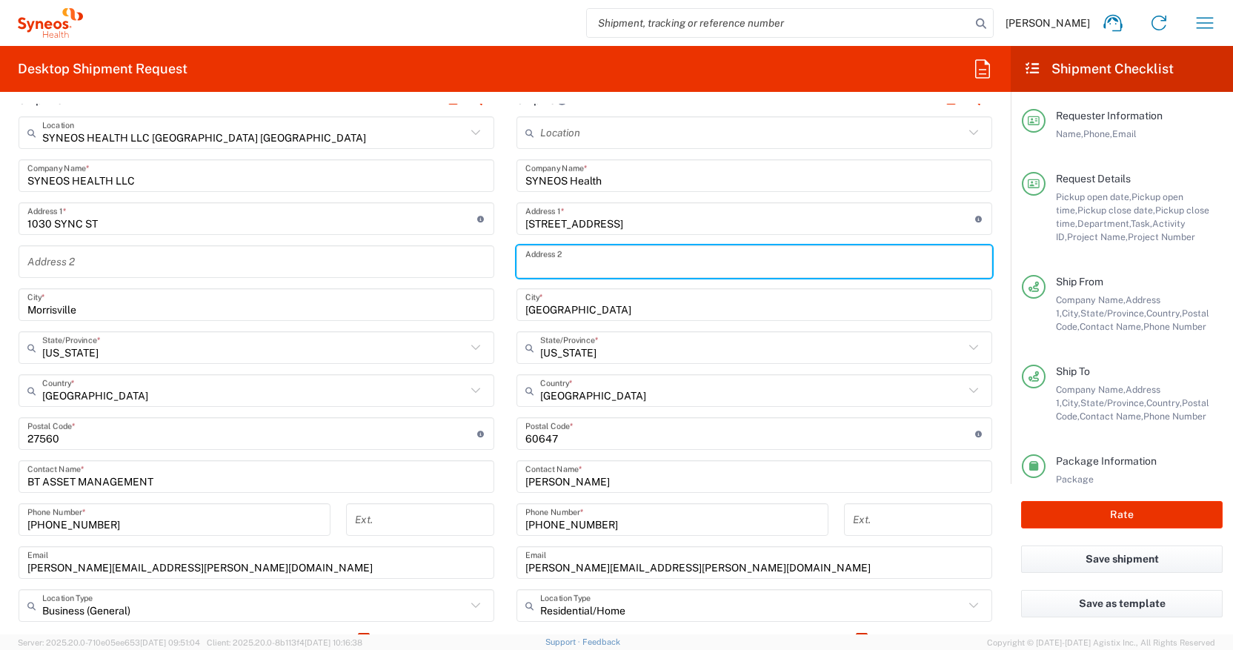
paste input "[STREET_ADDRESS]"
click at [649, 266] on input "[STREET_ADDRESS]" at bounding box center [754, 262] width 458 height 26
type input "Apt 3"
click at [693, 223] on input "[STREET_ADDRESS]" at bounding box center [750, 219] width 450 height 26
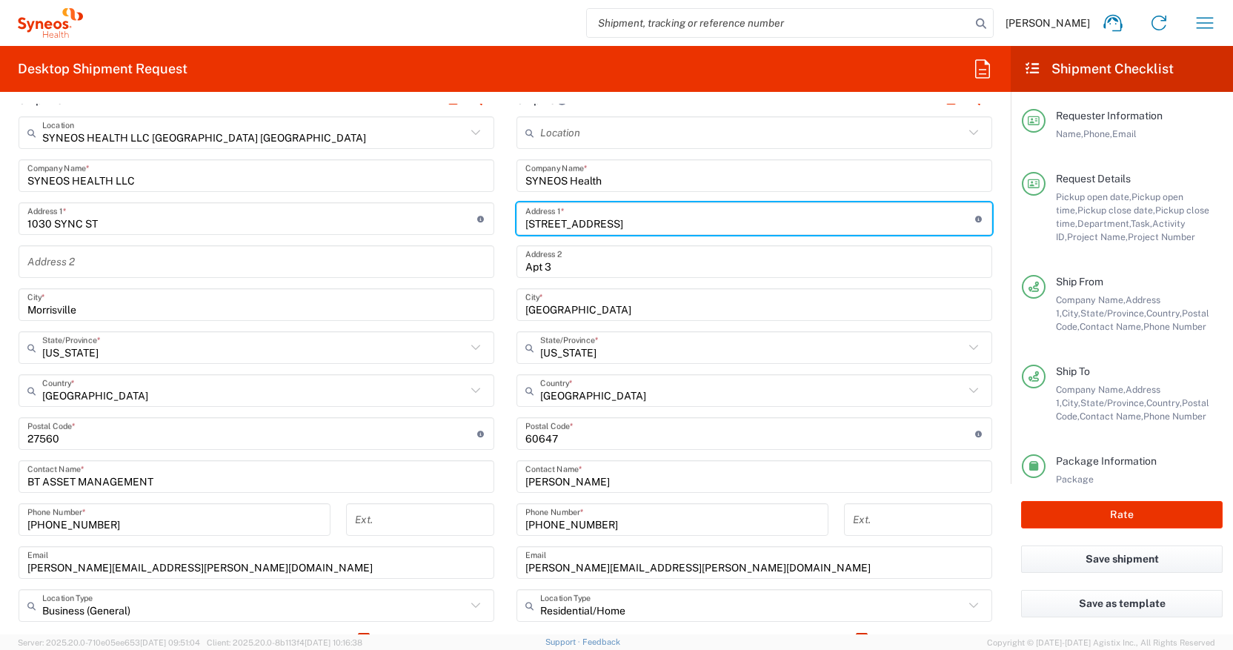
type input "[STREET_ADDRESS]"
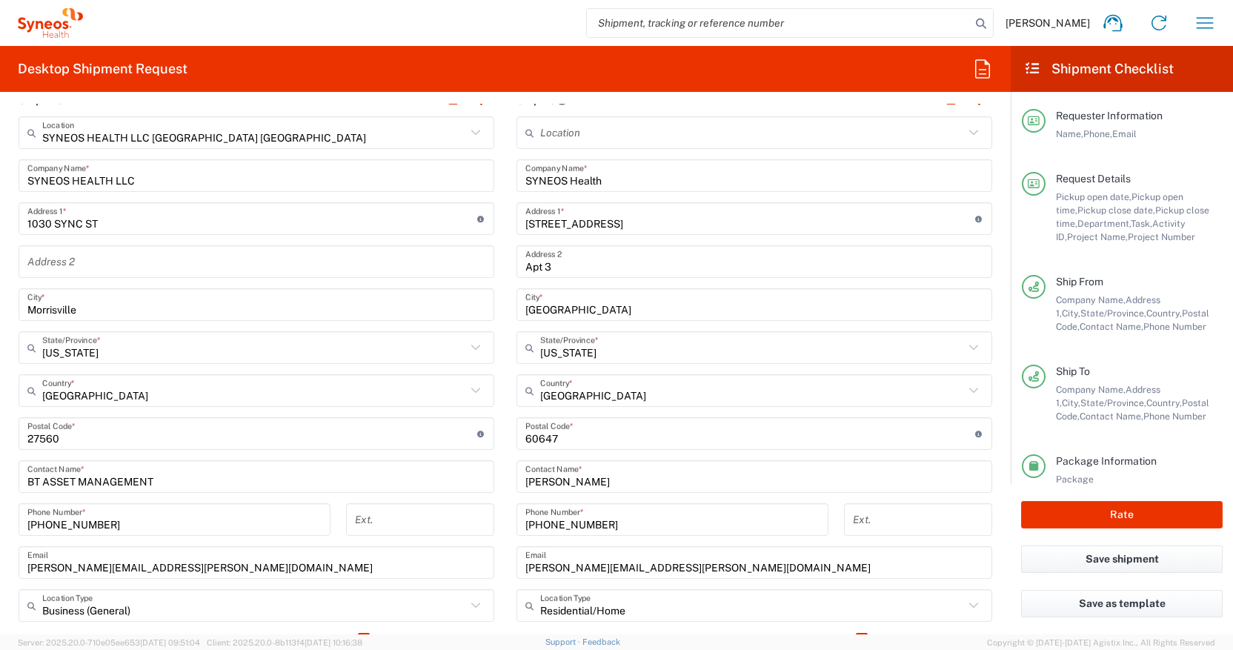
click at [506, 287] on main "Location [PERSON_NAME] LLC-[GEOGRAPHIC_DATA] [GEOGRAPHIC_DATA] [GEOGRAPHIC_DATA…" at bounding box center [754, 427] width 498 height 622
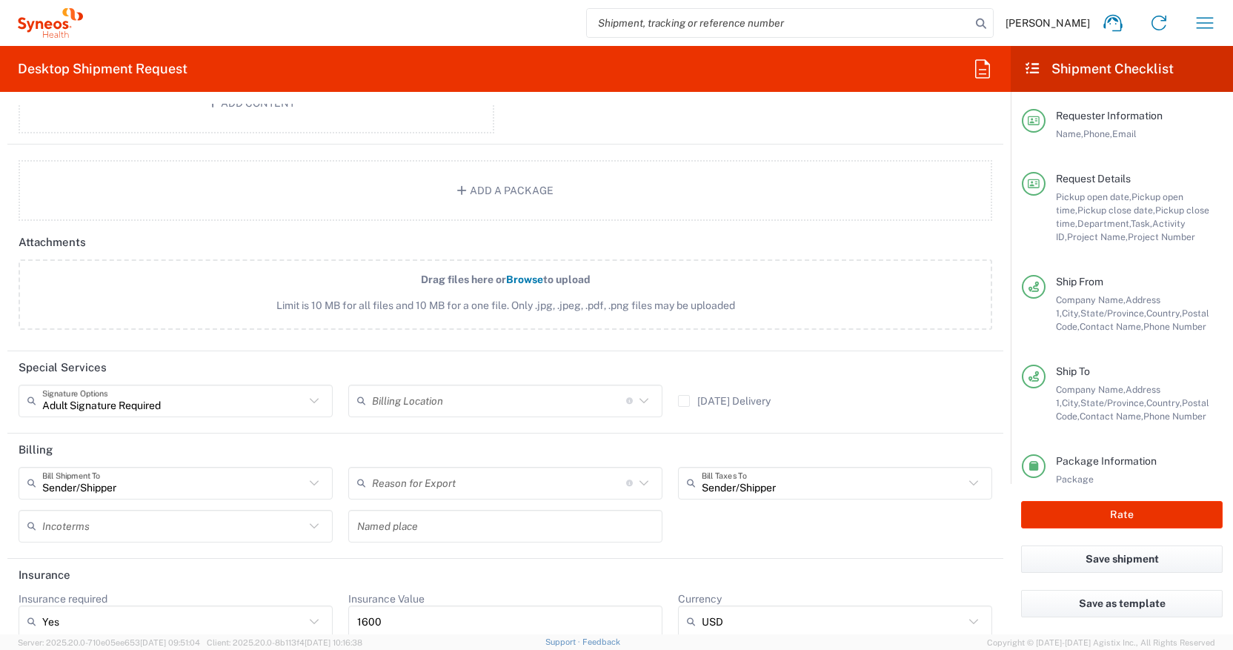
scroll to position [1855, 0]
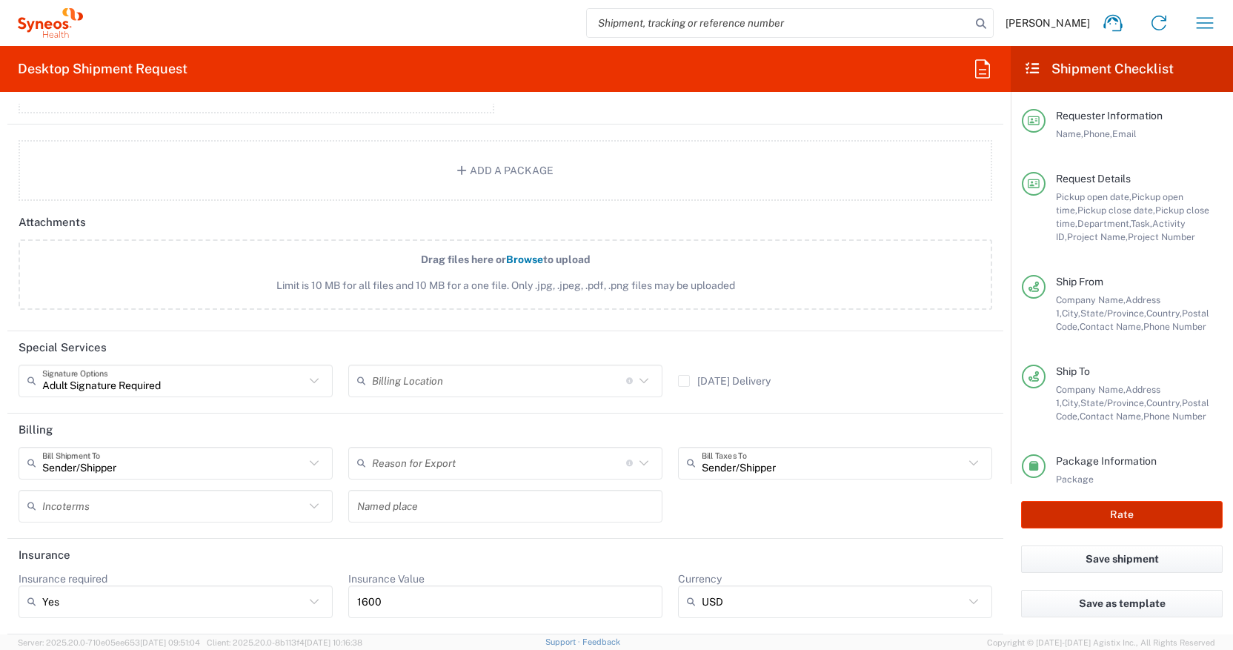
click at [1122, 516] on button "Rate" at bounding box center [1122, 514] width 202 height 27
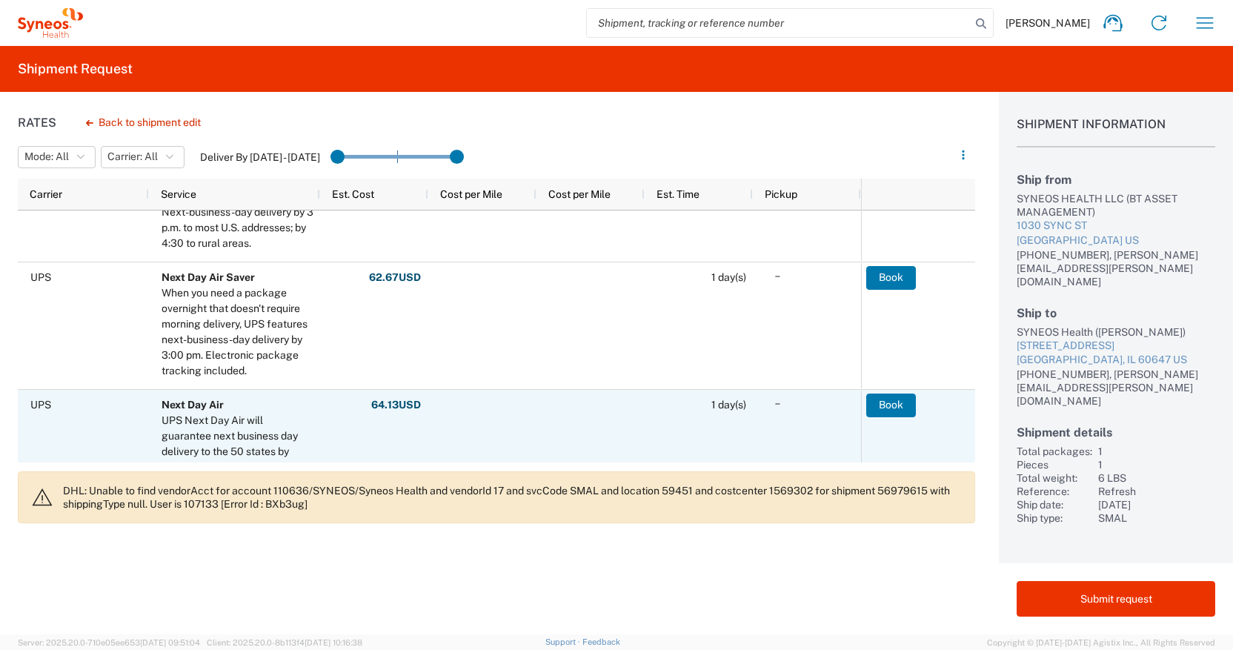
scroll to position [376, 0]
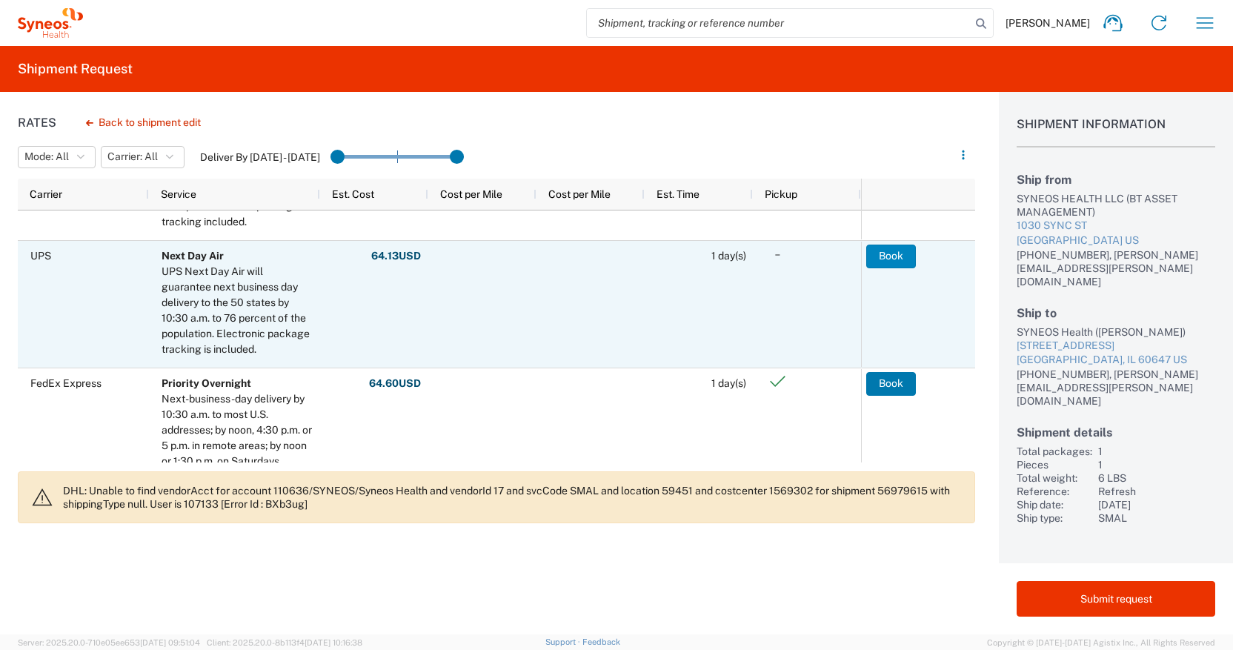
click at [894, 260] on button "Book" at bounding box center [891, 257] width 50 height 24
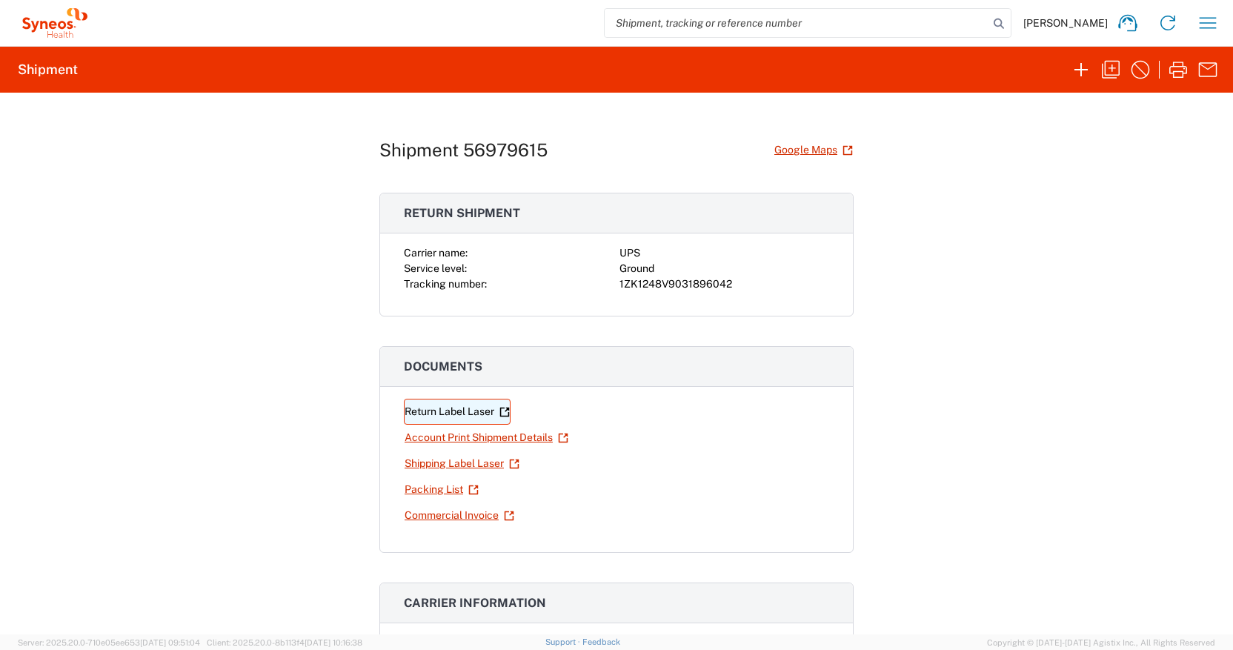
click at [454, 410] on link "Return Label Laser" at bounding box center [457, 412] width 107 height 26
click at [441, 461] on link "Shipping Label Laser" at bounding box center [462, 463] width 116 height 26
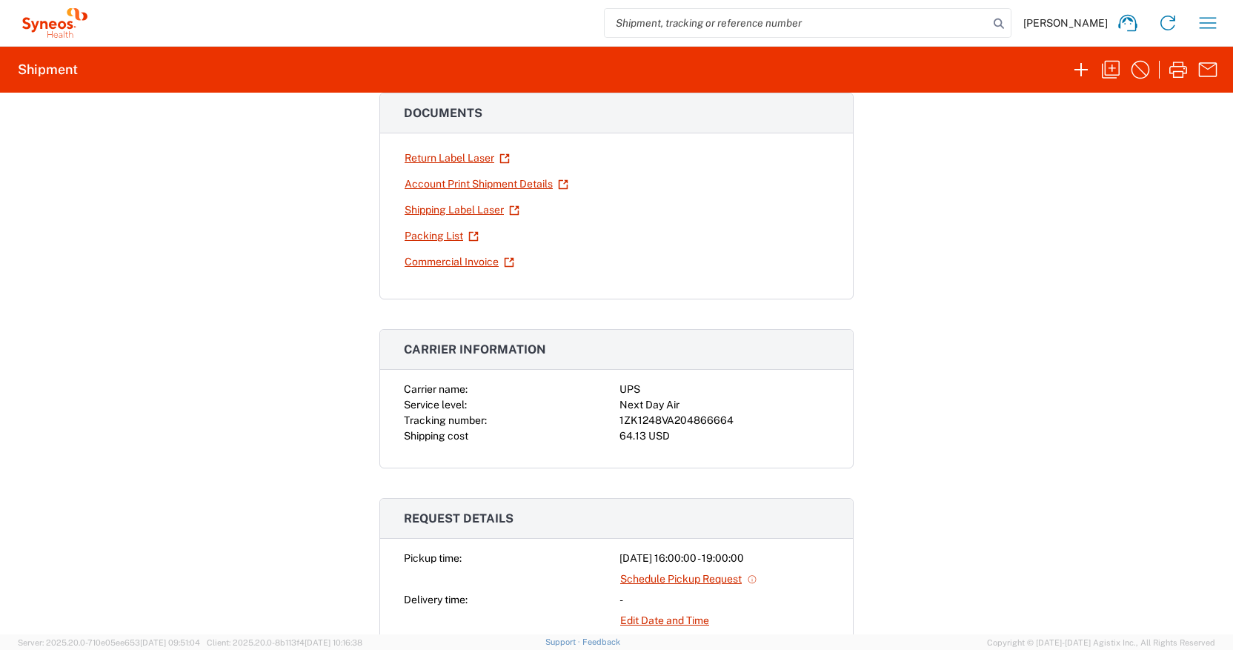
scroll to position [393, 0]
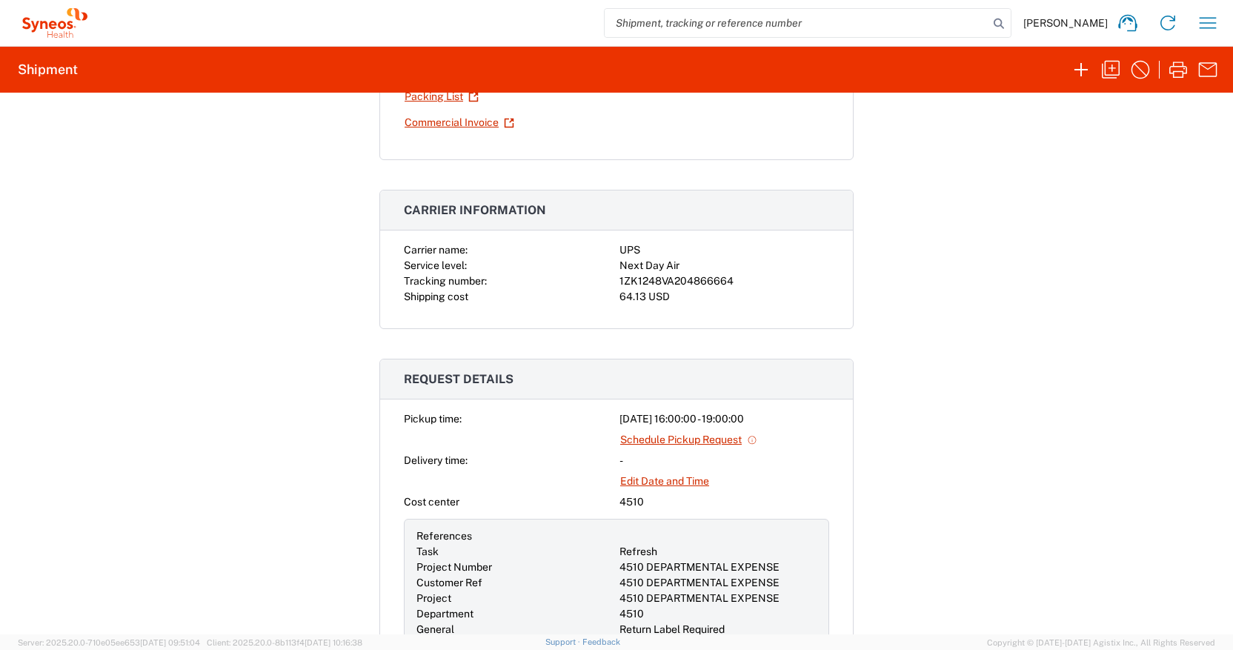
click at [701, 279] on div "1ZK1248VA204866664" at bounding box center [724, 281] width 210 height 16
copy div "1ZK1248VA204866664"
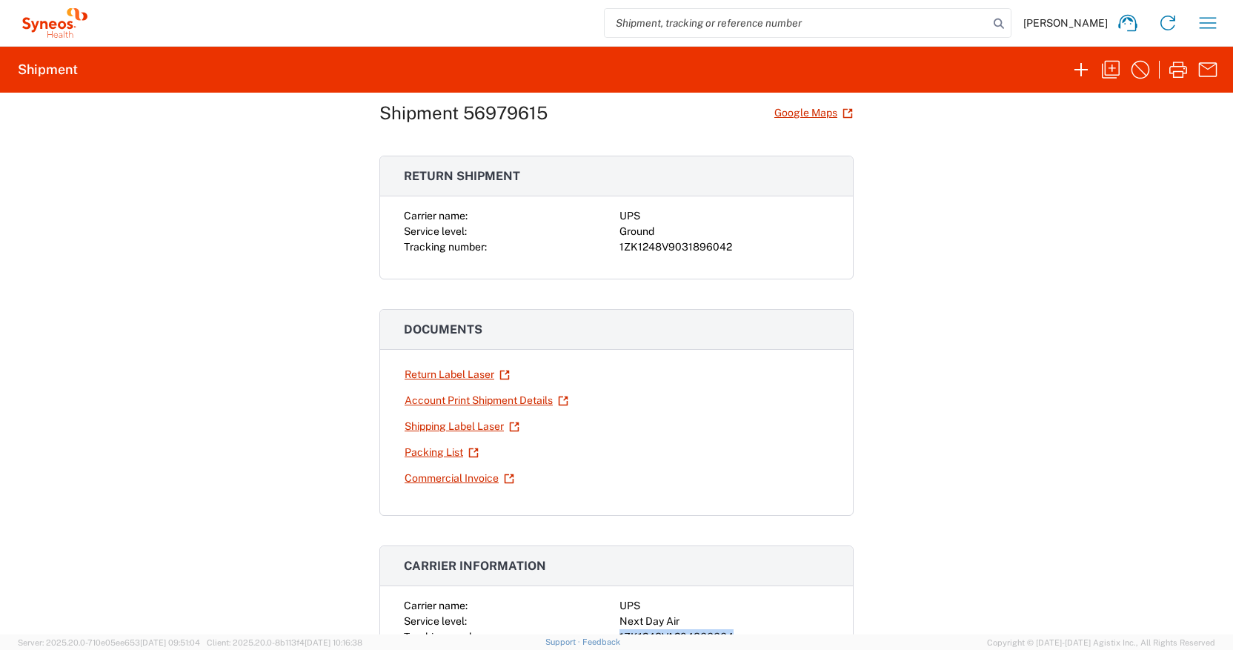
scroll to position [0, 0]
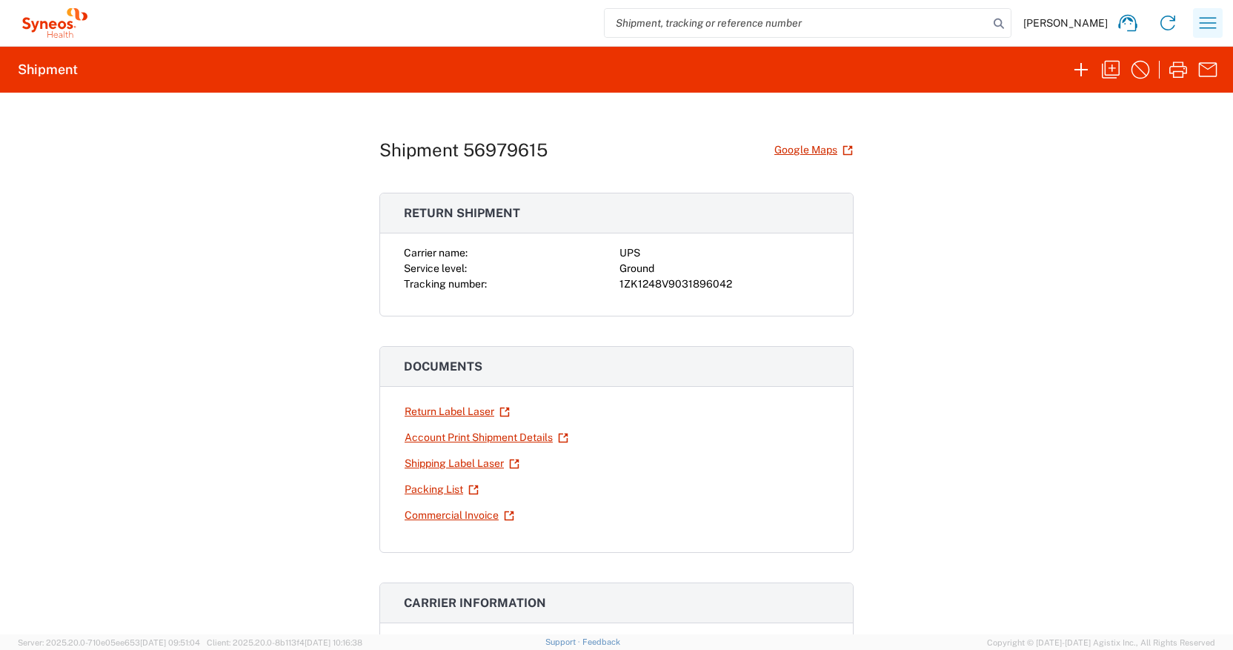
click at [1217, 26] on icon "button" at bounding box center [1208, 23] width 24 height 24
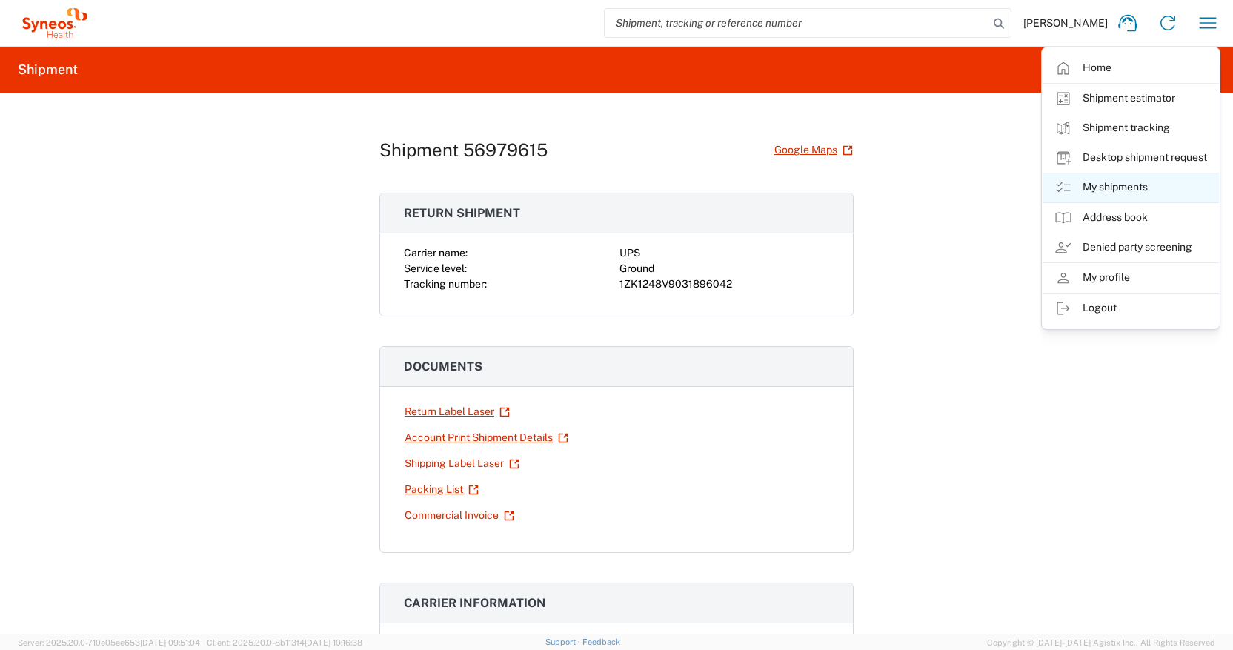
click at [1123, 181] on link "My shipments" at bounding box center [1131, 188] width 176 height 30
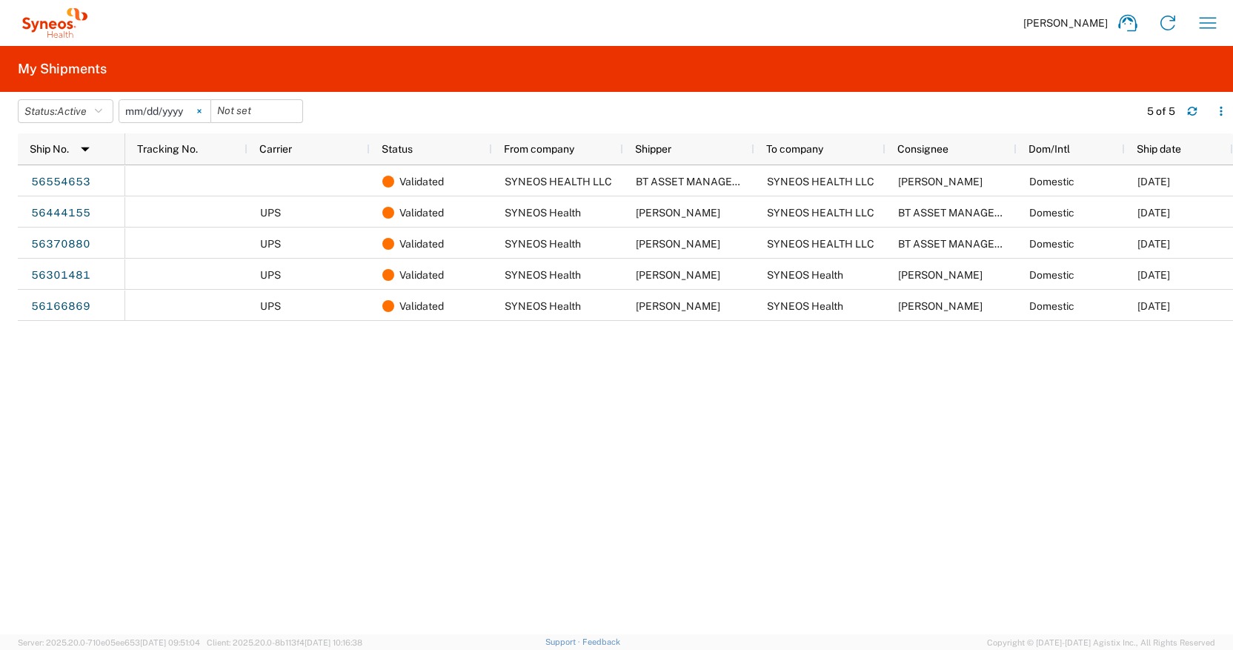
click at [202, 104] on svg-icon at bounding box center [199, 111] width 22 height 22
click at [102, 114] on icon "button" at bounding box center [98, 111] width 7 height 10
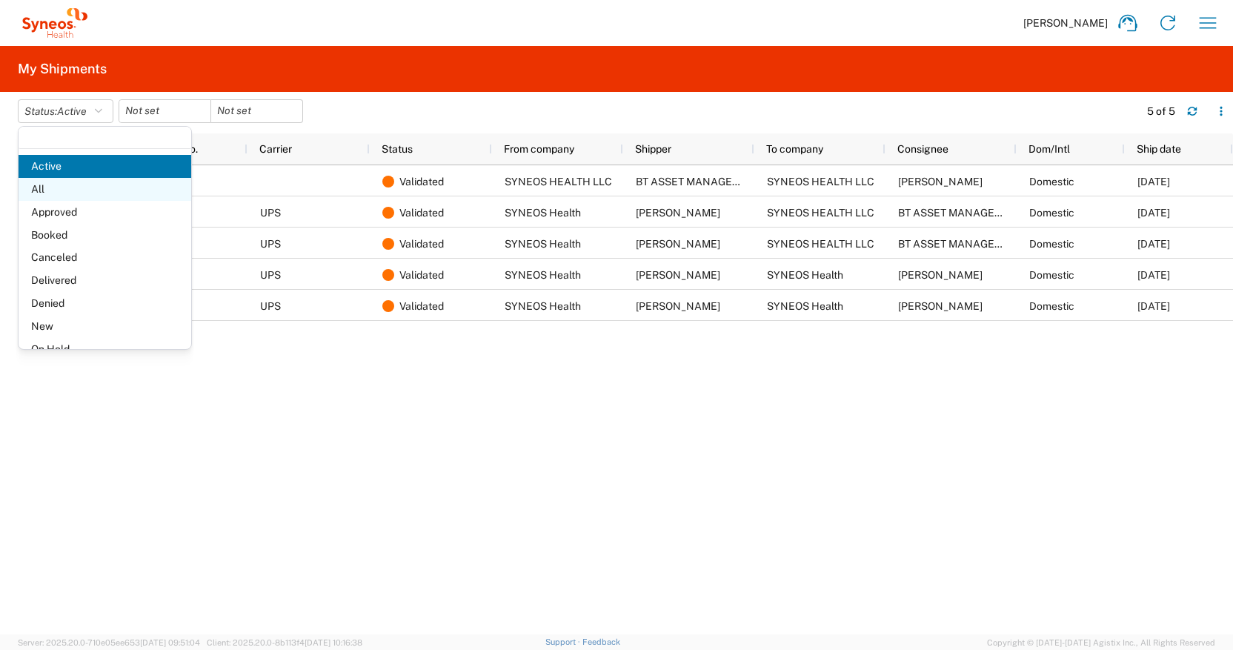
click at [84, 193] on span "All" at bounding box center [105, 189] width 173 height 23
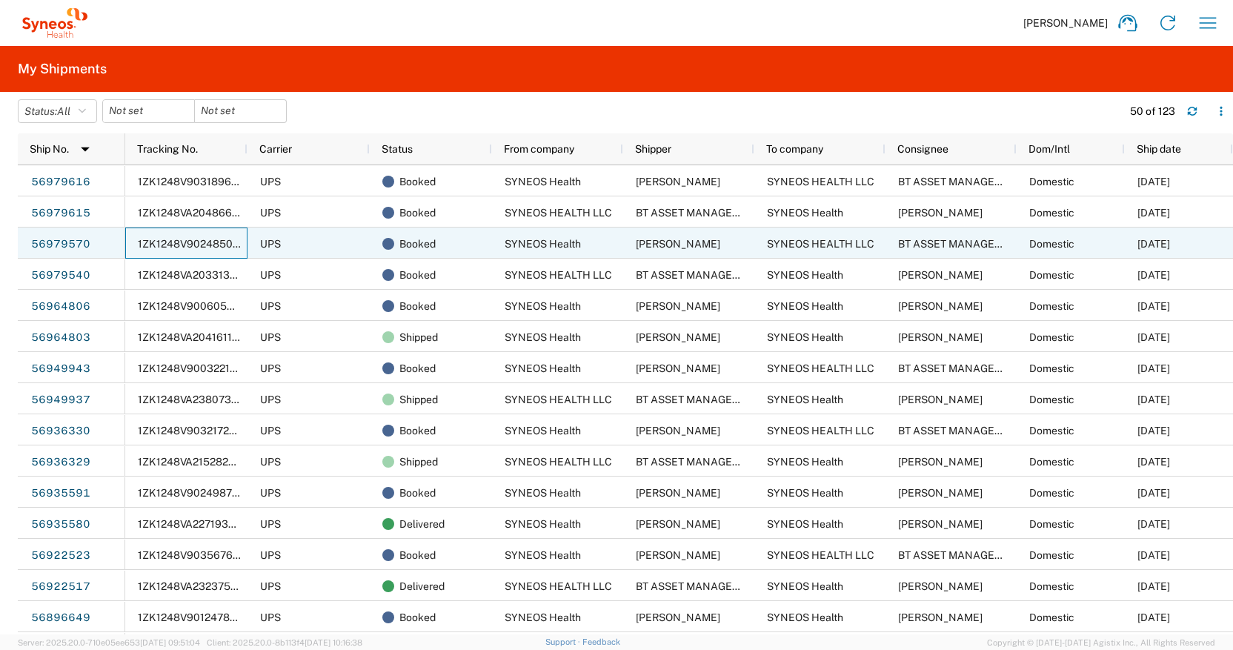
click at [193, 239] on span "1ZK1248V9024850032" at bounding box center [195, 244] width 114 height 12
click at [191, 239] on span "1ZK1248V9024850032" at bounding box center [195, 244] width 114 height 12
click at [67, 242] on link "56979570" at bounding box center [60, 245] width 61 height 24
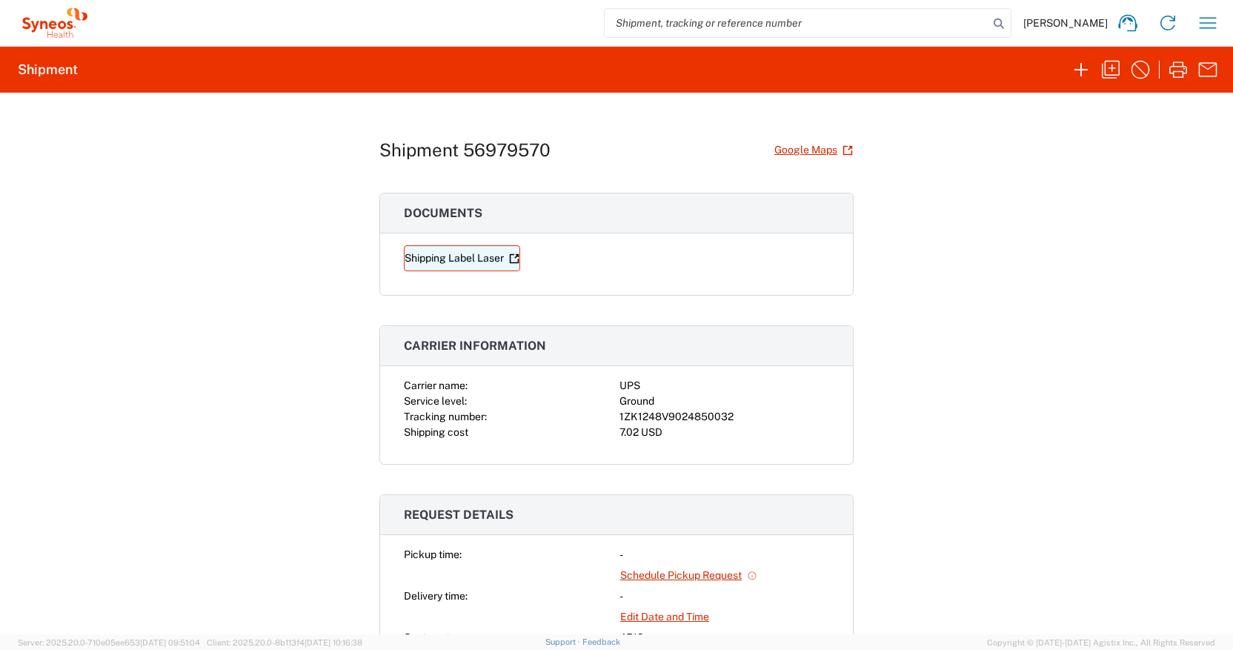
click at [453, 254] on link "Shipping Label Laser" at bounding box center [462, 258] width 116 height 26
